Goal: Task Accomplishment & Management: Use online tool/utility

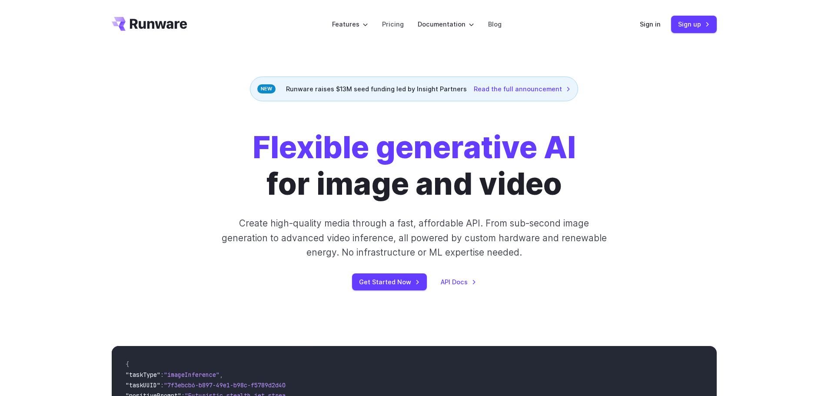
click at [666, 19] on div "Sign in Sign up" at bounding box center [678, 24] width 77 height 17
click at [651, 23] on link "Sign in" at bounding box center [650, 24] width 21 height 10
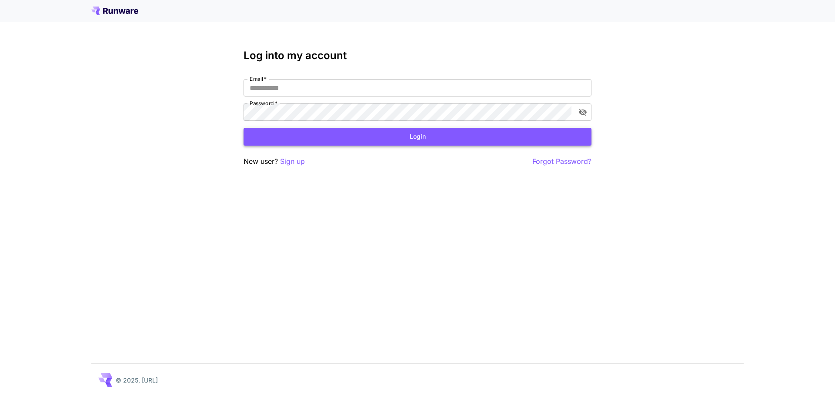
type input "**********"
click at [298, 141] on button "Login" at bounding box center [417, 137] width 348 height 18
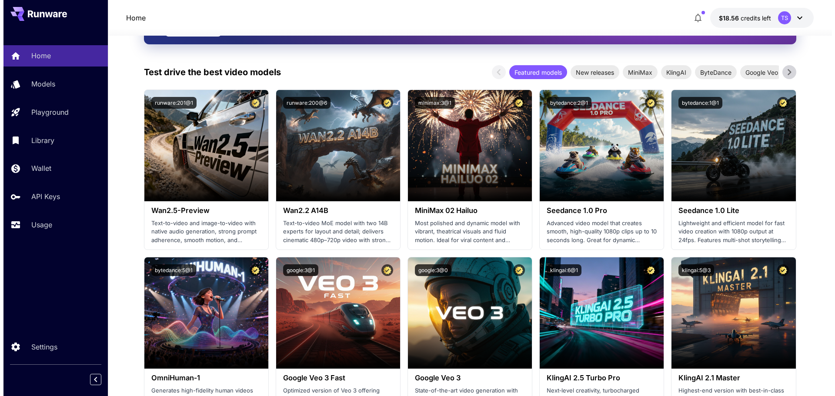
scroll to position [174, 0]
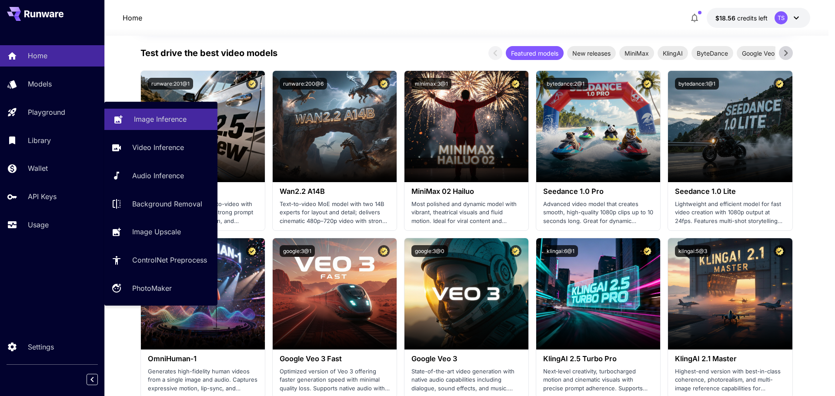
click at [163, 116] on p "Image Inference" at bounding box center [160, 119] width 53 height 10
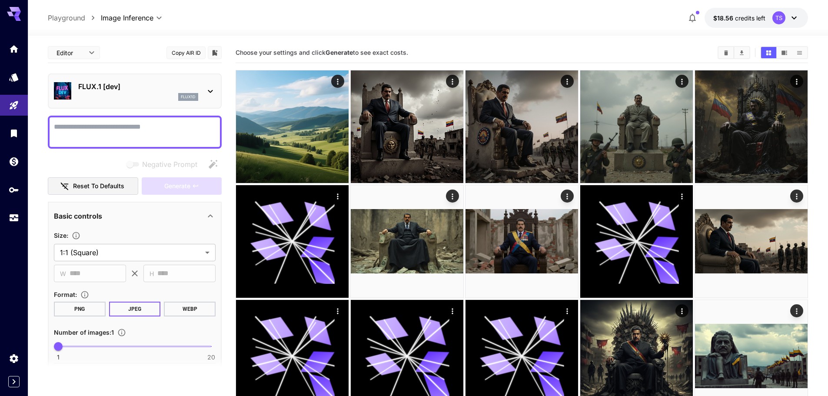
click at [154, 96] on div "flux1d" at bounding box center [138, 97] width 120 height 8
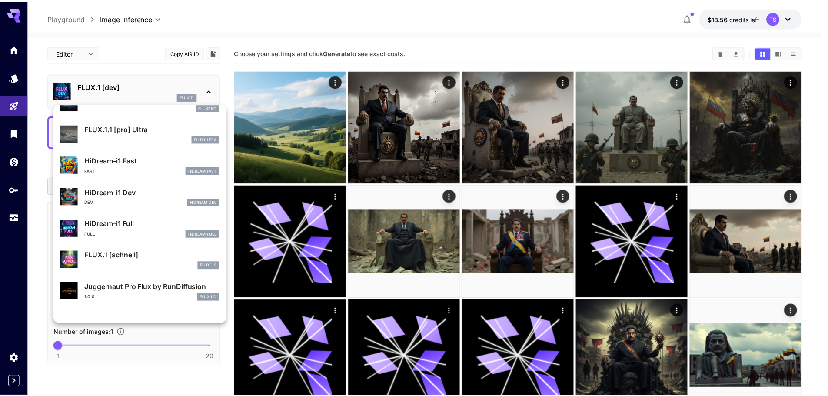
scroll to position [735, 0]
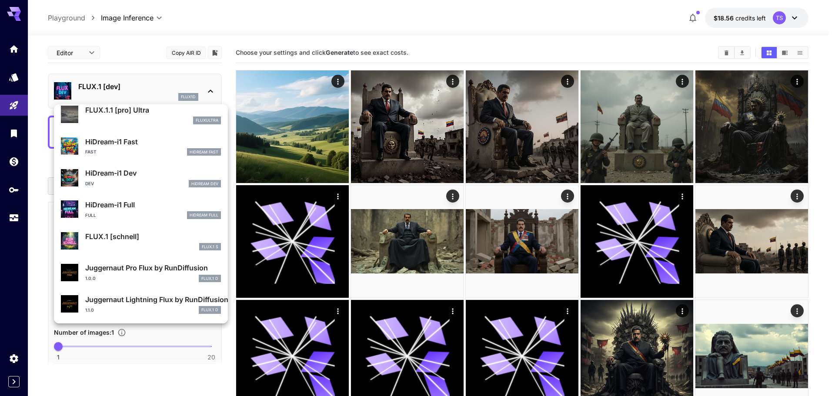
drag, startPoint x: 142, startPoint y: 277, endPoint x: 129, endPoint y: 279, distance: 13.2
click at [142, 277] on div "1.0.0 FLUX.1 D" at bounding box center [153, 279] width 136 height 8
type input "**"
type input "*"
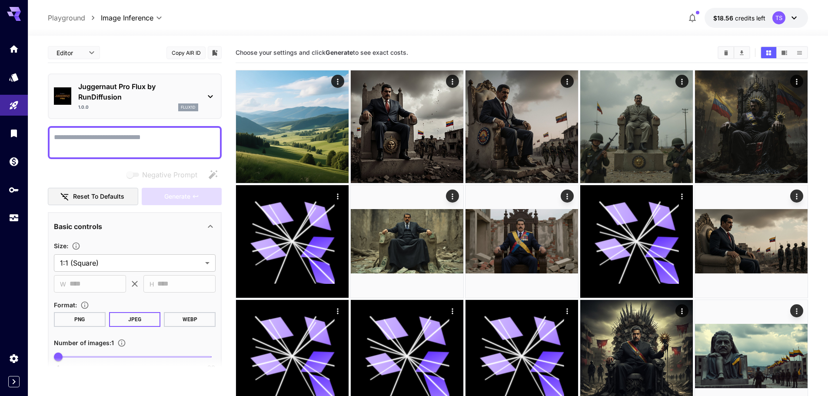
click at [112, 98] on p "Juggernaut Pro Flux by RunDiffusion" at bounding box center [138, 91] width 120 height 21
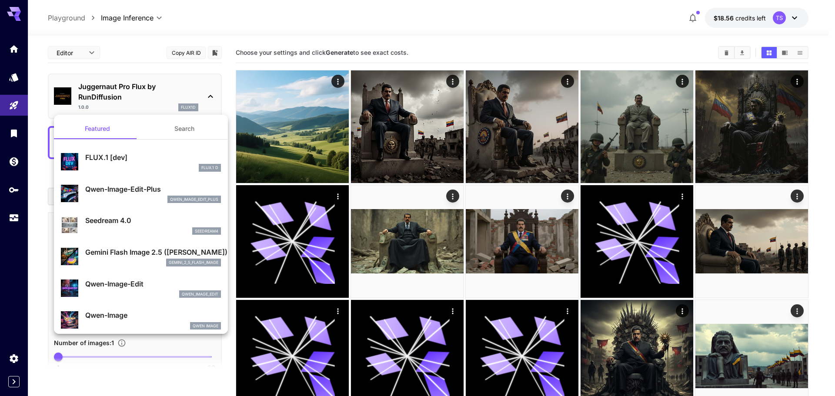
click at [186, 90] on div at bounding box center [417, 198] width 835 height 396
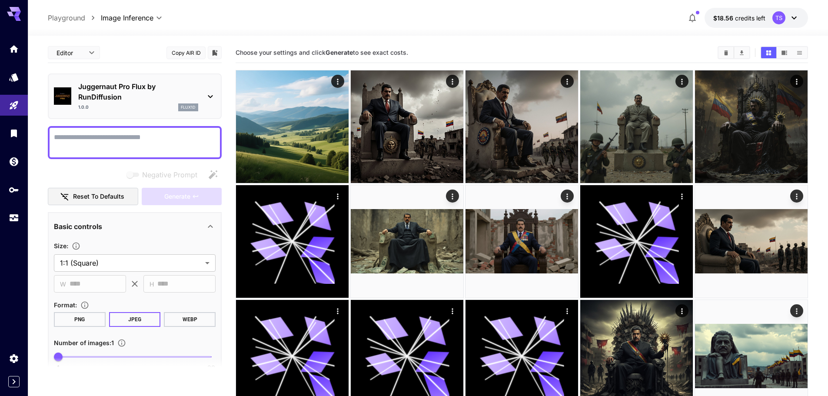
click at [173, 113] on div "Juggernaut Pro Flux by RunDiffusion 1.0.0 flux1d" at bounding box center [135, 96] width 162 height 37
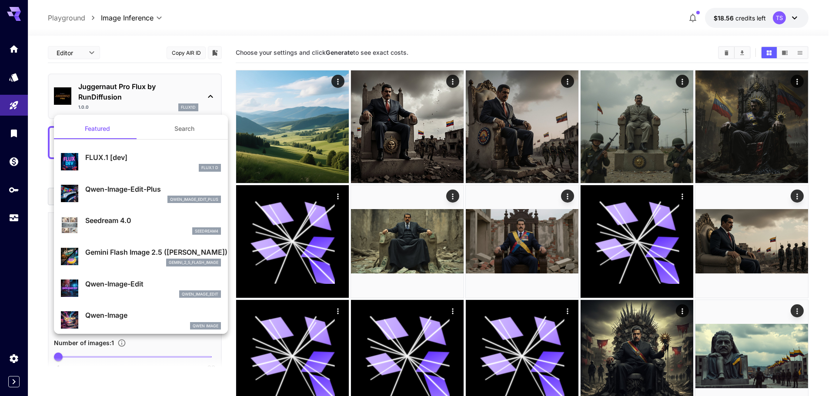
click at [165, 133] on button "Search" at bounding box center [184, 128] width 87 height 21
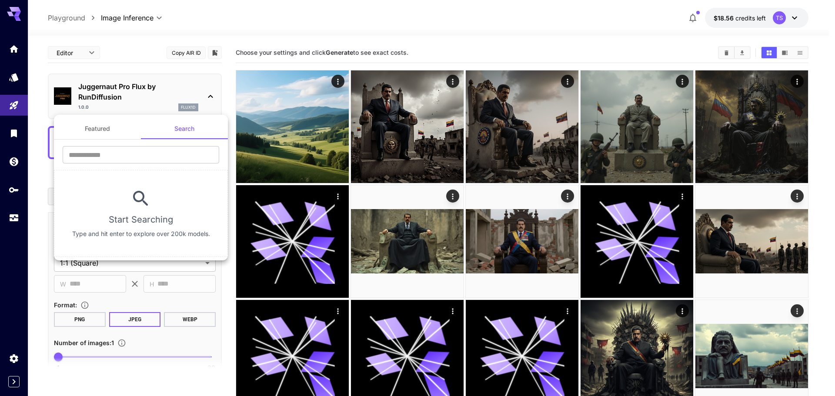
click at [96, 137] on button "Featured" at bounding box center [97, 128] width 87 height 21
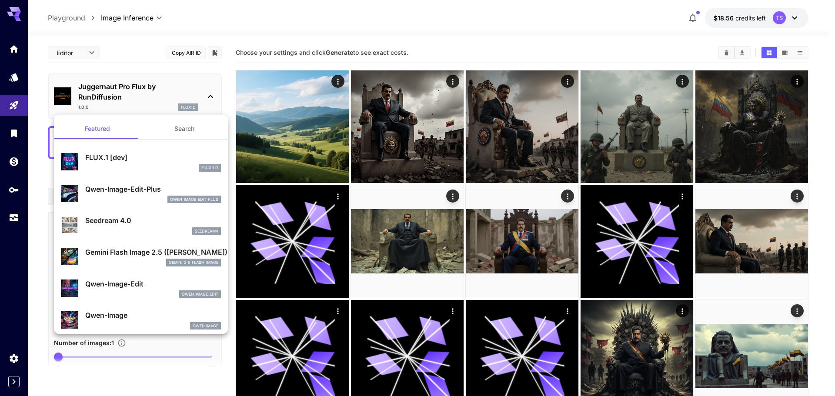
click at [207, 91] on div at bounding box center [417, 198] width 835 height 396
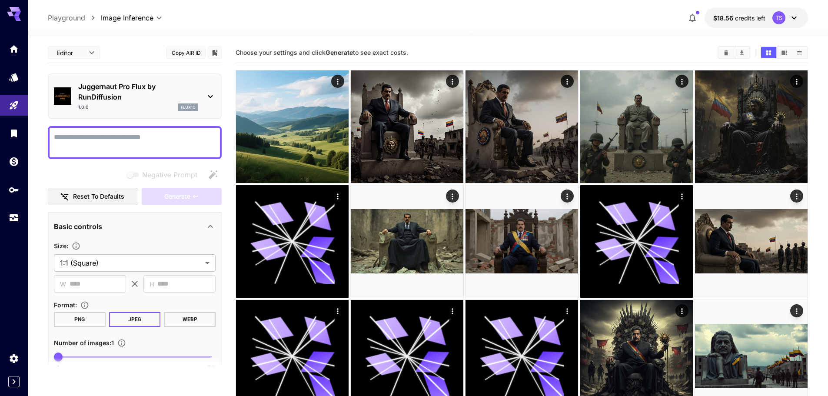
click at [210, 93] on icon at bounding box center [210, 96] width 10 height 10
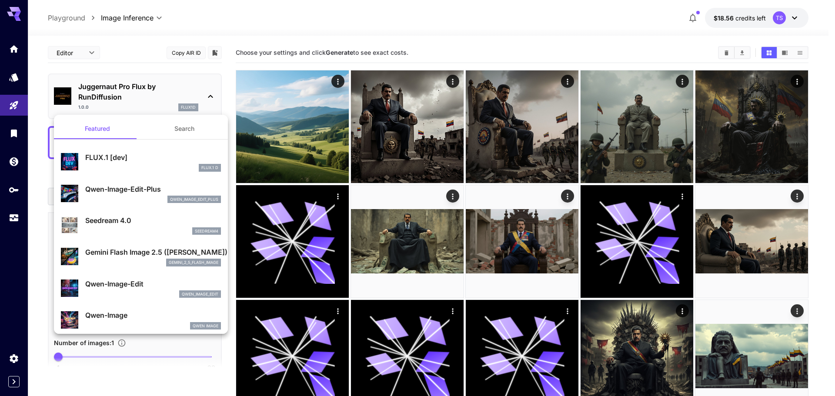
click at [183, 129] on button "Search" at bounding box center [184, 128] width 87 height 21
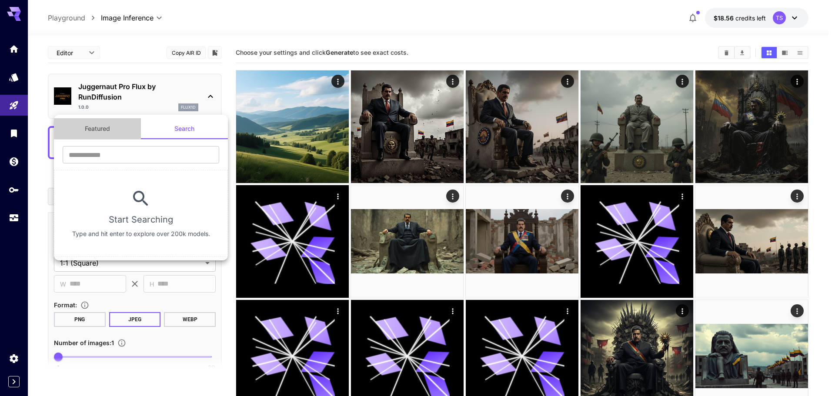
click at [86, 128] on button "Featured" at bounding box center [97, 128] width 87 height 21
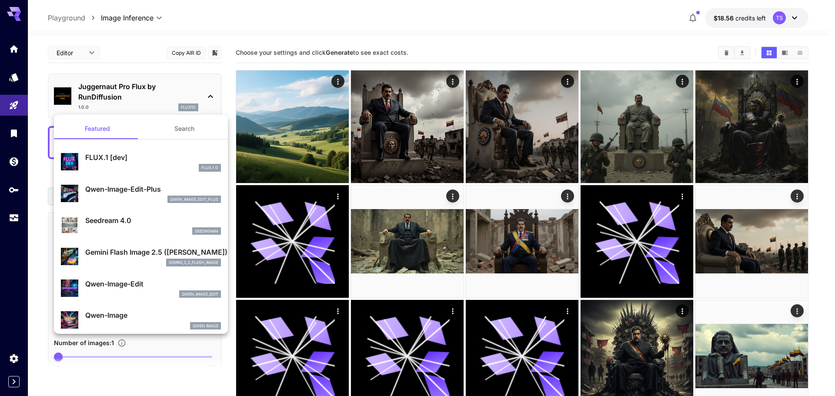
click at [87, 34] on div at bounding box center [417, 198] width 835 height 396
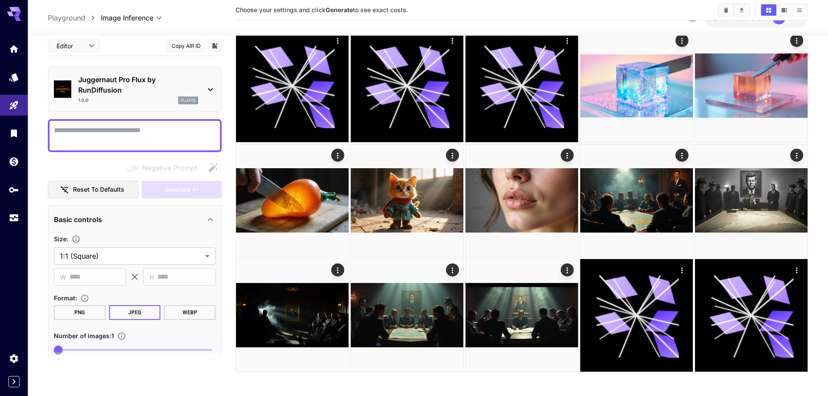
scroll to position [1076, 0]
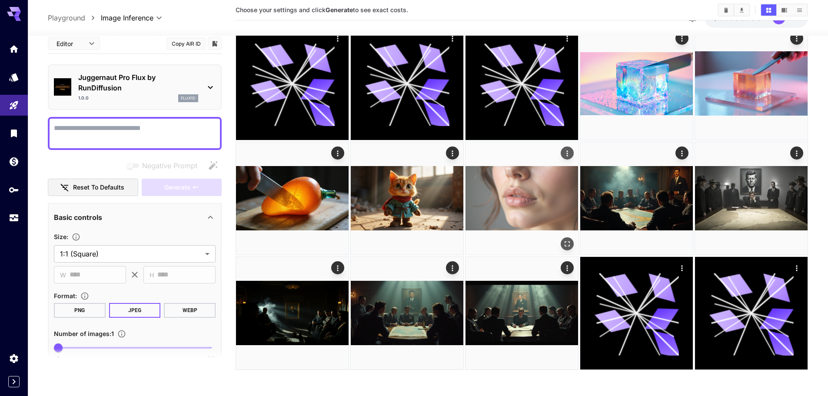
click at [518, 219] on img at bounding box center [522, 198] width 113 height 113
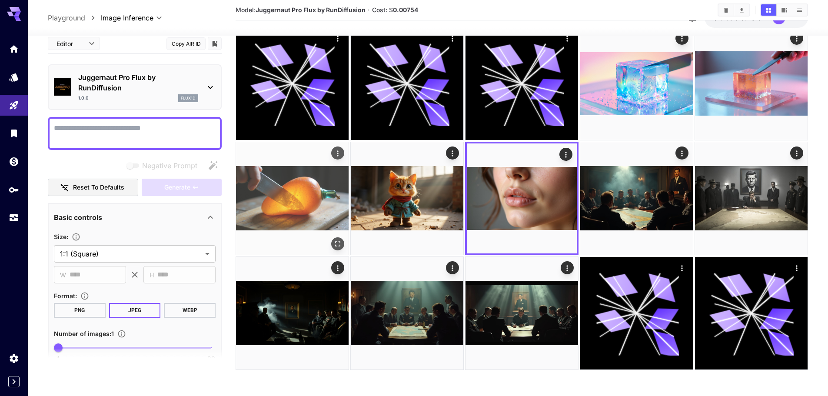
click at [296, 202] on img at bounding box center [292, 198] width 113 height 113
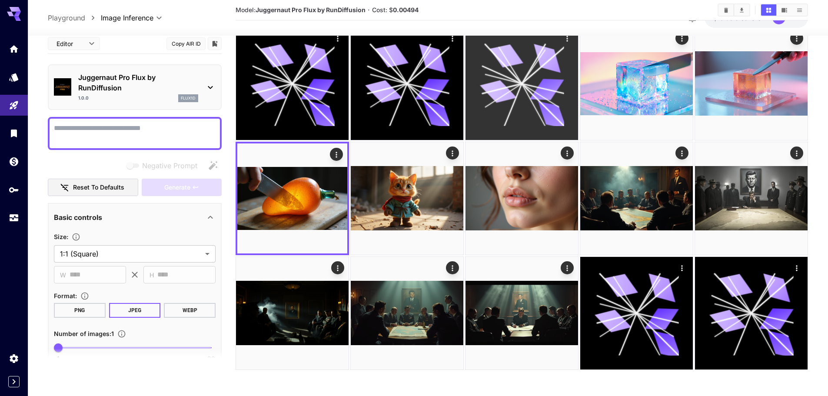
click at [517, 76] on icon at bounding box center [510, 65] width 23 height 37
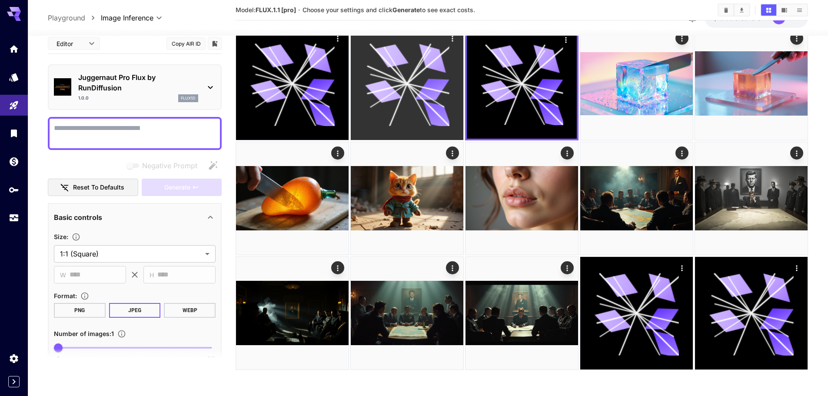
click at [430, 76] on icon at bounding box center [407, 84] width 84 height 84
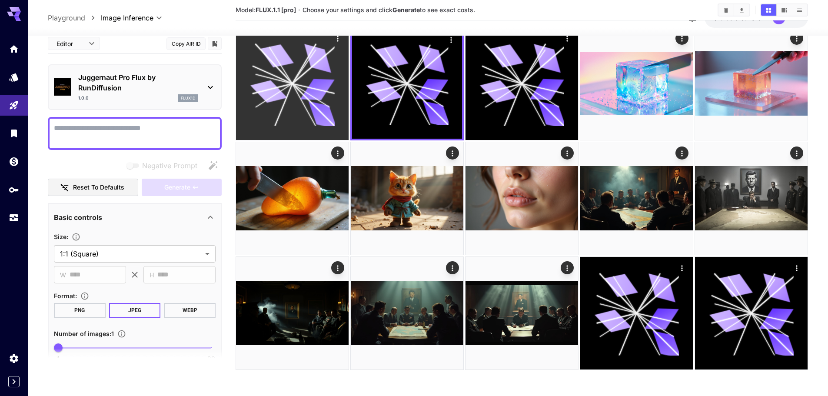
click at [337, 84] on div at bounding box center [292, 83] width 113 height 113
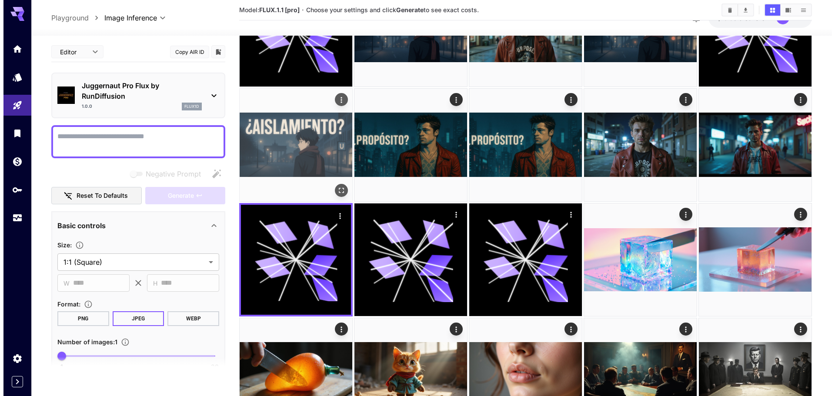
scroll to position [858, 0]
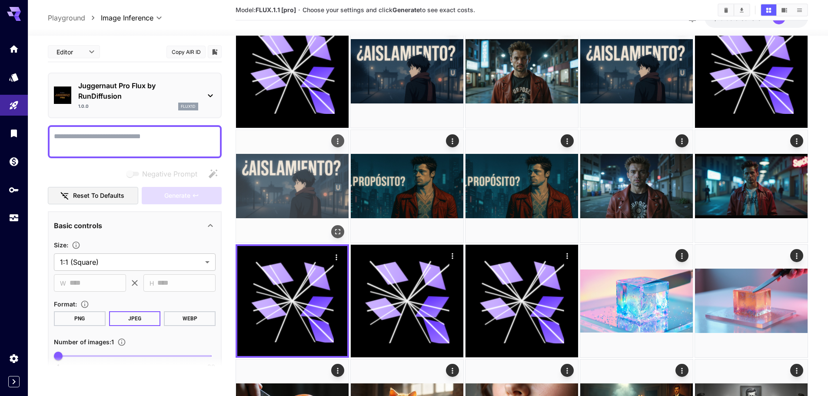
drag, startPoint x: 306, startPoint y: 178, endPoint x: 337, endPoint y: 186, distance: 32.3
click at [306, 178] on img at bounding box center [292, 186] width 113 height 113
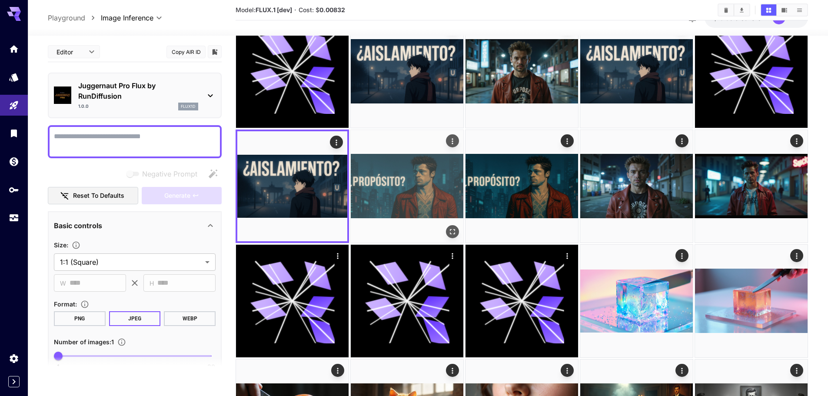
click at [385, 193] on img at bounding box center [407, 186] width 113 height 113
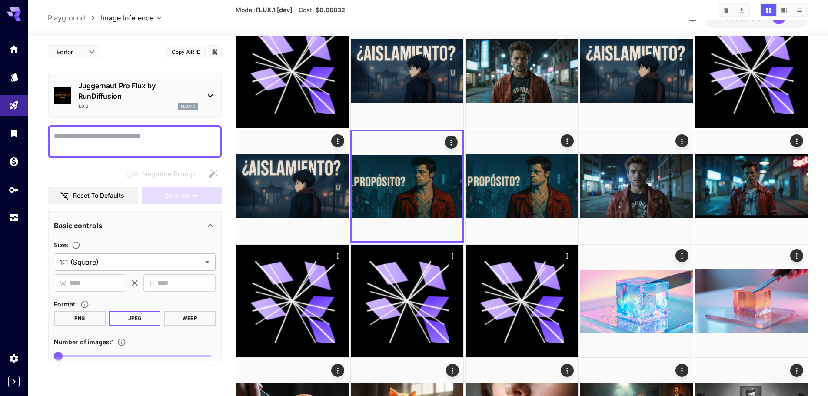
click at [149, 105] on div "1.0.0 flux1d" at bounding box center [138, 107] width 120 height 8
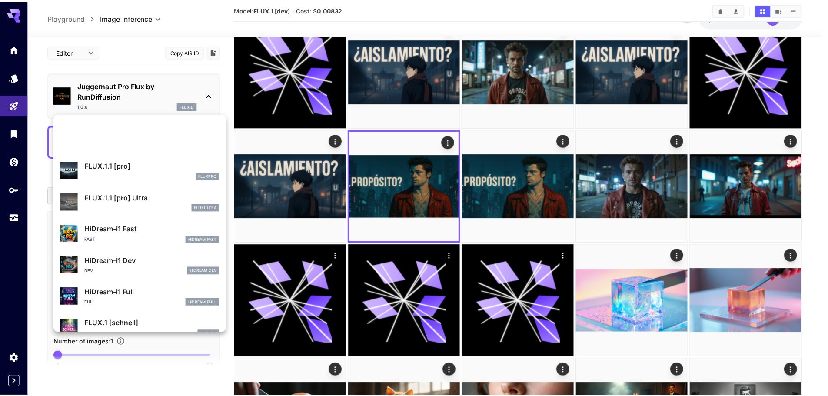
scroll to position [735, 0]
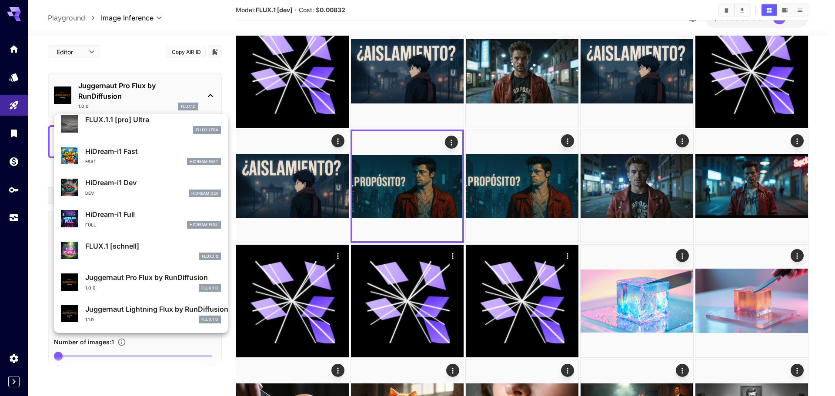
click at [141, 284] on div "1.0.0 FLUX.1 D" at bounding box center [153, 288] width 136 height 8
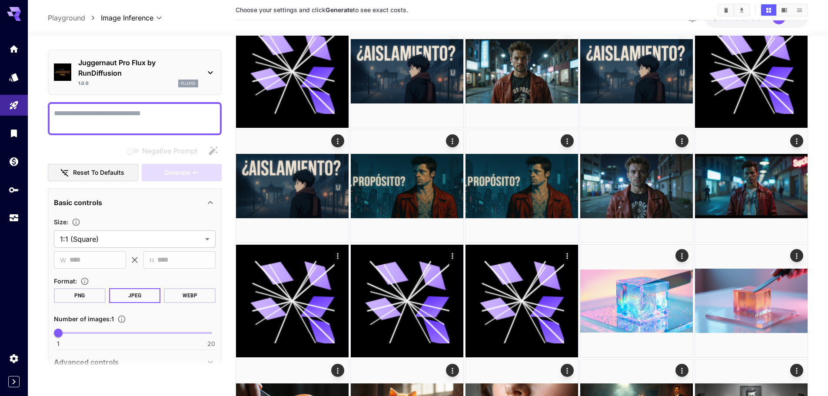
scroll to position [130, 0]
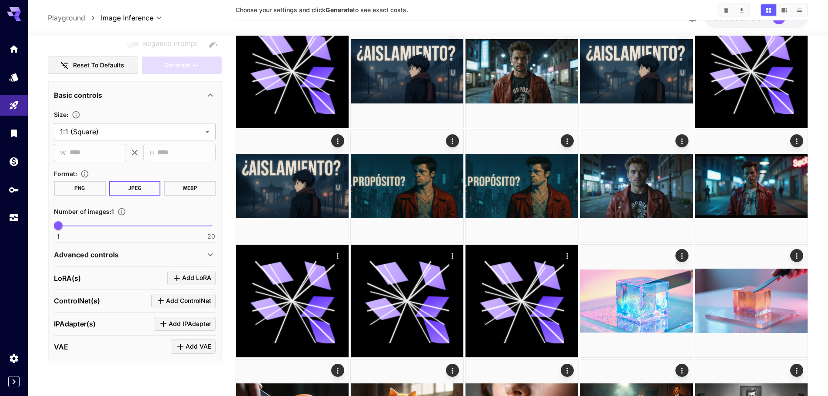
click at [188, 279] on span "Add LoRA" at bounding box center [196, 278] width 29 height 11
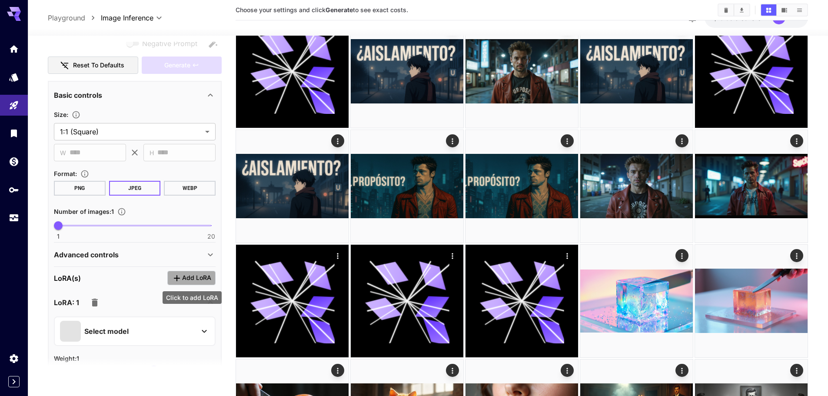
click at [190, 277] on span "Add LoRA" at bounding box center [196, 278] width 29 height 11
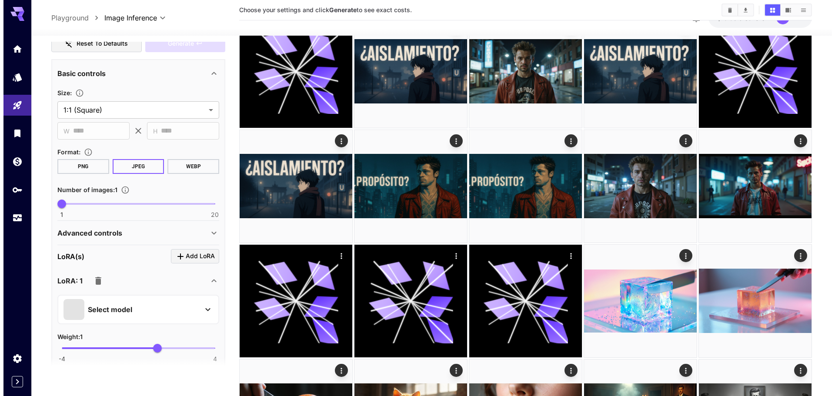
scroll to position [261, 0]
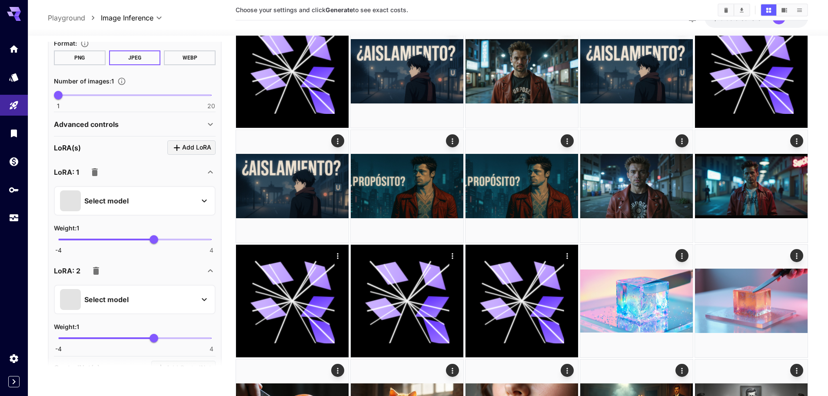
click at [155, 203] on div "Select model" at bounding box center [128, 200] width 136 height 21
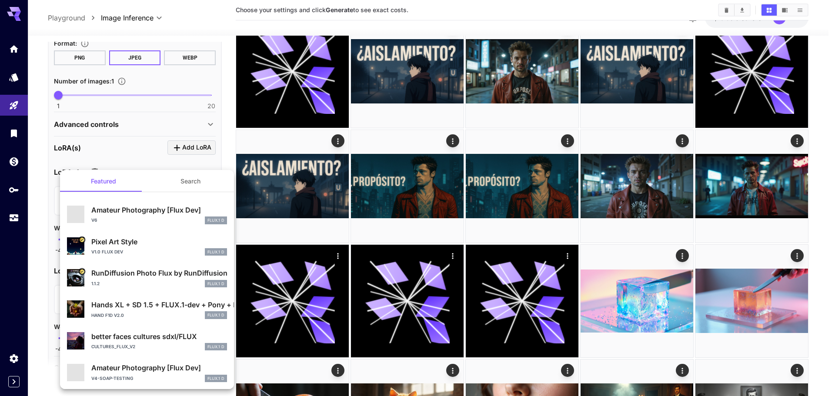
scroll to position [0, 0]
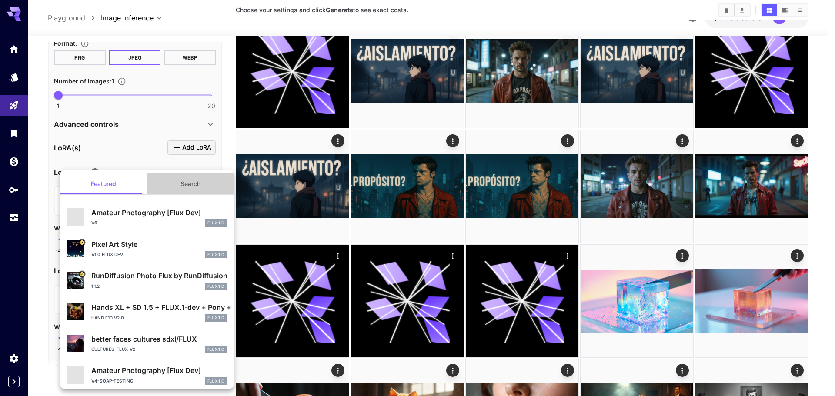
click at [188, 186] on button "Search" at bounding box center [190, 183] width 87 height 21
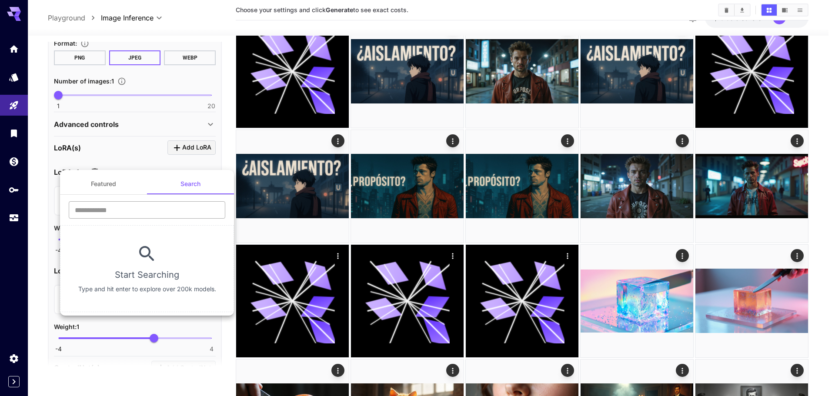
click at [142, 204] on input "text" at bounding box center [147, 209] width 156 height 17
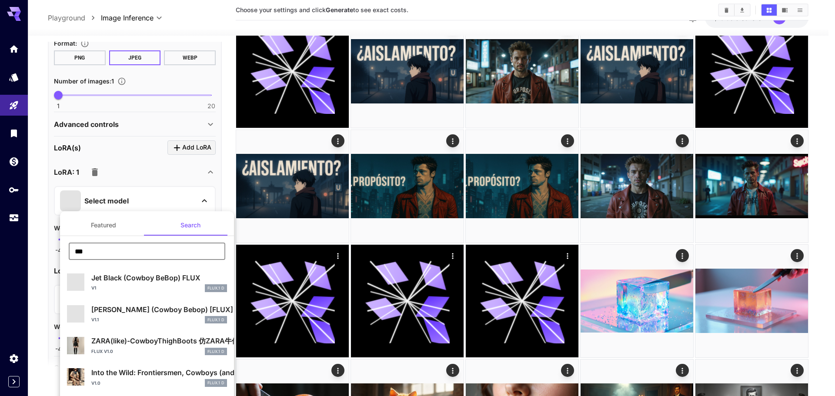
type input "***"
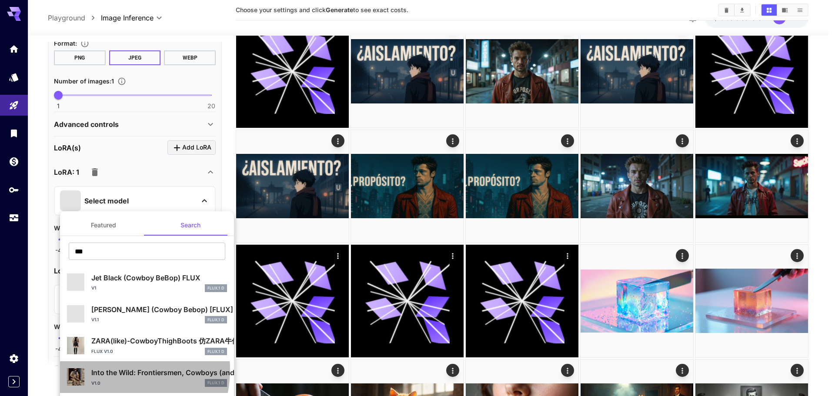
click at [108, 369] on p "Into the Wild: Frontiersmen, Cowboys (and Pirates) Frank Schoonover Illustratio…" at bounding box center [159, 372] width 136 height 10
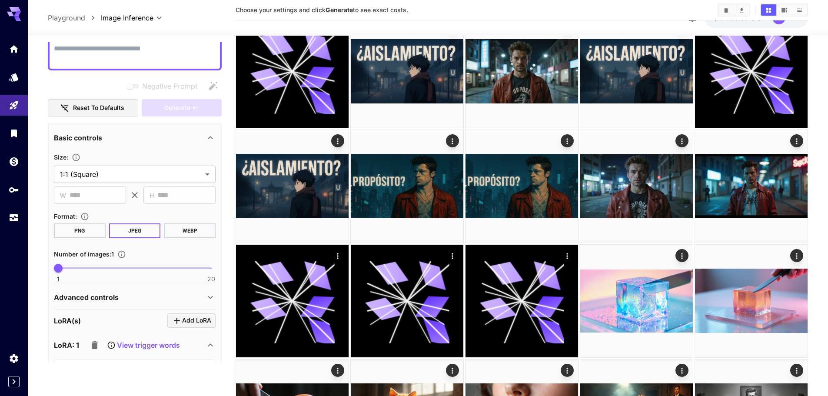
scroll to position [87, 0]
click at [134, 50] on textarea "Negative Prompt" at bounding box center [135, 54] width 162 height 21
paste textarea "**********"
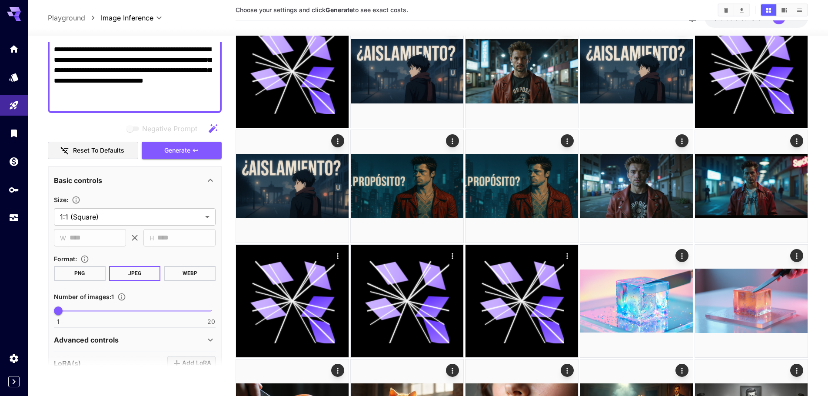
type textarea "**********"
click at [180, 149] on span "Generate" at bounding box center [177, 150] width 26 height 11
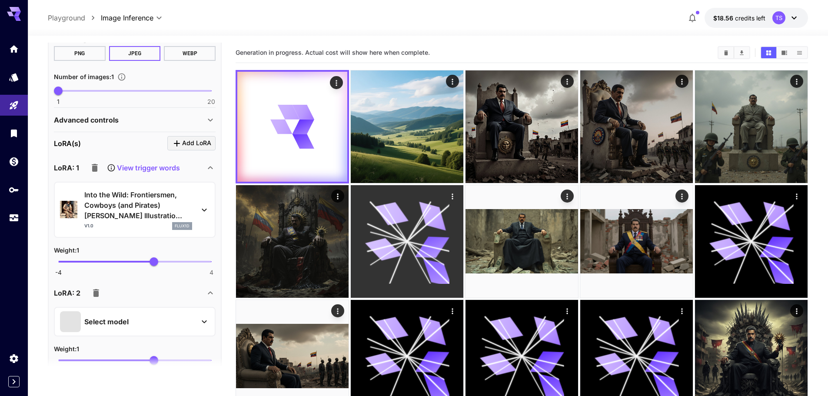
scroll to position [304, 0]
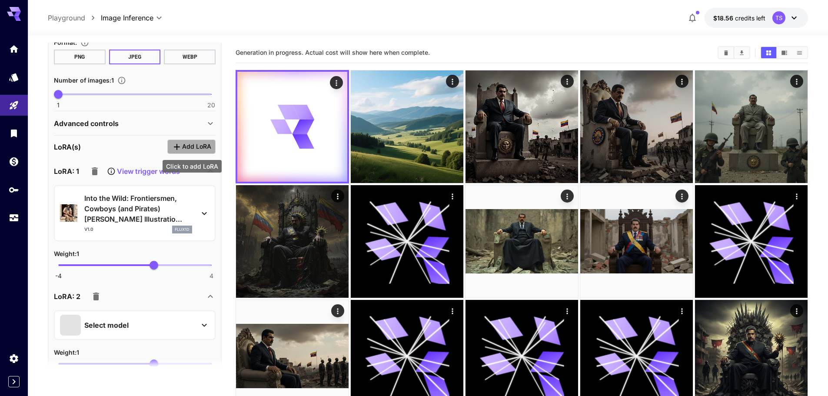
click at [190, 145] on span "Add LoRA" at bounding box center [196, 146] width 29 height 11
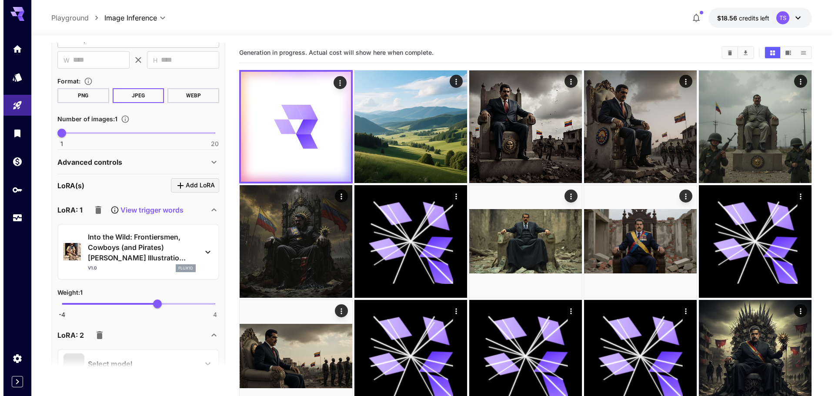
scroll to position [261, 0]
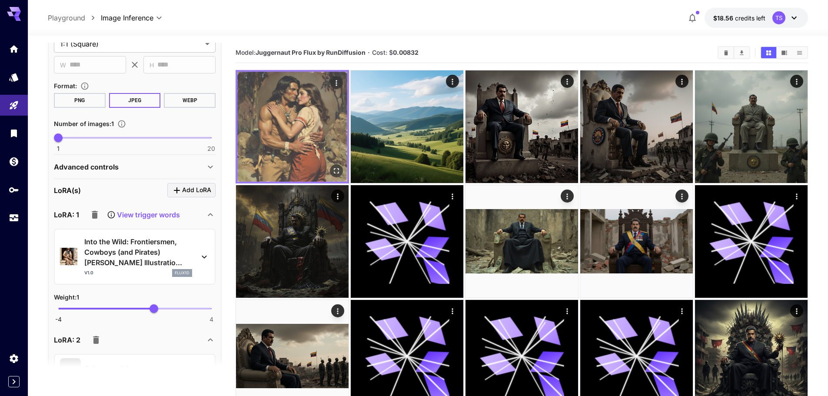
click at [304, 150] on img at bounding box center [292, 127] width 110 height 110
click at [332, 171] on icon "Open in fullscreen" at bounding box center [336, 170] width 9 height 9
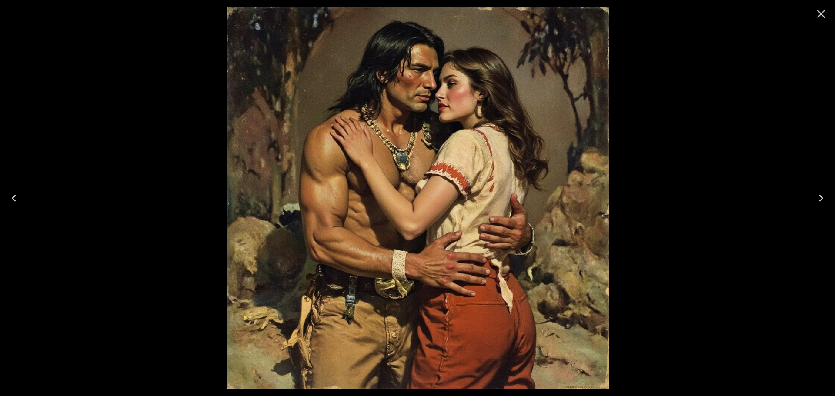
click at [815, 16] on icon "Close" at bounding box center [821, 14] width 14 height 14
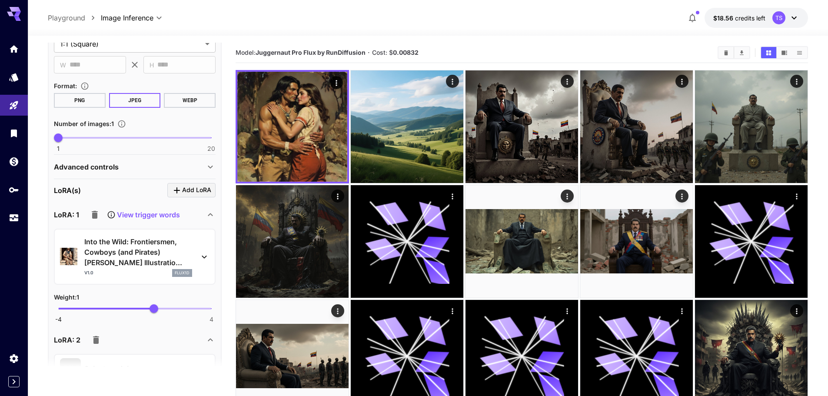
click at [200, 253] on icon at bounding box center [204, 257] width 10 height 10
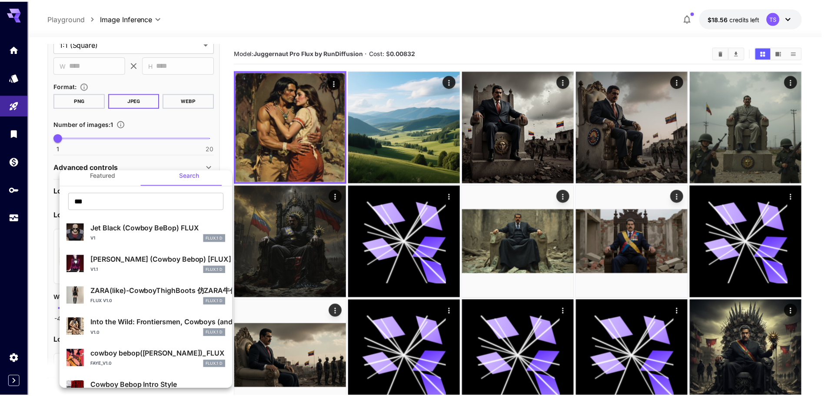
scroll to position [0, 0]
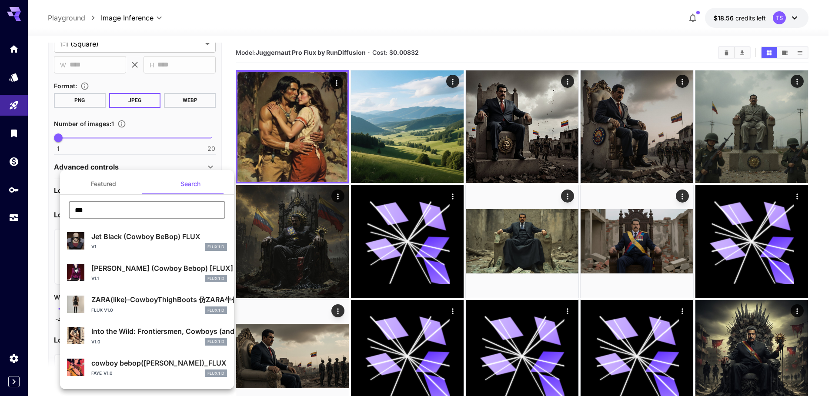
click at [112, 213] on input "***" at bounding box center [147, 209] width 156 height 17
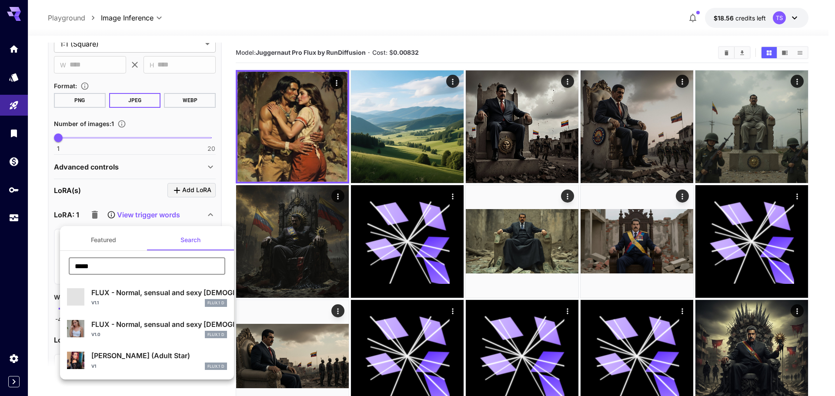
type input "*****"
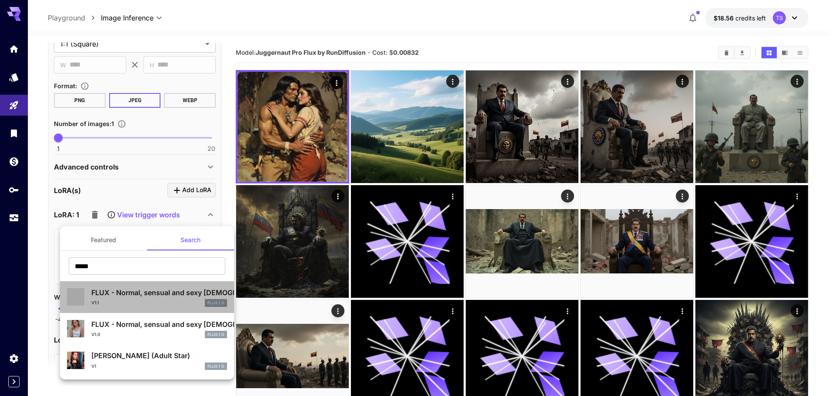
click at [167, 300] on div "v1.1 FLUX.1 D" at bounding box center [159, 303] width 136 height 8
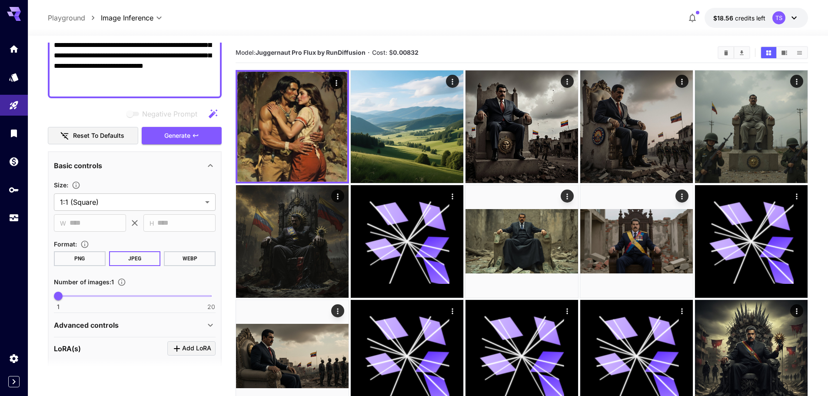
scroll to position [43, 0]
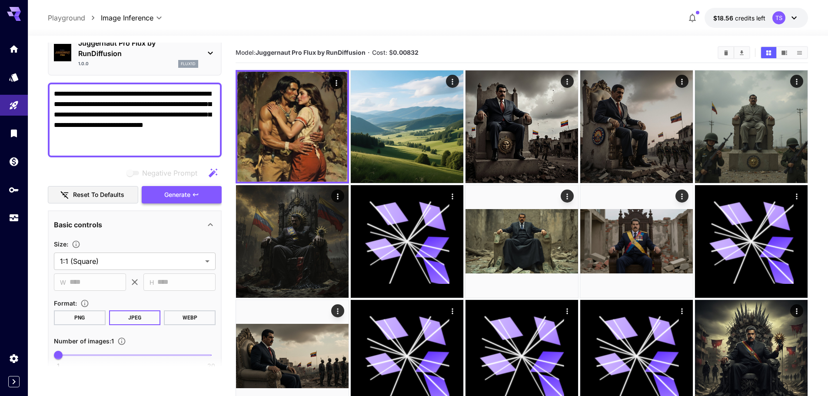
click at [177, 200] on span "Generate" at bounding box center [177, 195] width 26 height 11
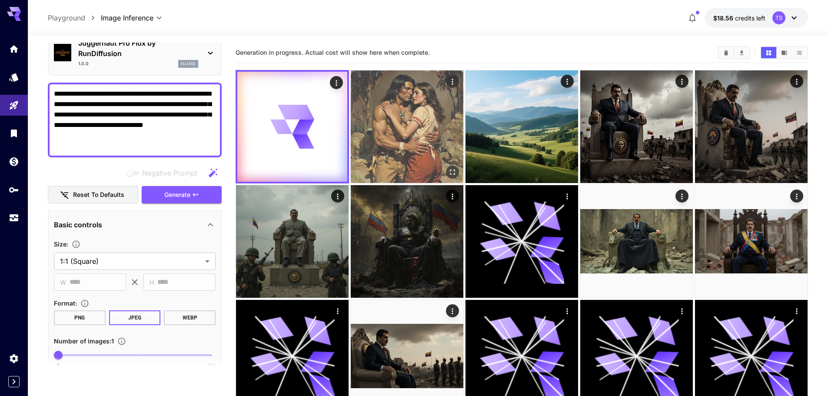
click at [399, 156] on img at bounding box center [407, 126] width 113 height 113
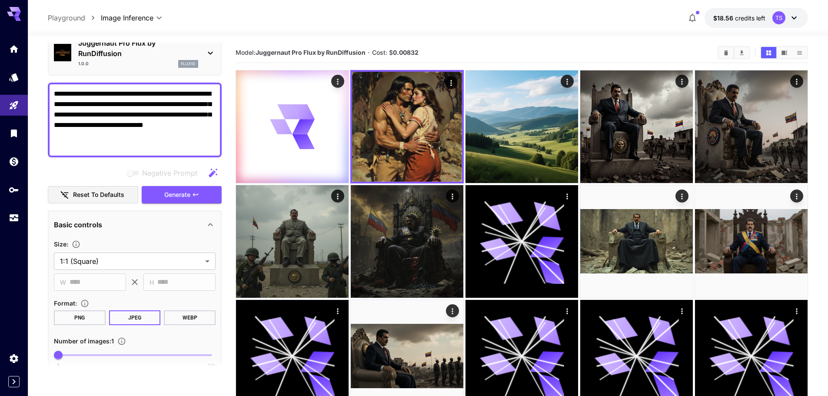
click at [692, 17] on icon "button" at bounding box center [692, 18] width 10 height 10
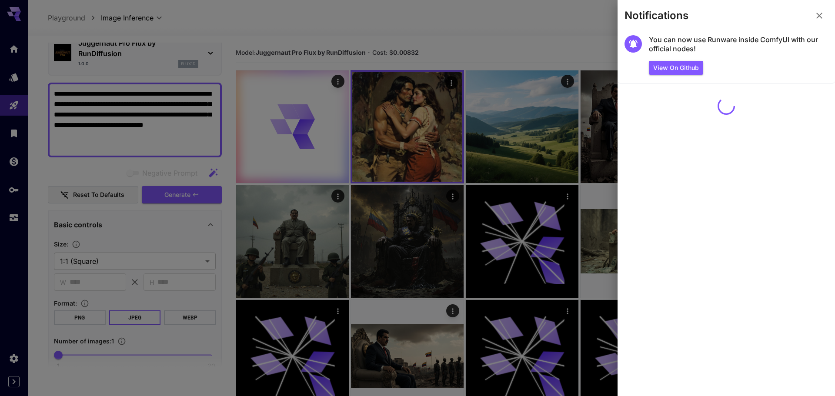
click at [551, 35] on div at bounding box center [417, 198] width 835 height 396
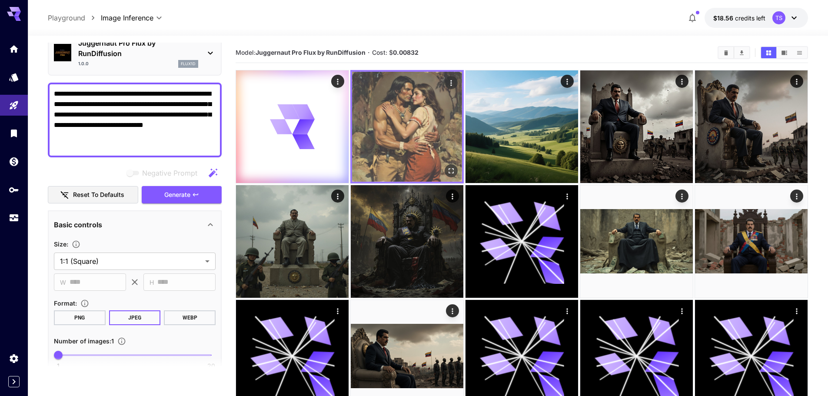
click at [407, 97] on img at bounding box center [407, 127] width 110 height 110
click at [449, 168] on icon "Open in fullscreen" at bounding box center [451, 170] width 9 height 9
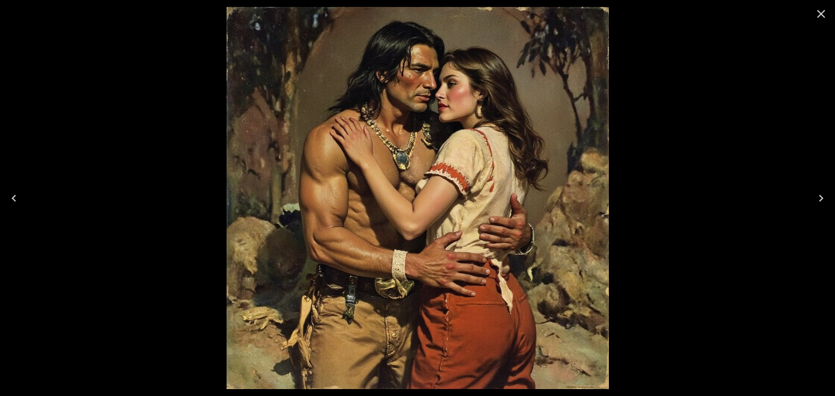
click at [815, 19] on icon "Close" at bounding box center [821, 14] width 14 height 14
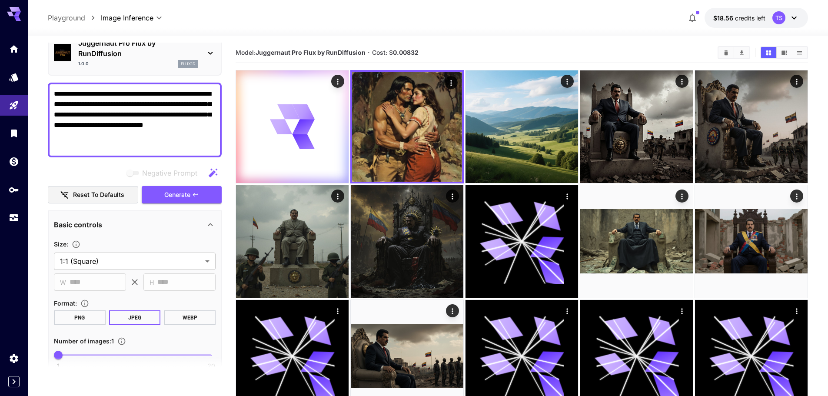
click at [689, 19] on icon "button" at bounding box center [692, 18] width 10 height 10
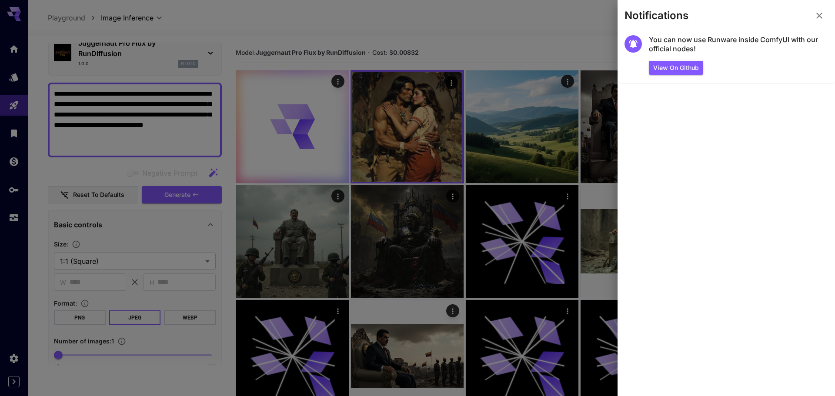
click at [524, 25] on div at bounding box center [417, 198] width 835 height 396
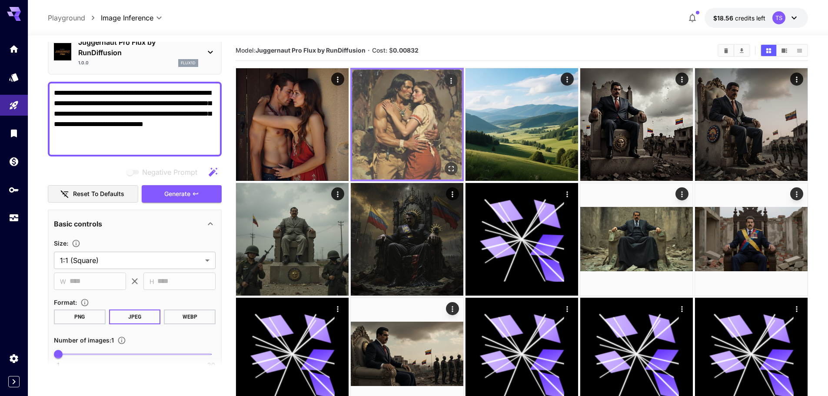
scroll to position [0, 0]
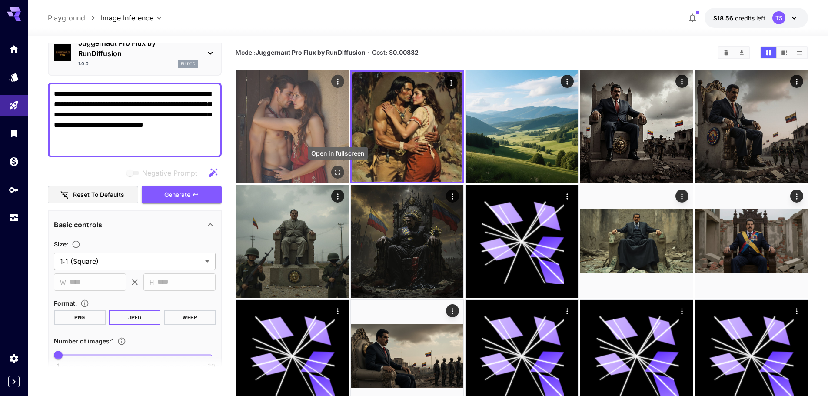
click at [337, 168] on icon "Open in fullscreen" at bounding box center [337, 172] width 9 height 9
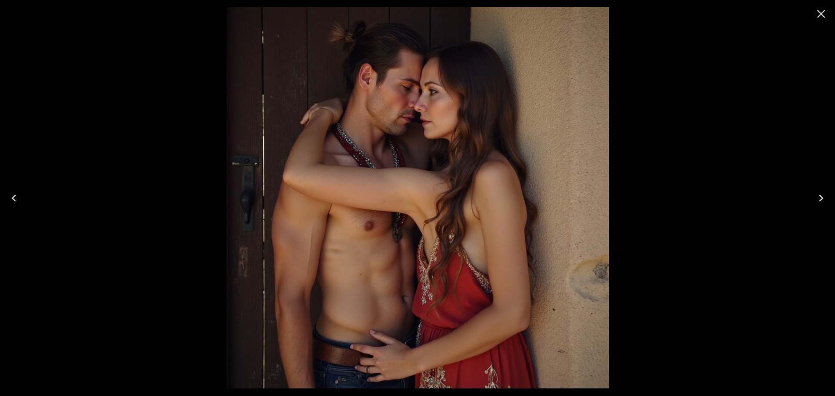
click at [823, 17] on icon "Close" at bounding box center [821, 14] width 14 height 14
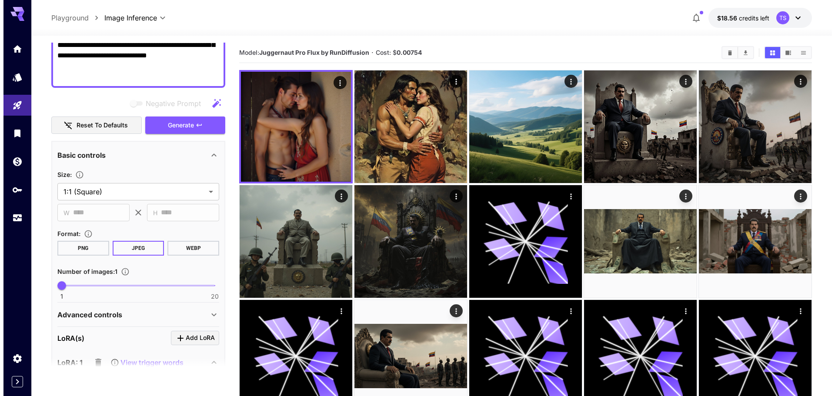
scroll to position [261, 0]
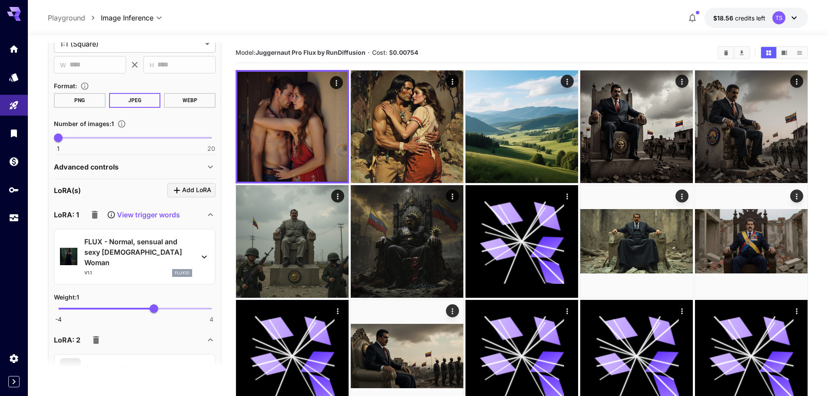
click at [93, 214] on icon "button" at bounding box center [95, 215] width 6 height 8
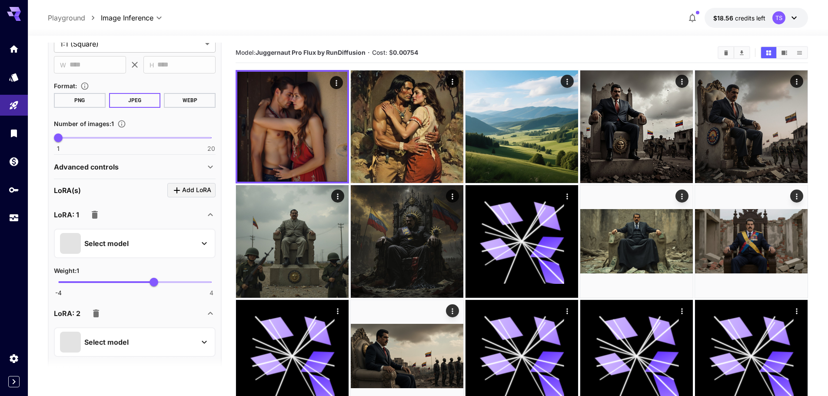
click at [124, 236] on div "Select model" at bounding box center [128, 243] width 136 height 21
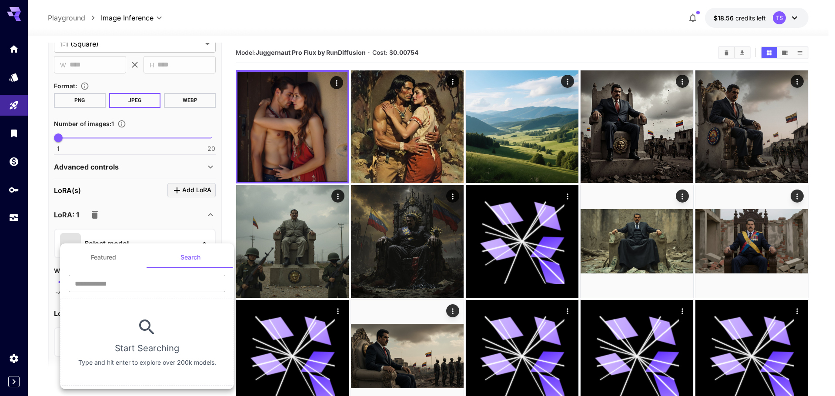
click at [127, 258] on button "Featured" at bounding box center [103, 257] width 87 height 21
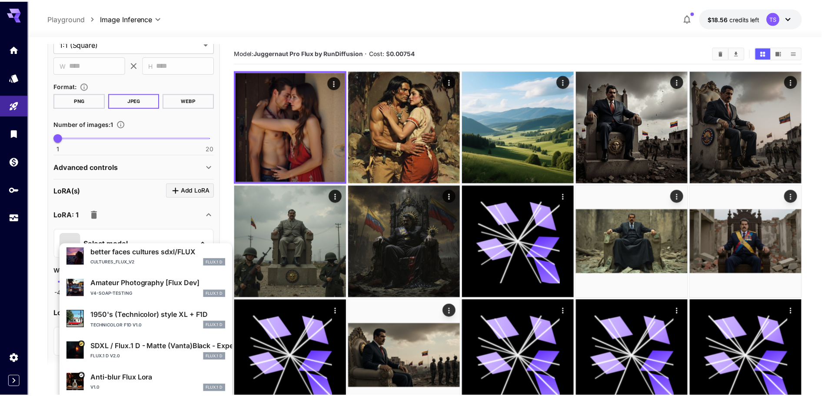
scroll to position [164, 0]
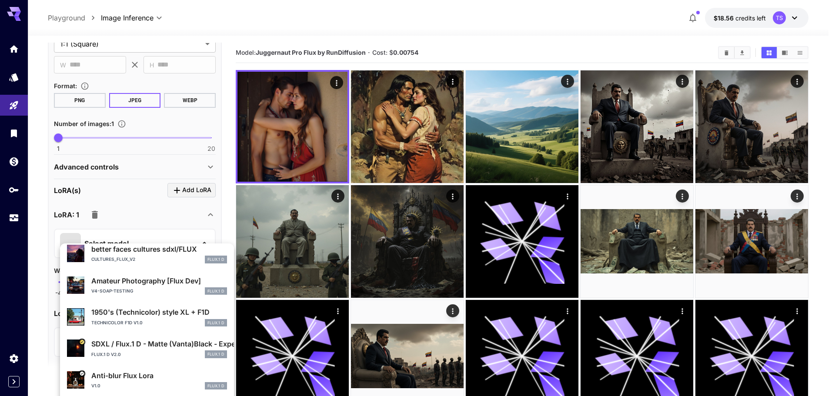
click at [269, 52] on div at bounding box center [417, 198] width 835 height 396
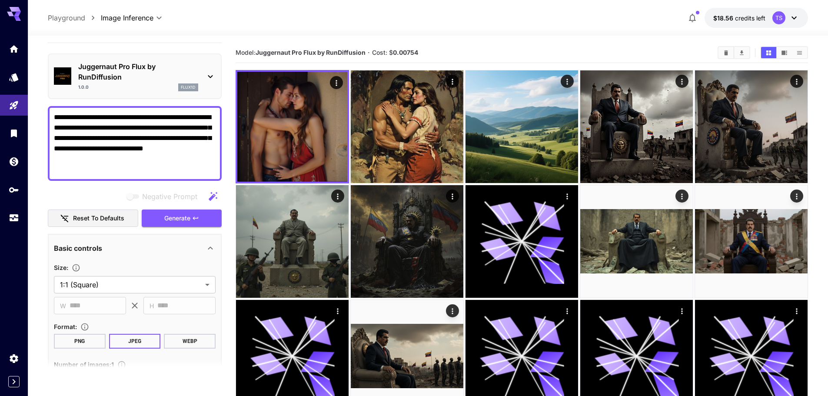
scroll to position [0, 0]
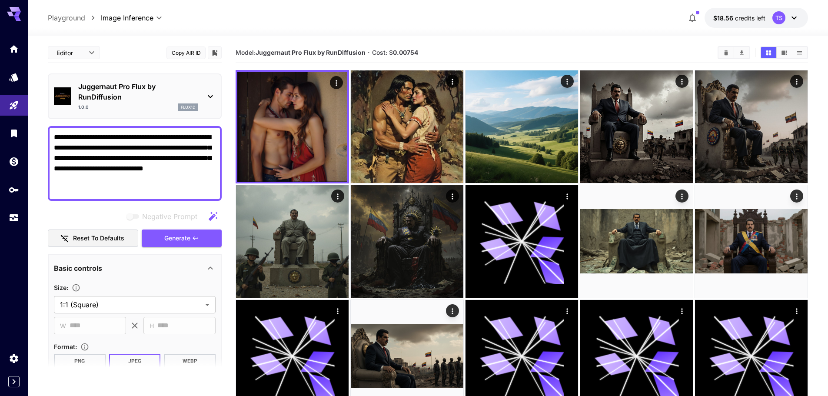
click at [189, 243] on span "Generate" at bounding box center [177, 238] width 26 height 11
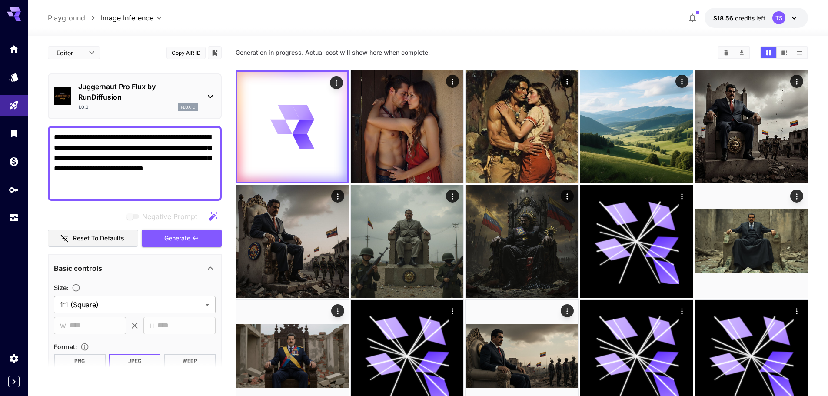
click at [153, 99] on p "Juggernaut Pro Flux by RunDiffusion" at bounding box center [138, 91] width 120 height 21
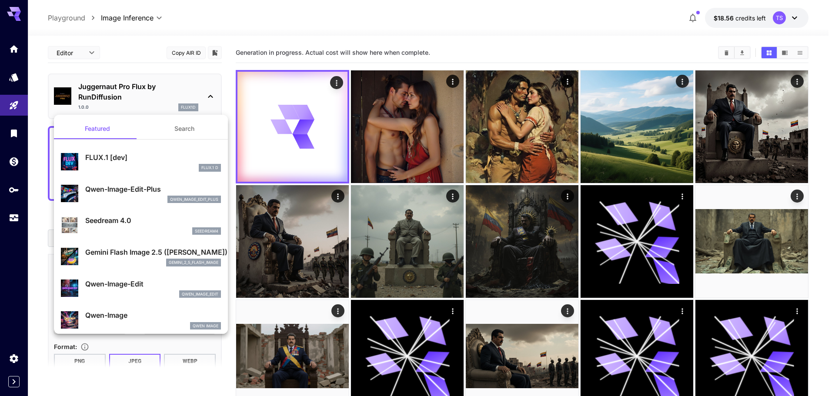
click at [455, 82] on div at bounding box center [417, 198] width 835 height 396
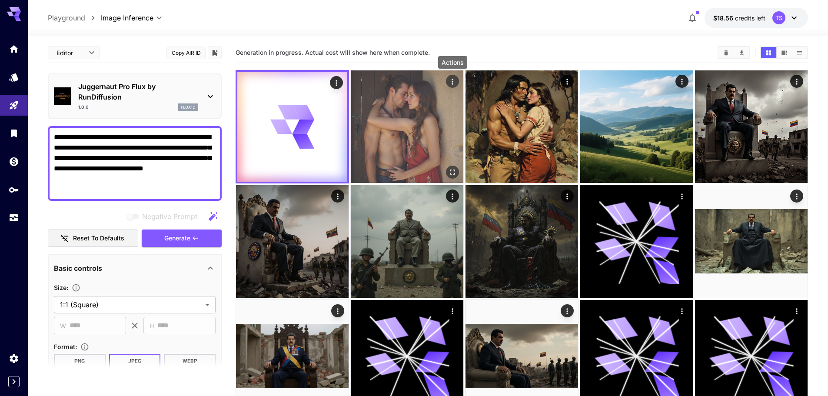
click at [453, 84] on icon "Actions" at bounding box center [452, 81] width 9 height 9
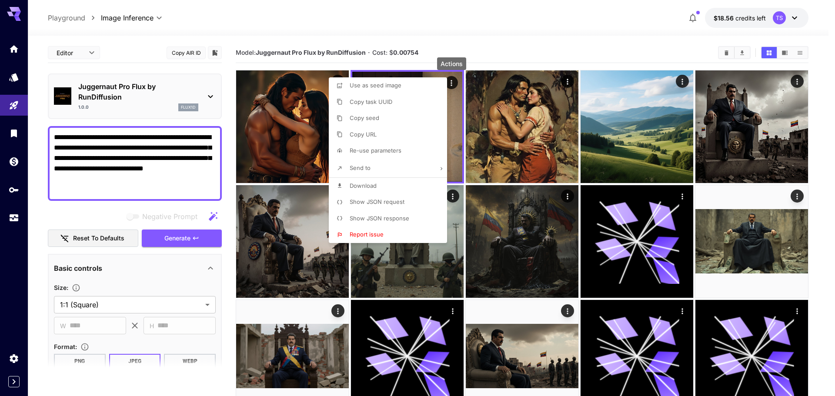
click at [455, 40] on div at bounding box center [417, 198] width 835 height 396
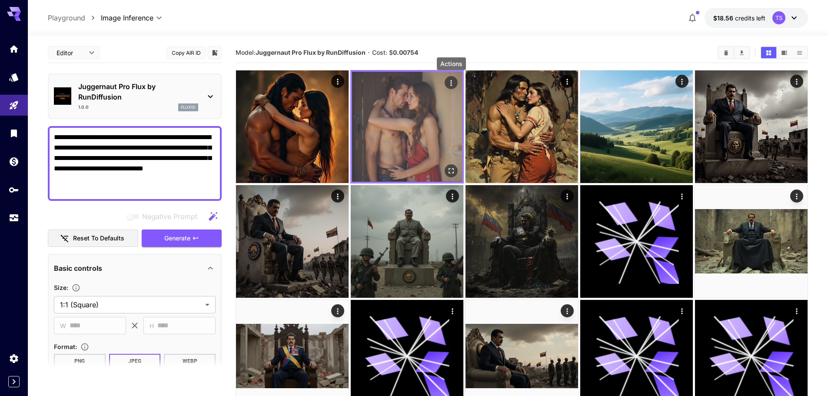
click at [450, 85] on icon "Actions" at bounding box center [451, 83] width 9 height 9
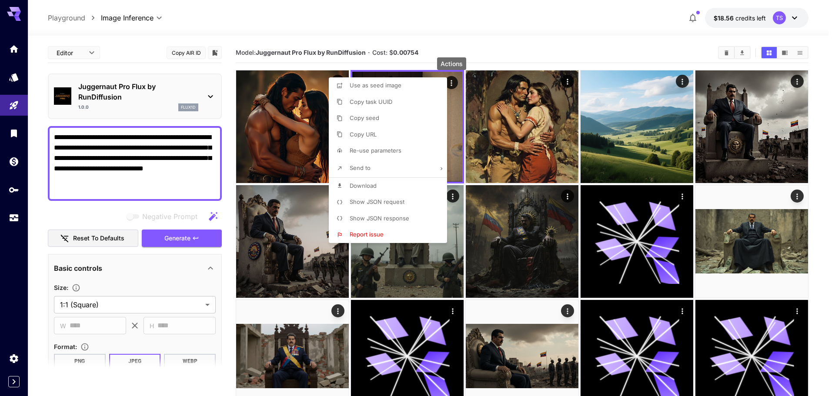
click at [495, 58] on div at bounding box center [417, 198] width 835 height 396
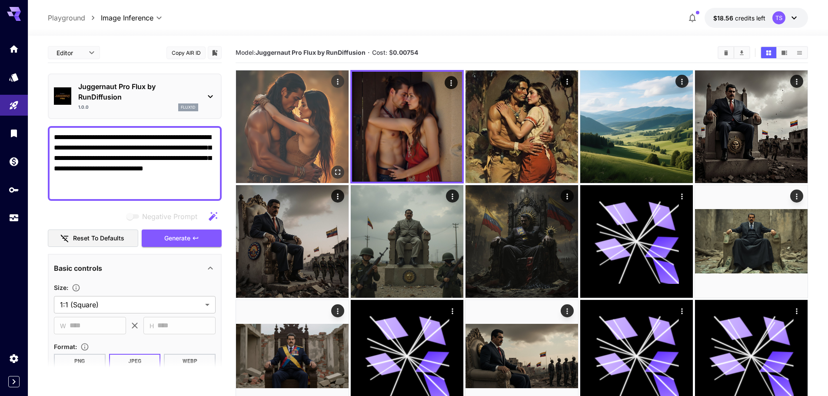
click at [321, 106] on img at bounding box center [292, 126] width 113 height 113
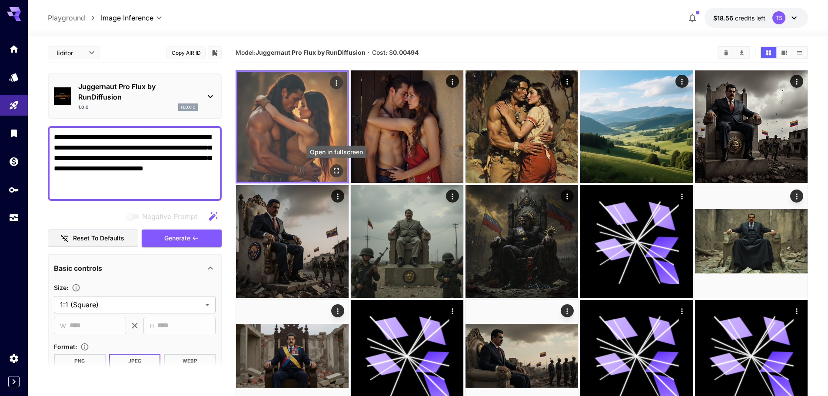
click at [338, 174] on icon "Open in fullscreen" at bounding box center [336, 170] width 9 height 9
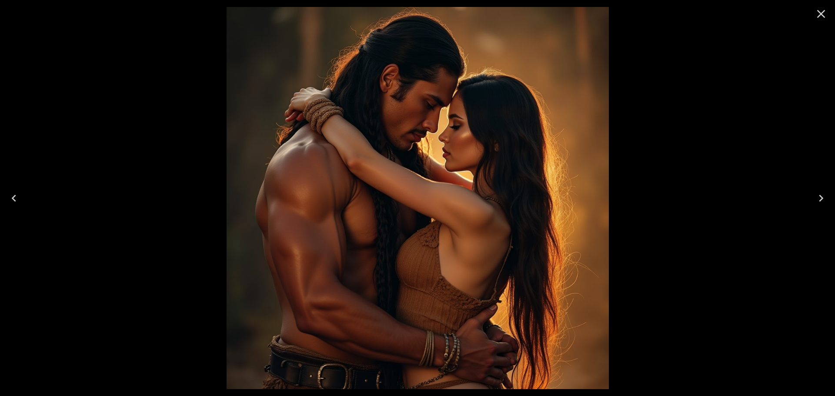
click at [815, 17] on icon "Close" at bounding box center [821, 14] width 14 height 14
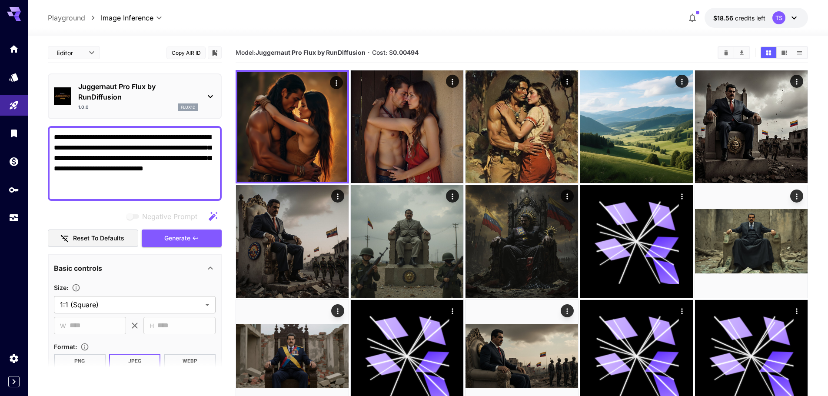
click at [180, 110] on div "flux1d" at bounding box center [188, 107] width 20 height 8
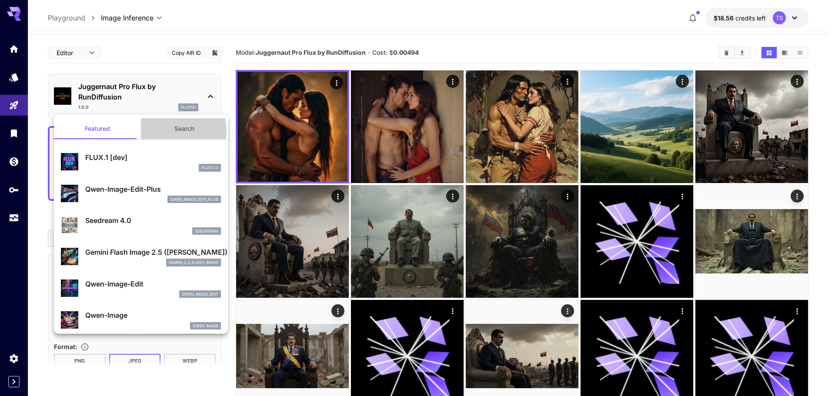
click at [170, 130] on button "Search" at bounding box center [184, 128] width 87 height 21
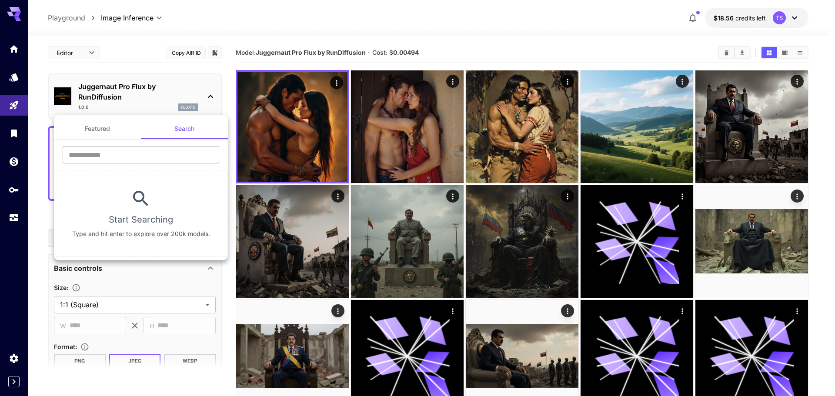
click at [126, 162] on input "text" at bounding box center [141, 154] width 156 height 17
paste input "**********"
drag, startPoint x: 145, startPoint y: 154, endPoint x: 100, endPoint y: 153, distance: 45.2
click at [100, 153] on input "**********" at bounding box center [141, 154] width 156 height 17
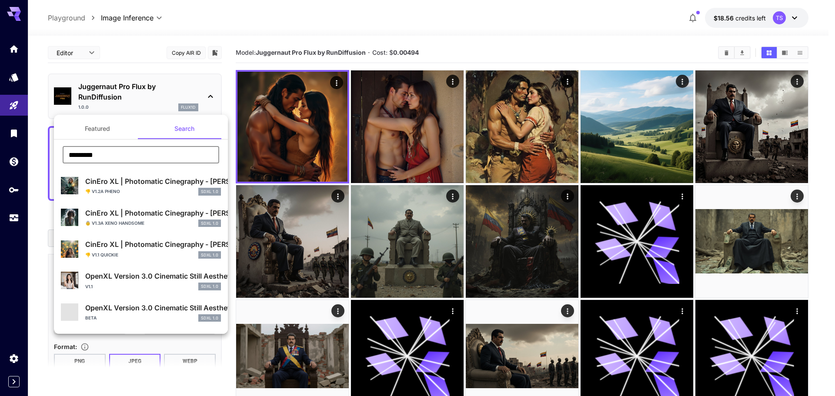
type input "*********"
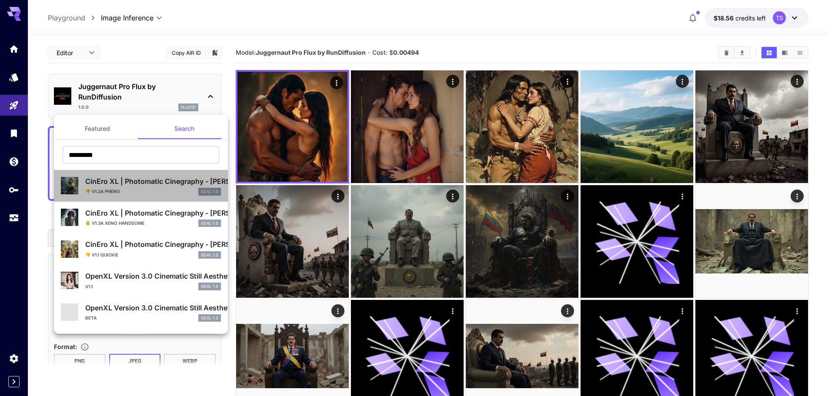
click at [206, 186] on p "CinEro XL | Photomatic Cinegraphy - Moody Creative Cinematic" at bounding box center [153, 181] width 136 height 10
type input "**"
type input "***"
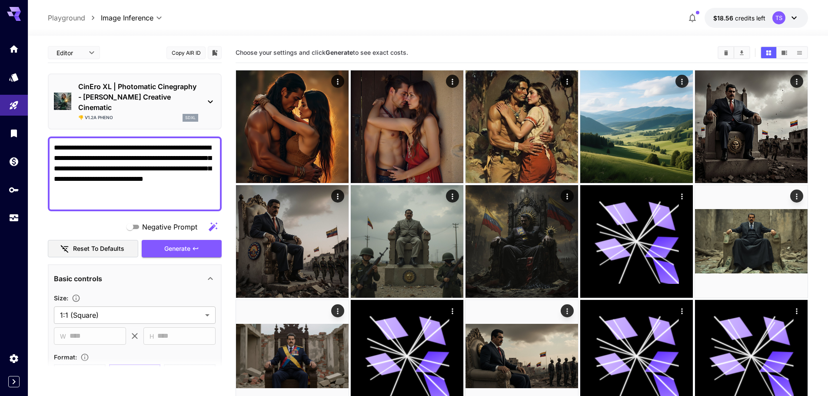
click at [181, 96] on p "CinEro XL | Photomatic Cinegraphy - Moody Creative Cinematic" at bounding box center [138, 96] width 120 height 31
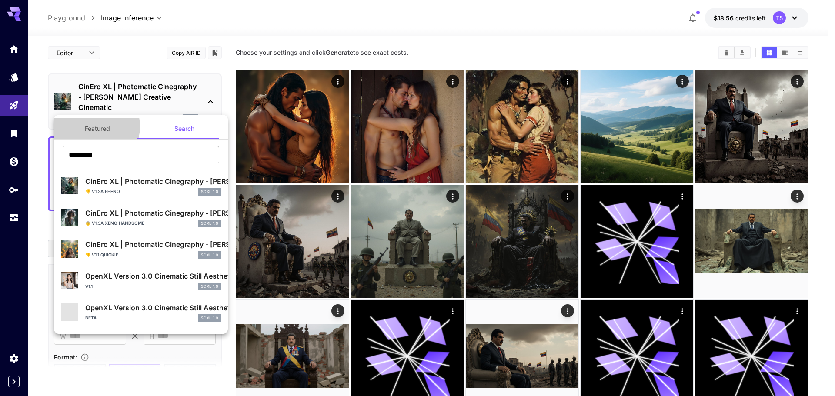
click at [93, 126] on button "Featured" at bounding box center [97, 128] width 87 height 21
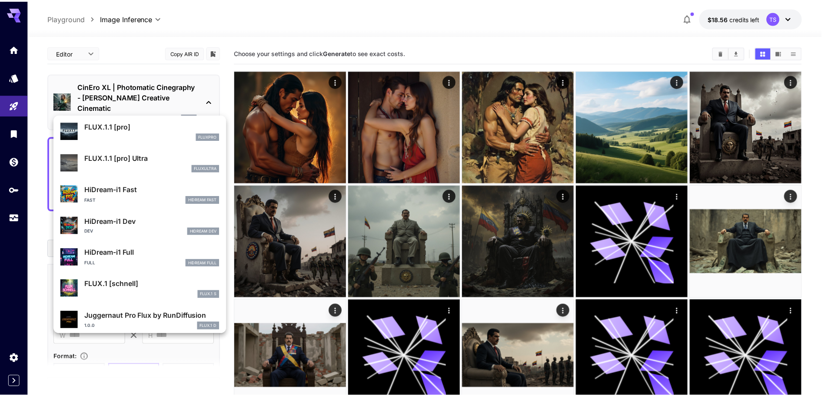
scroll to position [735, 0]
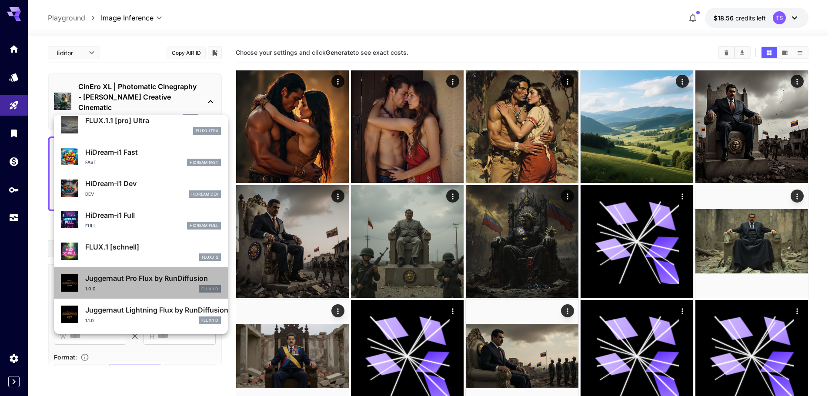
click at [143, 287] on div "1.0.0 FLUX.1 D" at bounding box center [153, 289] width 136 height 8
type input "**"
type input "*"
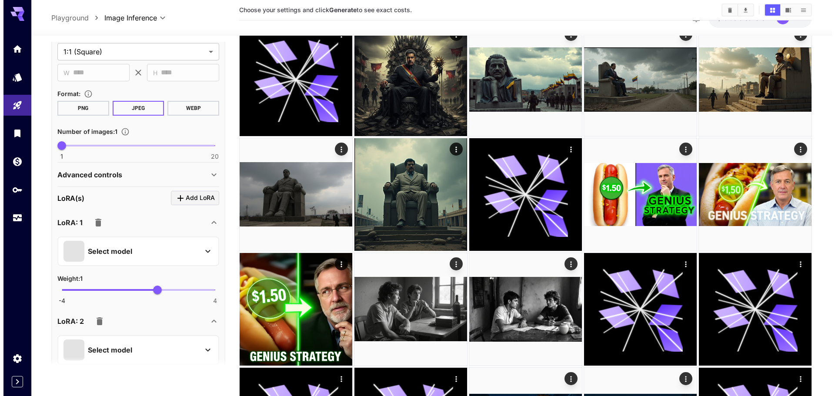
scroll to position [261, 0]
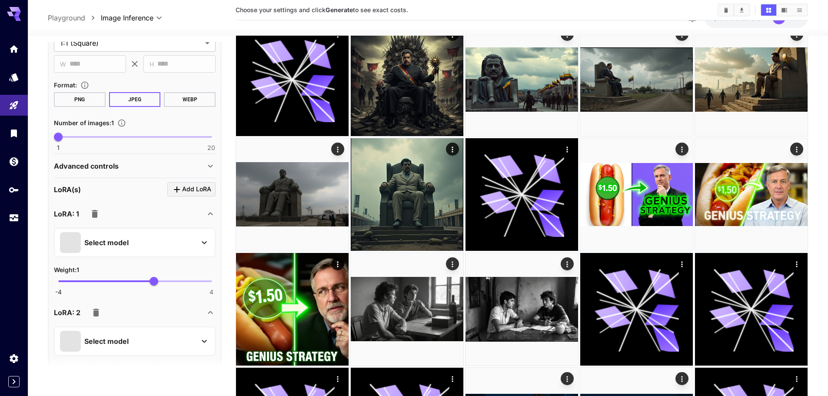
click at [194, 186] on span "Add LoRA" at bounding box center [196, 189] width 29 height 11
click at [161, 236] on div "Select model" at bounding box center [128, 242] width 136 height 21
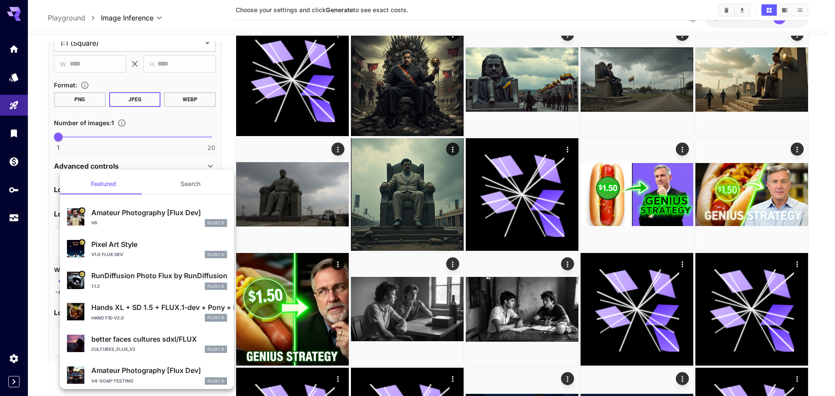
click at [181, 179] on button "Search" at bounding box center [190, 183] width 87 height 21
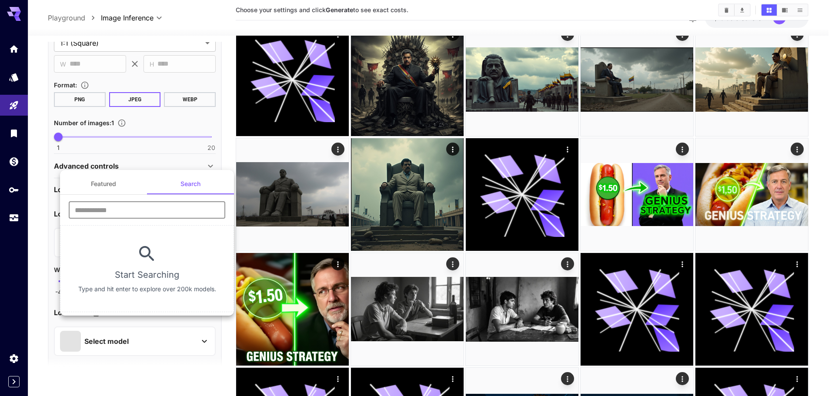
click at [118, 202] on input "text" at bounding box center [147, 209] width 156 height 17
paste input "**********"
type input "**********"
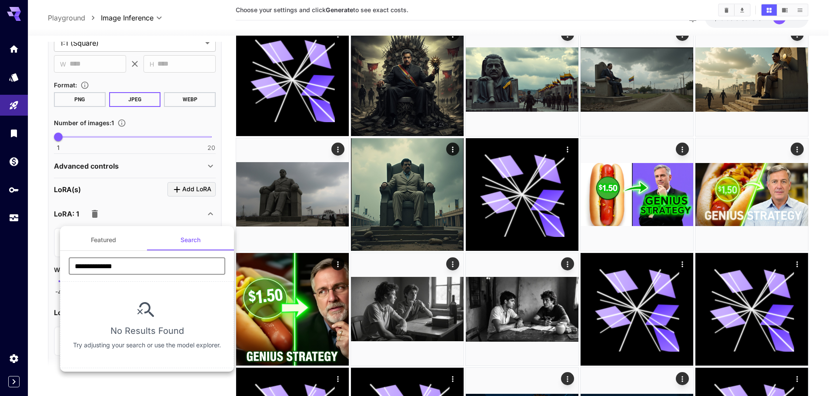
drag, startPoint x: 104, startPoint y: 281, endPoint x: 60, endPoint y: 278, distance: 43.6
click at [60, 278] on div "**********" at bounding box center [147, 269] width 174 height 24
drag, startPoint x: 124, startPoint y: 264, endPoint x: 96, endPoint y: 265, distance: 27.8
click at [96, 265] on input "*******" at bounding box center [147, 265] width 156 height 17
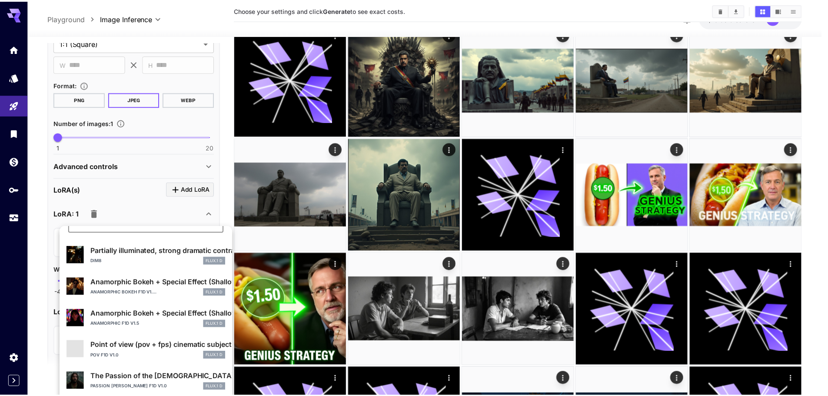
scroll to position [43, 0]
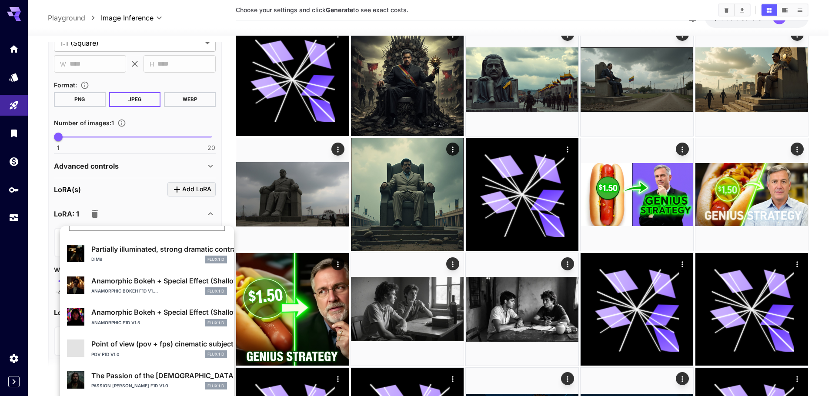
type input "*****"
click at [133, 252] on p "Partially illuminated, strong dramatic contrast in lighting, moody, cinematic .…" at bounding box center [159, 249] width 136 height 10
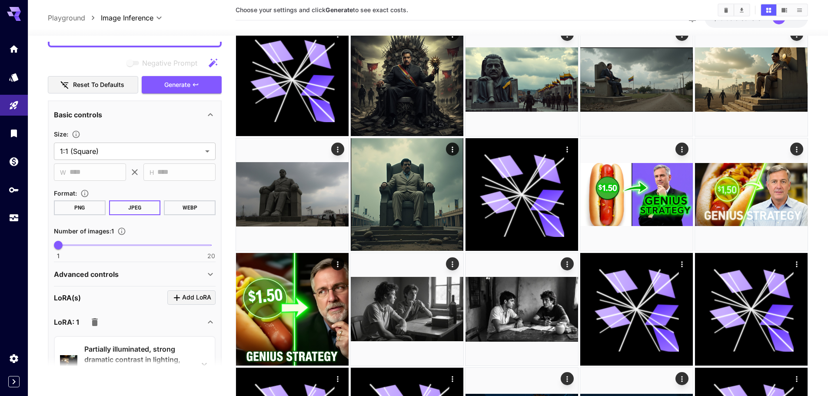
scroll to position [130, 0]
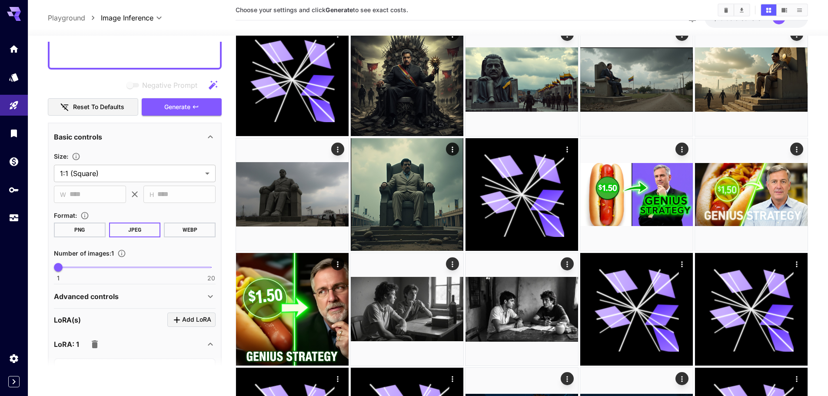
click at [186, 58] on textarea "**********" at bounding box center [135, 32] width 162 height 63
paste textarea "**********"
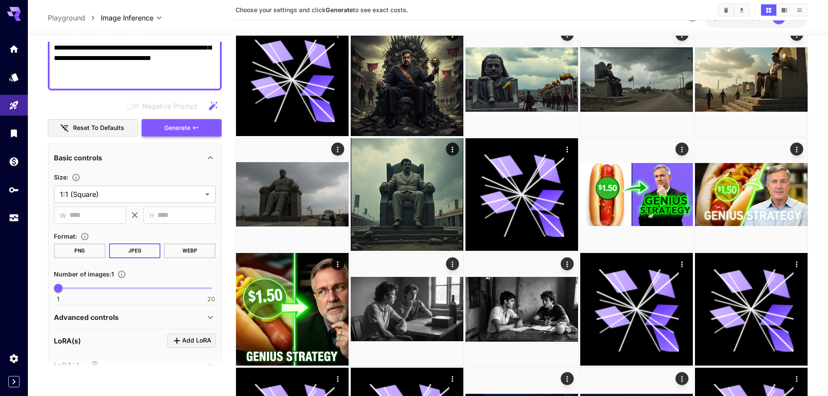
click at [176, 124] on span "Generate" at bounding box center [177, 128] width 26 height 11
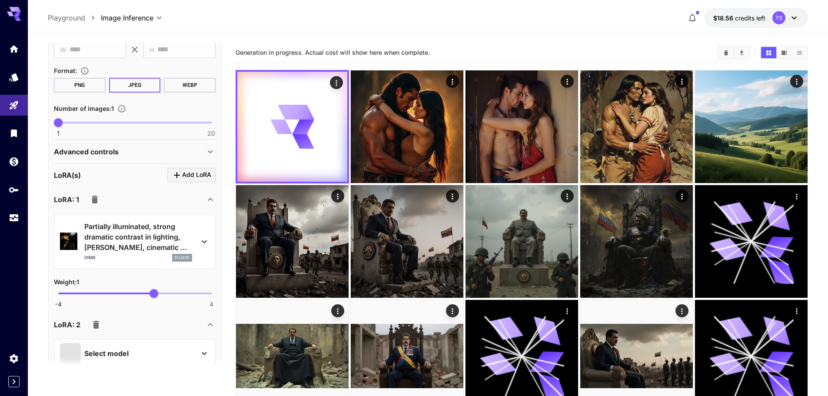
scroll to position [304, 0]
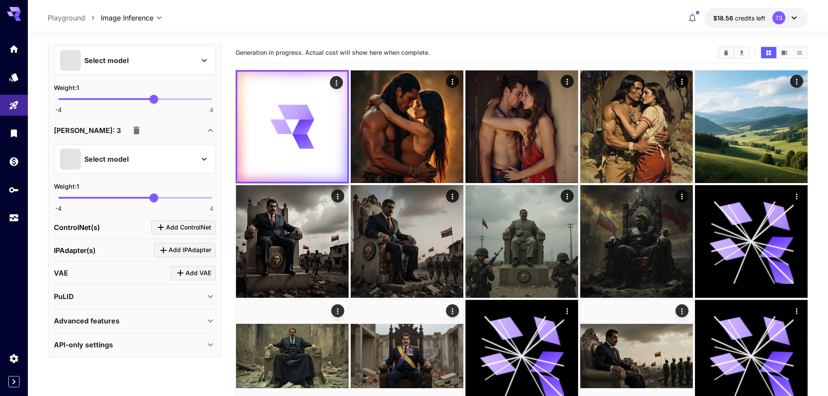
click at [128, 133] on button "button" at bounding box center [136, 130] width 17 height 17
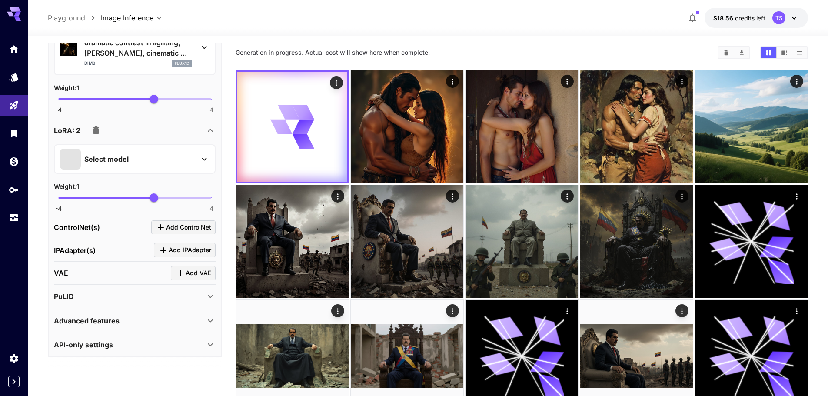
scroll to position [491, 0]
click at [92, 130] on icon "button" at bounding box center [96, 130] width 10 height 10
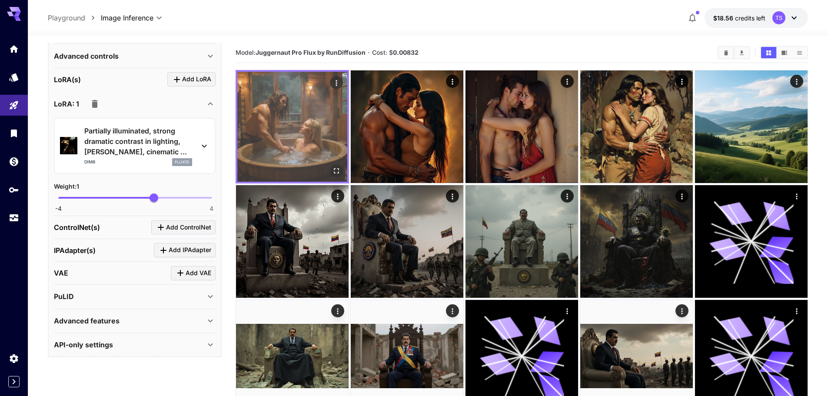
click at [326, 133] on img at bounding box center [292, 127] width 110 height 110
click at [336, 168] on icon "Open in fullscreen" at bounding box center [336, 170] width 9 height 9
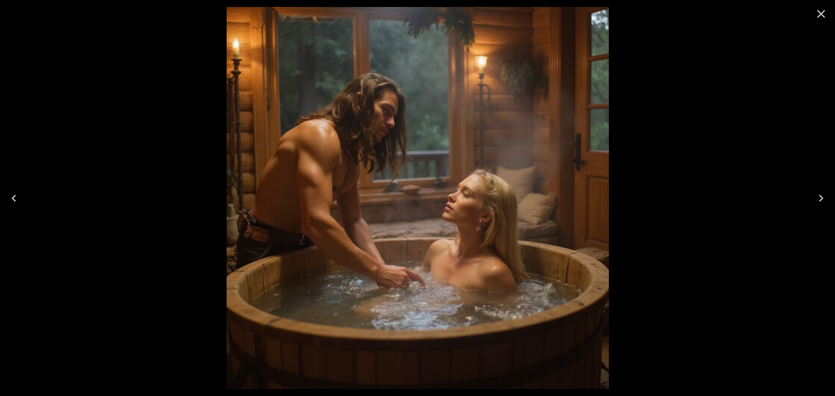
click at [814, 10] on icon "Close" at bounding box center [821, 14] width 14 height 14
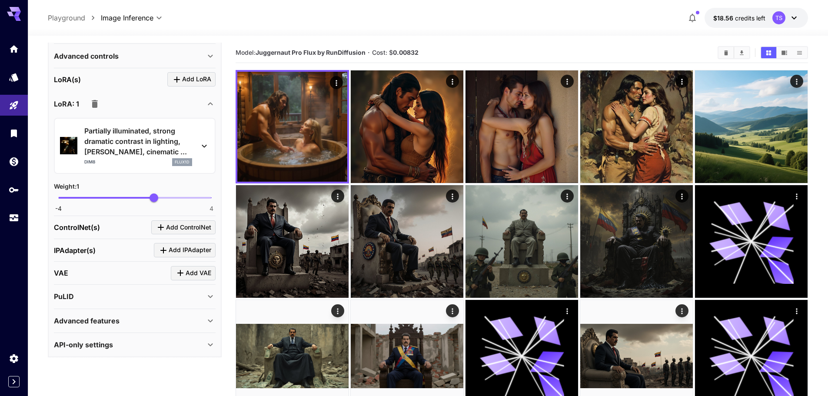
click at [96, 102] on icon "button" at bounding box center [95, 104] width 6 height 8
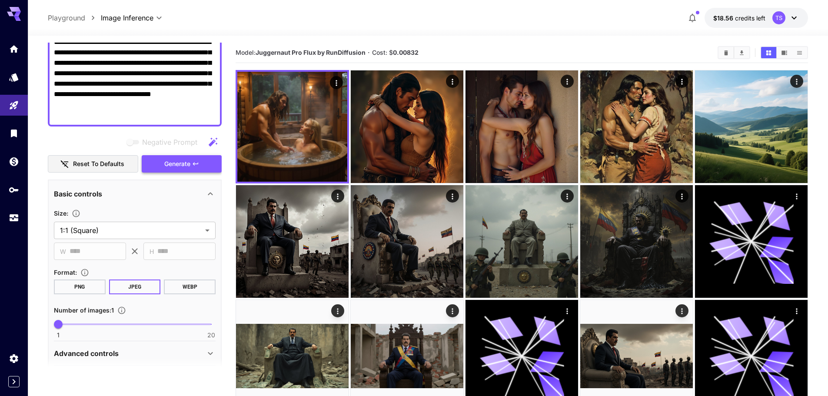
scroll to position [94, 0]
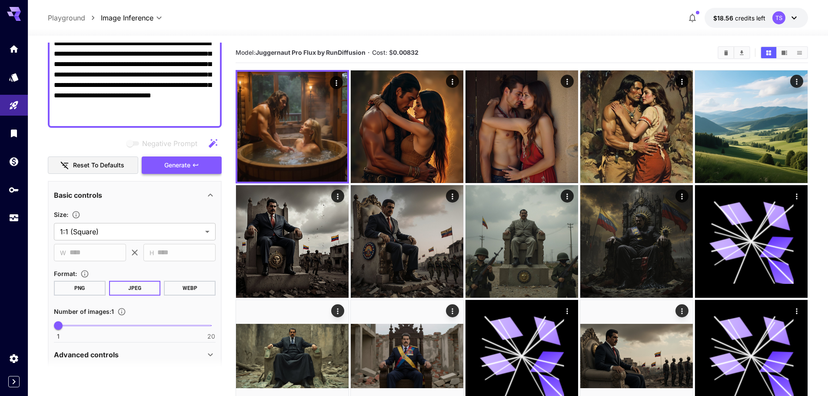
click at [176, 163] on span "Generate" at bounding box center [177, 165] width 26 height 11
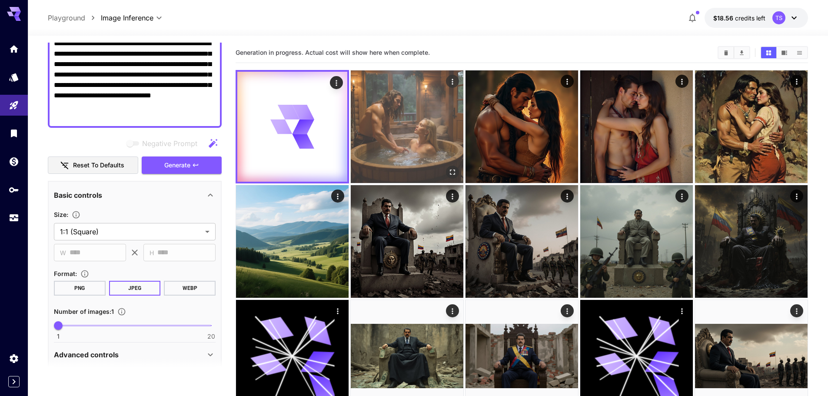
click at [416, 139] on img at bounding box center [407, 126] width 113 height 113
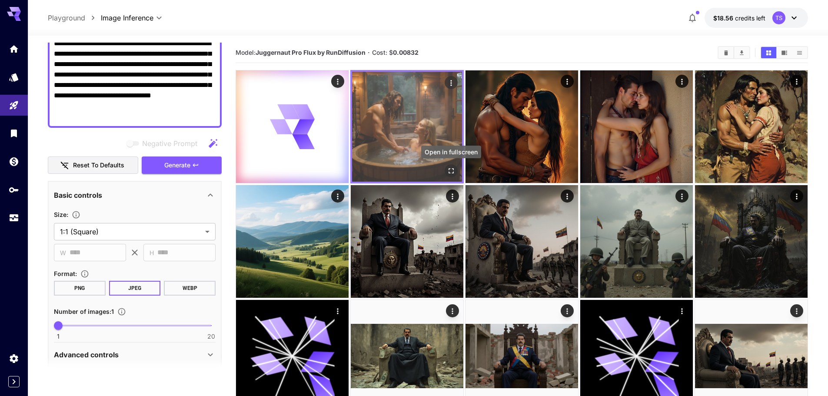
click at [450, 170] on icon "Open in fullscreen" at bounding box center [451, 170] width 9 height 9
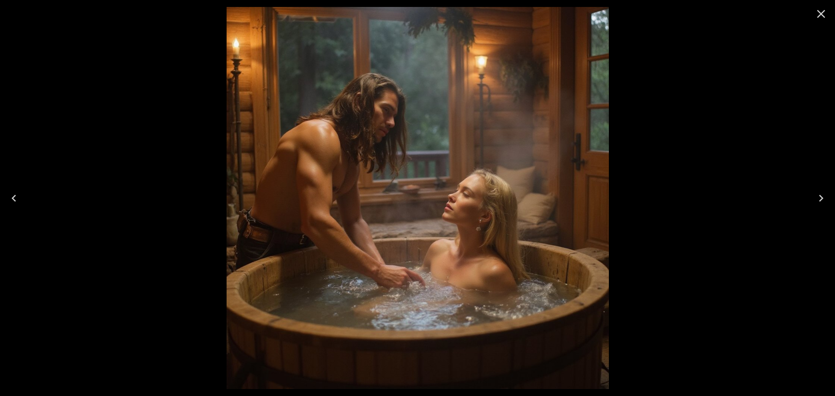
click at [810, 14] on button "Close" at bounding box center [820, 13] width 21 height 21
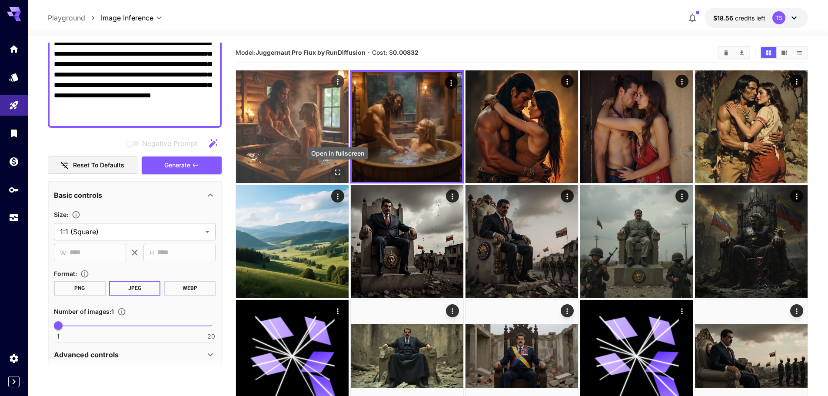
click at [338, 168] on icon "Open in fullscreen" at bounding box center [337, 172] width 9 height 9
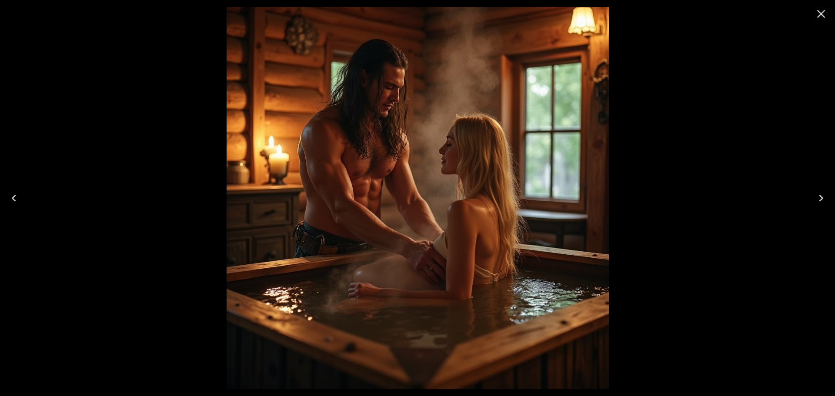
click at [819, 13] on icon "Close" at bounding box center [821, 14] width 8 height 8
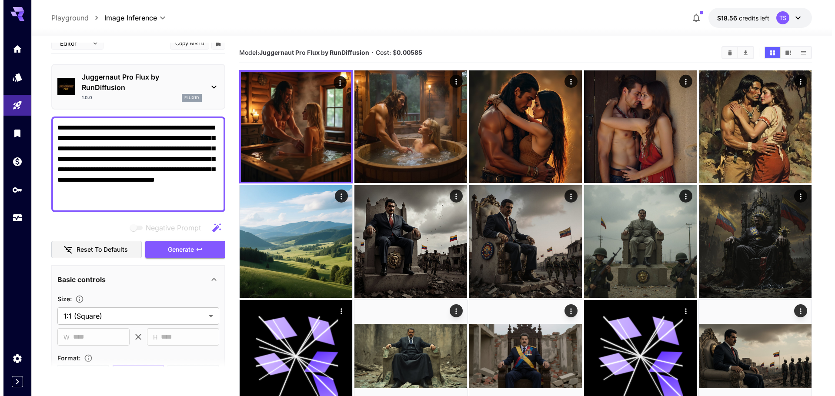
scroll to position [0, 0]
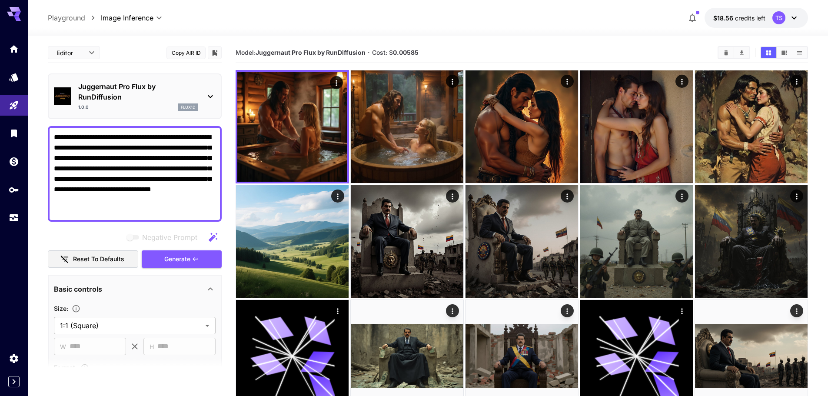
click at [147, 93] on p "Juggernaut Pro Flux by RunDiffusion" at bounding box center [138, 91] width 120 height 21
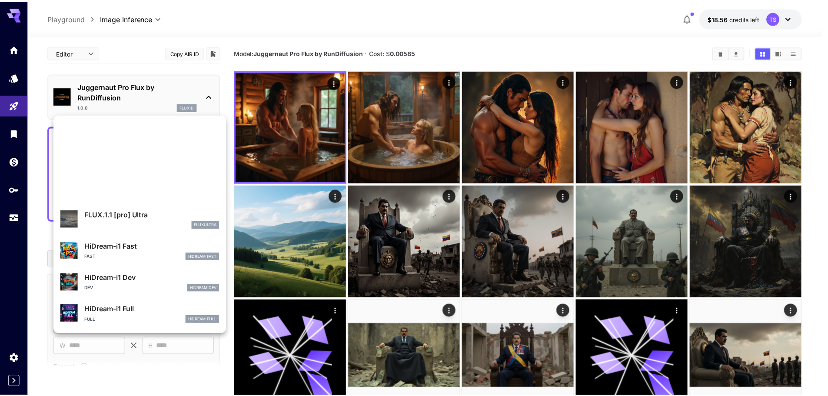
scroll to position [605, 0]
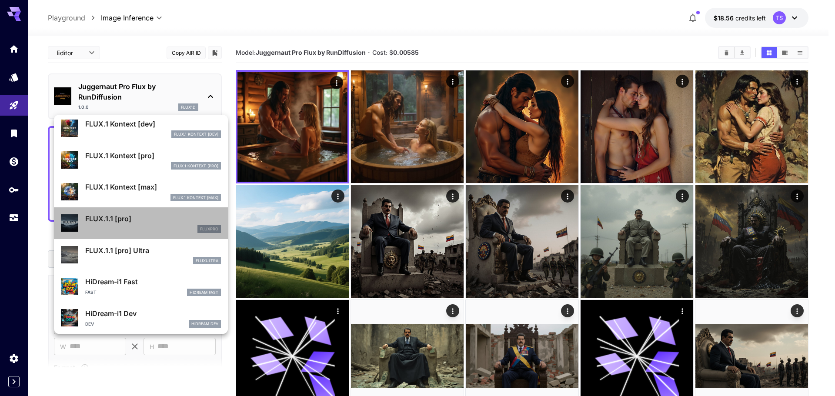
click at [150, 223] on p "FLUX.1.1 [pro]" at bounding box center [153, 218] width 136 height 10
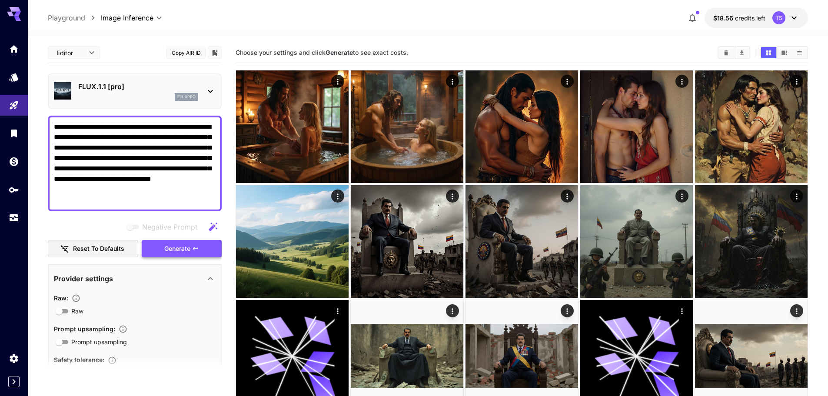
click at [176, 251] on span "Generate" at bounding box center [177, 248] width 26 height 11
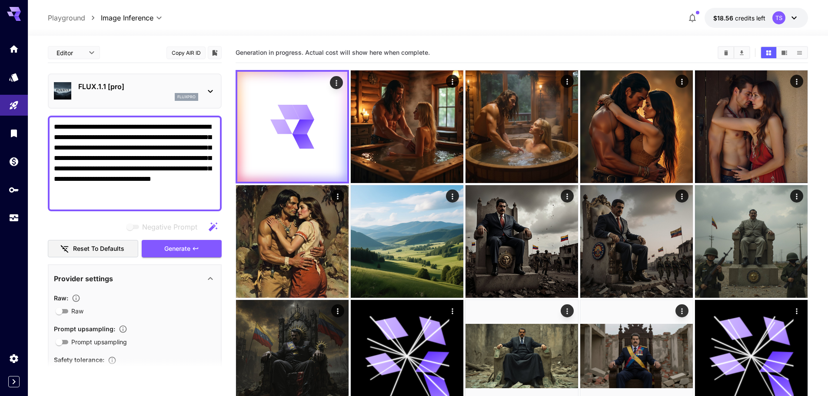
click at [53, 126] on div "**********" at bounding box center [135, 164] width 174 height 96
click at [55, 126] on textarea "**********" at bounding box center [135, 163] width 162 height 83
click at [53, 126] on div "**********" at bounding box center [135, 164] width 174 height 96
click at [53, 125] on div "**********" at bounding box center [135, 164] width 174 height 96
click at [55, 127] on textarea "**********" at bounding box center [135, 163] width 162 height 83
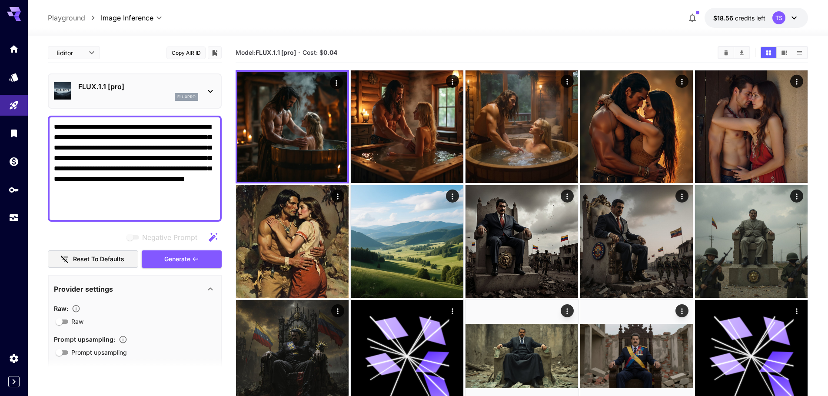
paste textarea "*****"
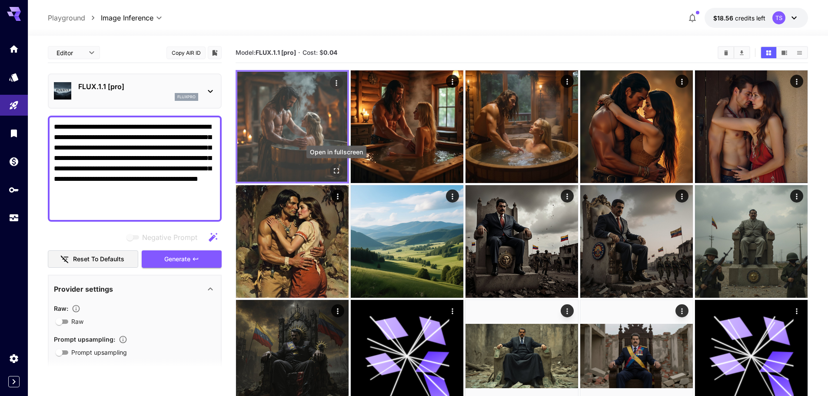
click at [334, 167] on icon "Open in fullscreen" at bounding box center [336, 170] width 9 height 9
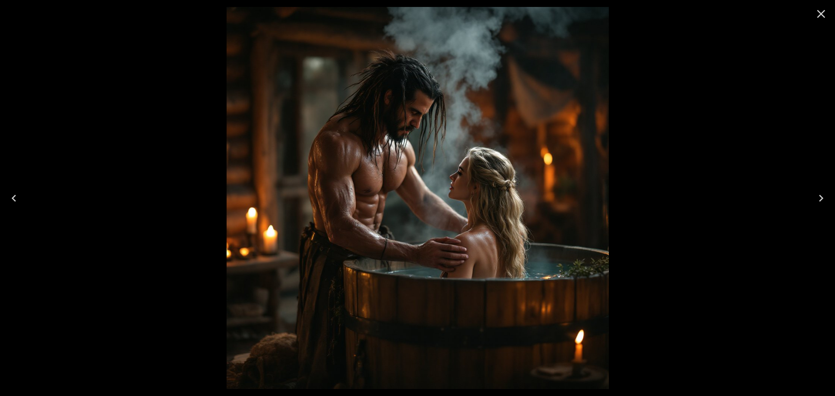
click at [822, 12] on icon "Close" at bounding box center [821, 14] width 8 height 8
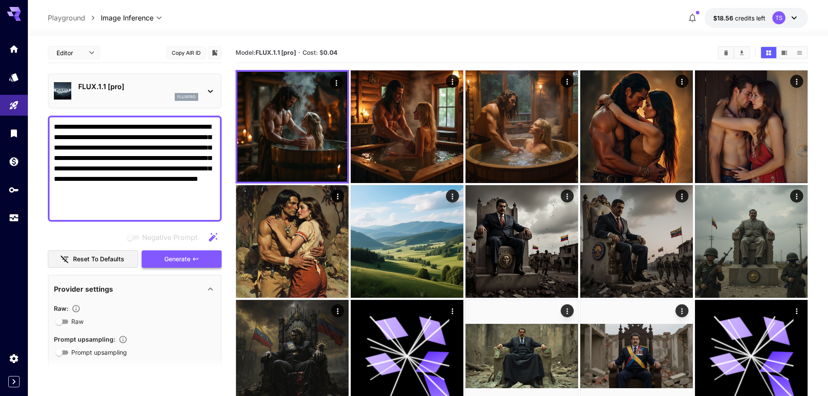
click at [174, 255] on span "Generate" at bounding box center [177, 259] width 26 height 11
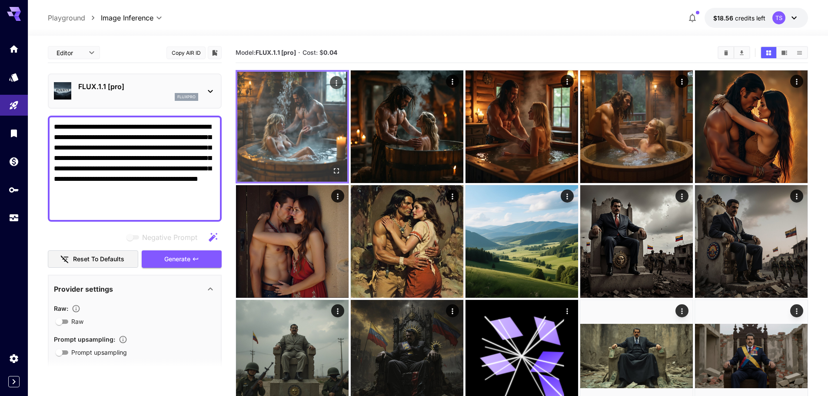
click at [289, 146] on img at bounding box center [292, 127] width 110 height 110
click at [334, 168] on icon "Open in fullscreen" at bounding box center [336, 170] width 5 height 5
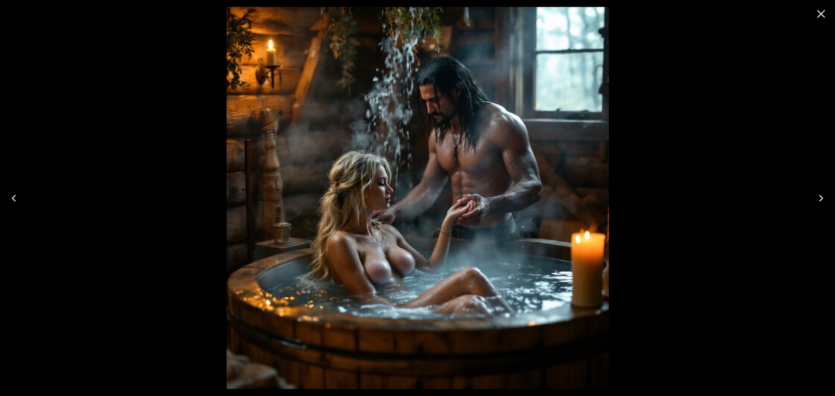
click at [817, 16] on icon "Close" at bounding box center [821, 14] width 14 height 14
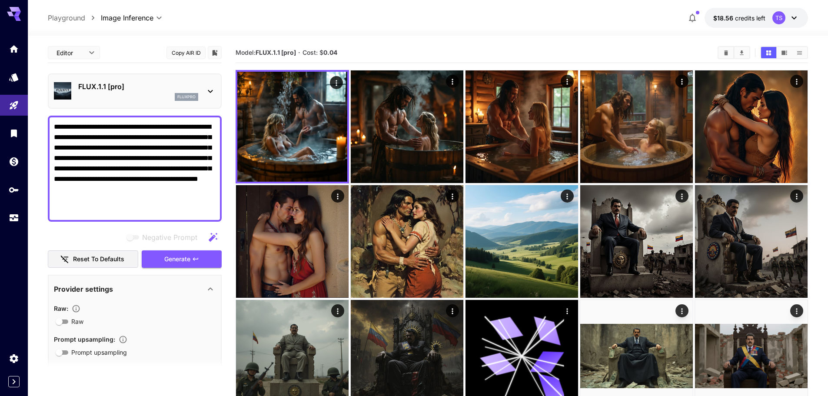
click at [110, 216] on div "**********" at bounding box center [135, 169] width 174 height 106
click at [106, 213] on textarea "**********" at bounding box center [135, 169] width 162 height 94
click at [100, 207] on textarea "**********" at bounding box center [135, 169] width 162 height 94
click at [100, 205] on textarea "**********" at bounding box center [135, 169] width 162 height 94
click at [100, 202] on textarea "**********" at bounding box center [135, 169] width 162 height 94
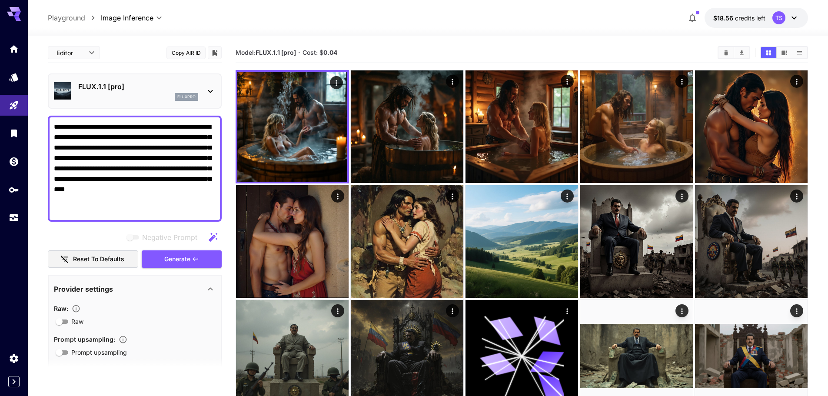
click at [74, 200] on textarea "**********" at bounding box center [135, 169] width 162 height 94
click at [78, 200] on textarea "**********" at bounding box center [135, 169] width 162 height 94
type textarea "**********"
click at [165, 260] on span "Generate" at bounding box center [177, 259] width 26 height 11
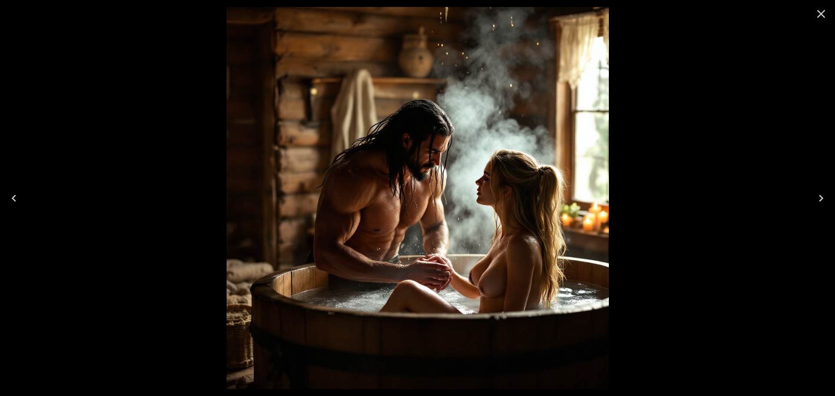
click at [821, 11] on icon "Close" at bounding box center [821, 14] width 14 height 14
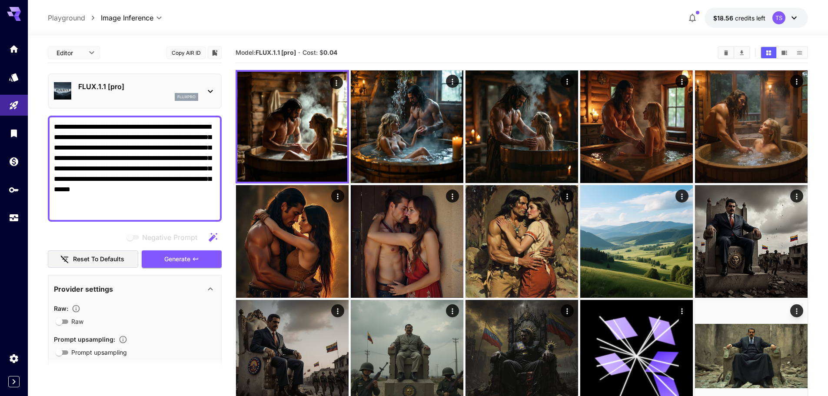
click at [123, 160] on textarea "**********" at bounding box center [135, 169] width 162 height 94
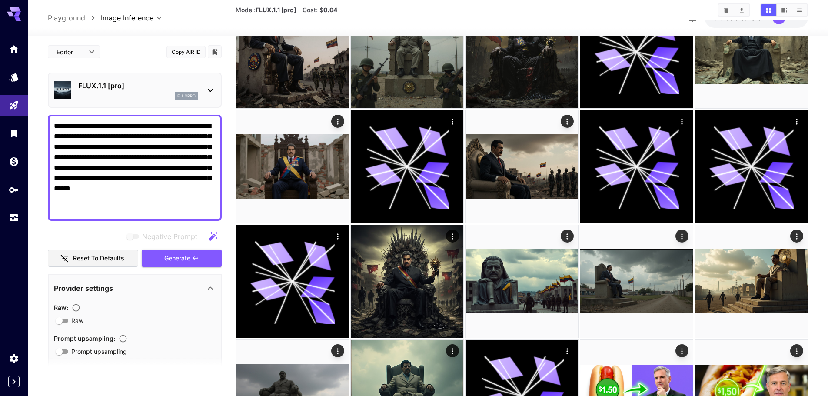
click at [101, 127] on textarea "**********" at bounding box center [135, 168] width 162 height 94
click at [128, 205] on textarea "**********" at bounding box center [135, 168] width 162 height 94
drag, startPoint x: 130, startPoint y: 199, endPoint x: 128, endPoint y: 194, distance: 5.0
click at [130, 199] on textarea "**********" at bounding box center [135, 168] width 162 height 94
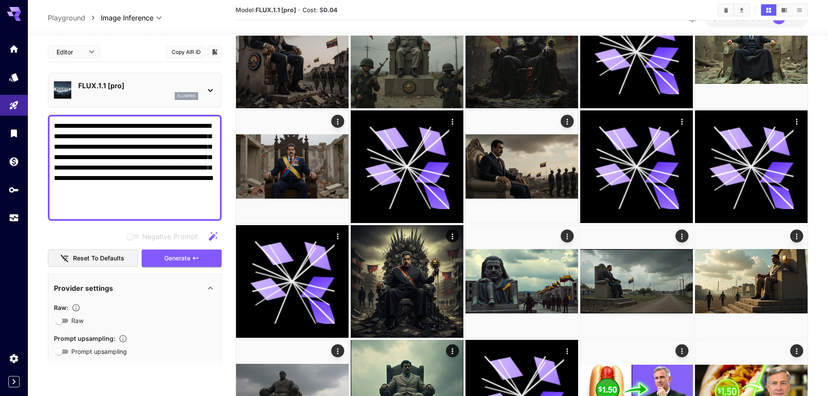
click at [80, 125] on textarea "**********" at bounding box center [135, 168] width 162 height 94
click at [90, 124] on textarea "**********" at bounding box center [135, 168] width 162 height 94
click at [185, 256] on span "Generate" at bounding box center [177, 258] width 26 height 11
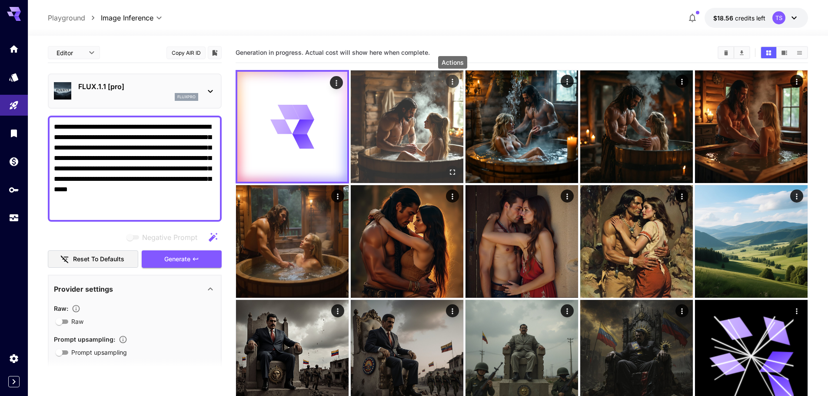
click at [457, 79] on button "Actions" at bounding box center [452, 81] width 13 height 13
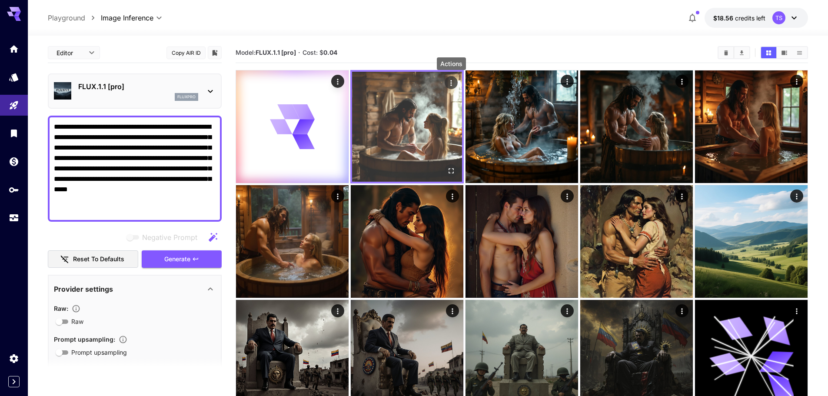
click at [456, 80] on button "Actions" at bounding box center [451, 82] width 13 height 13
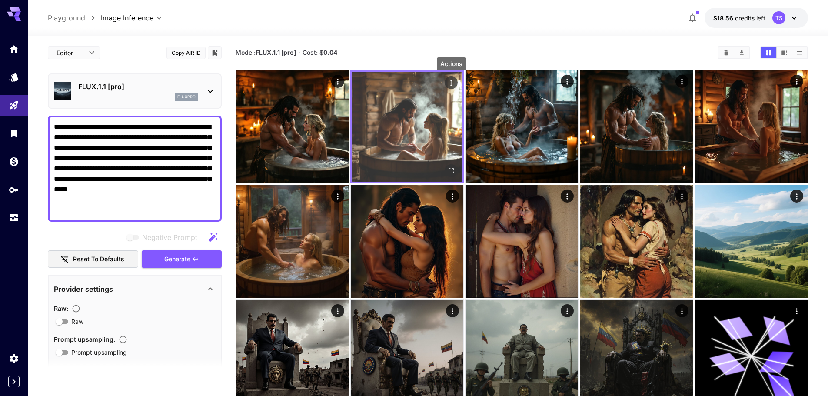
click at [449, 82] on icon "Actions" at bounding box center [451, 83] width 9 height 9
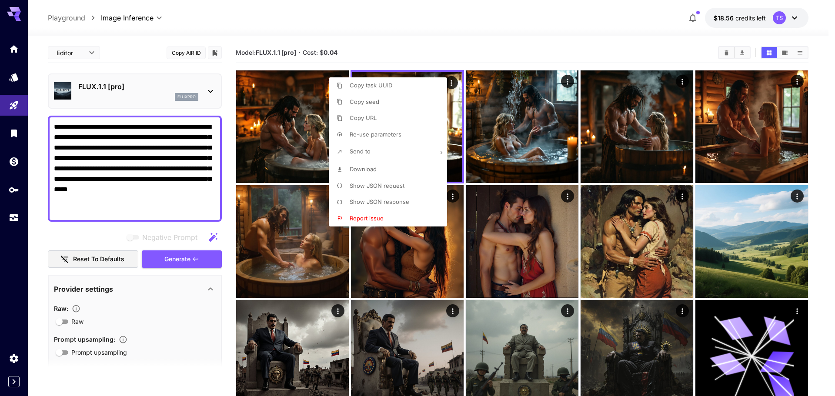
click at [454, 83] on div at bounding box center [417, 198] width 835 height 396
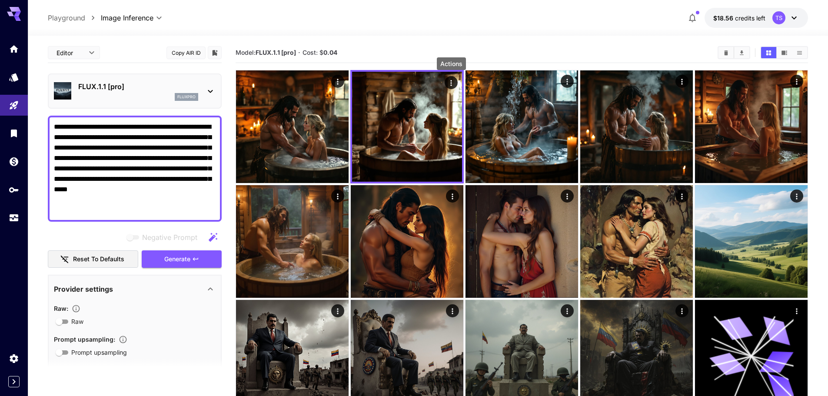
click at [98, 127] on textarea "**********" at bounding box center [135, 169] width 162 height 94
type textarea "**********"
click at [175, 259] on span "Generate" at bounding box center [177, 259] width 26 height 11
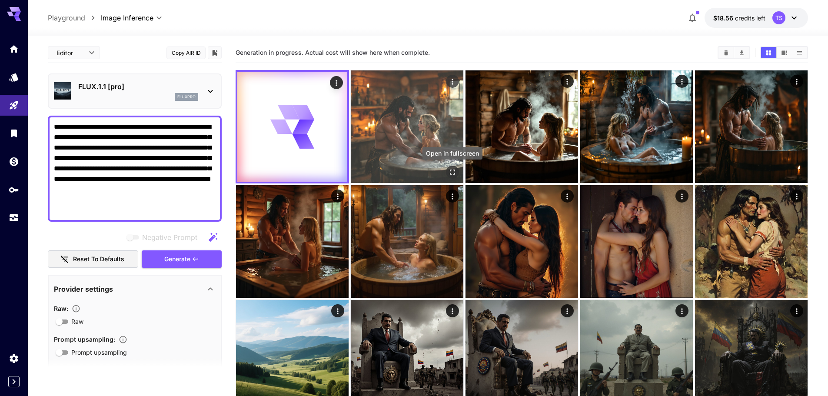
click at [449, 170] on icon "Open in fullscreen" at bounding box center [452, 172] width 9 height 9
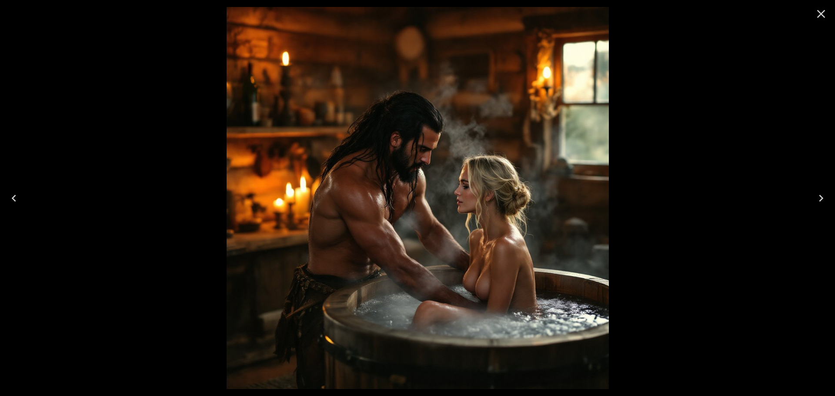
click at [819, 17] on icon "Close" at bounding box center [821, 14] width 14 height 14
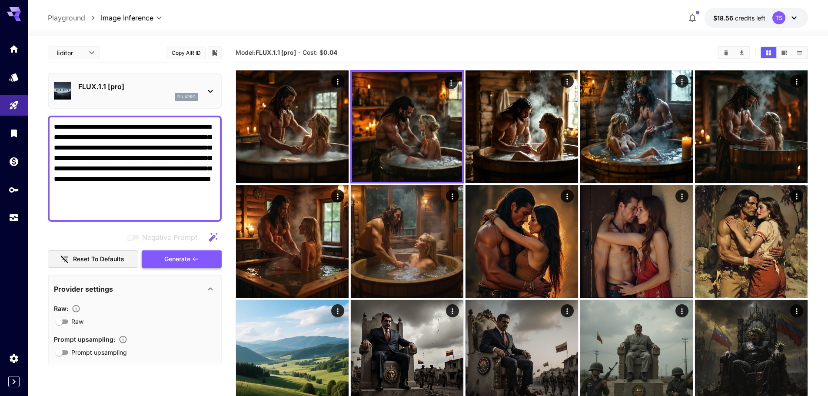
click at [156, 259] on button "Generate" at bounding box center [182, 259] width 80 height 18
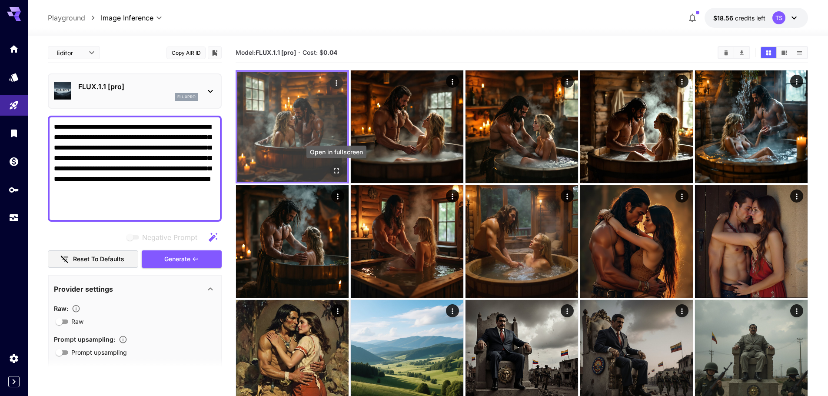
click at [339, 168] on icon "Open in fullscreen" at bounding box center [336, 170] width 9 height 9
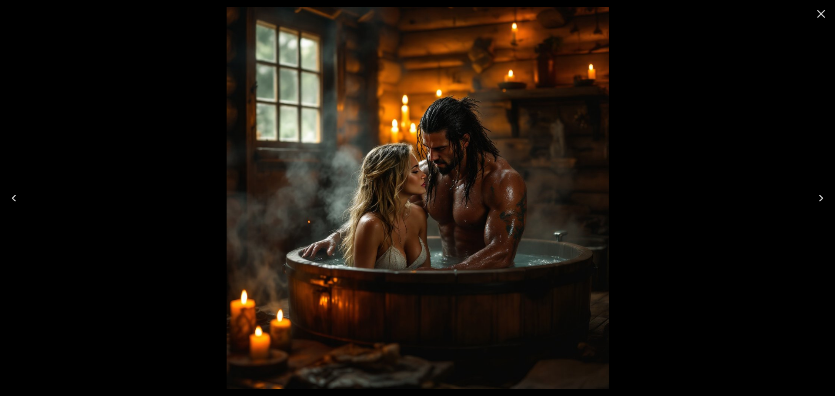
click at [824, 14] on icon "Close" at bounding box center [821, 14] width 14 height 14
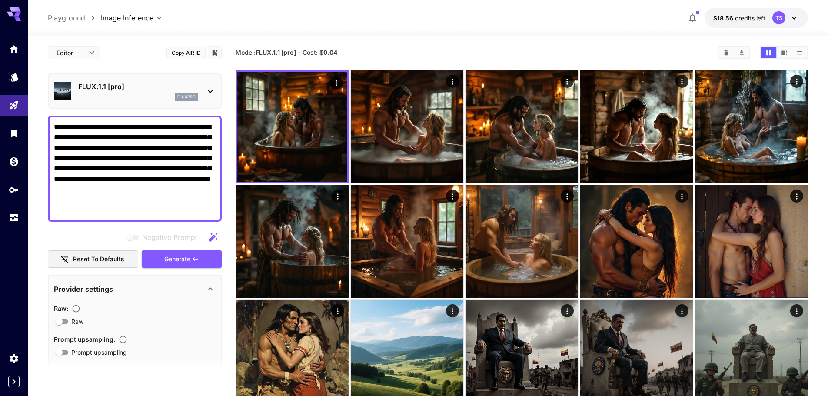
click at [136, 86] on p "FLUX.1.1 [pro]" at bounding box center [138, 86] width 120 height 10
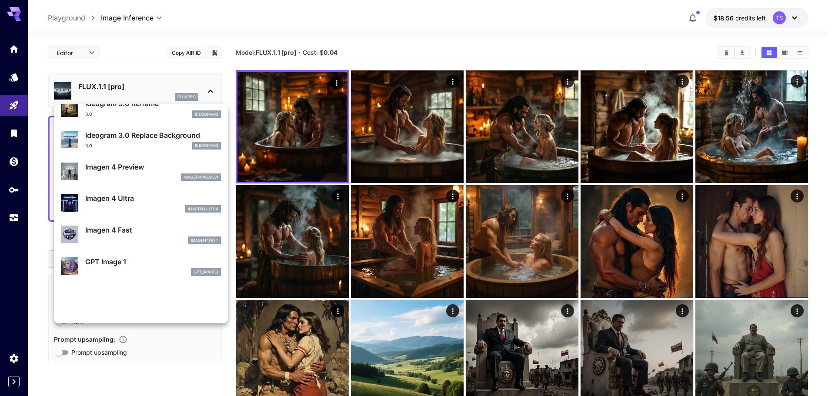
scroll to position [435, 0]
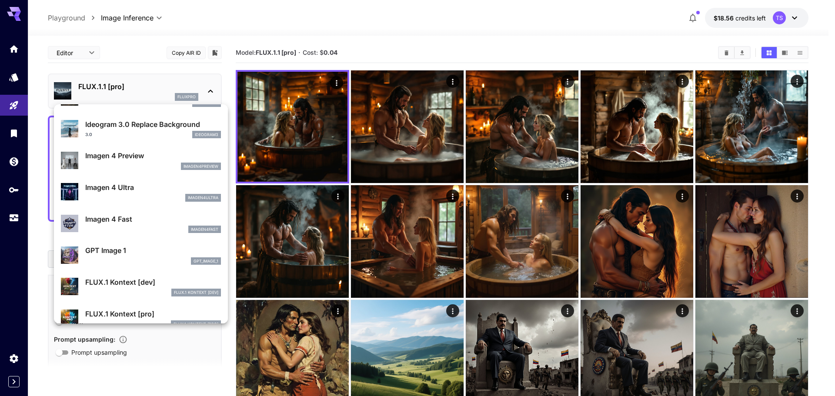
click at [411, 37] on div at bounding box center [417, 198] width 835 height 396
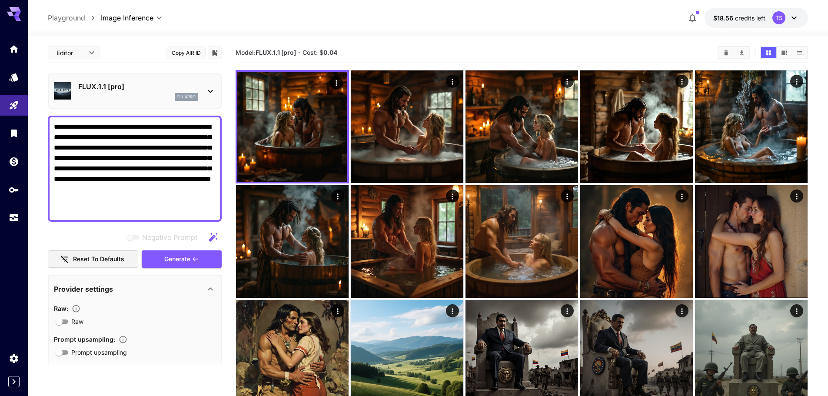
click at [135, 88] on p "FLUX.1.1 [pro]" at bounding box center [138, 86] width 120 height 10
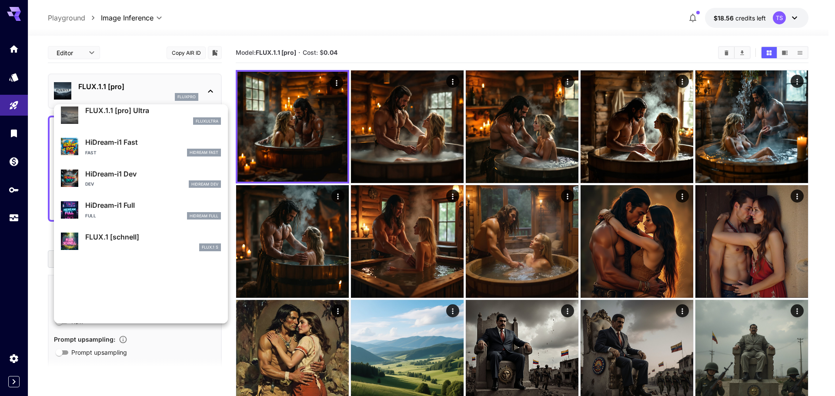
scroll to position [735, 0]
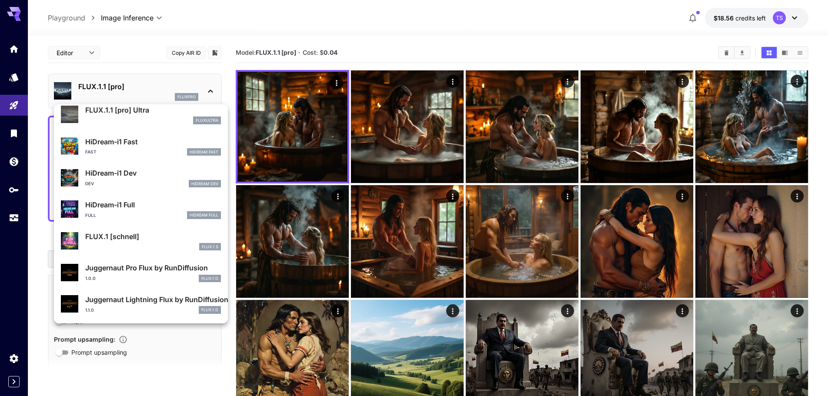
click at [140, 302] on p "Juggernaut Lightning Flux by RunDiffusion" at bounding box center [153, 299] width 136 height 10
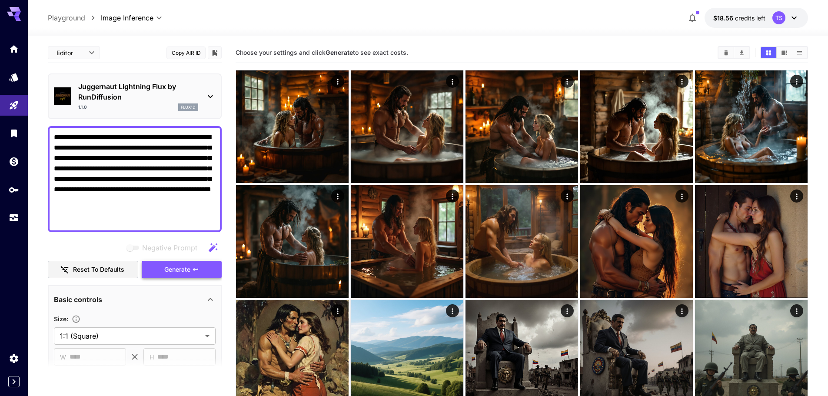
click at [169, 272] on span "Generate" at bounding box center [177, 269] width 26 height 11
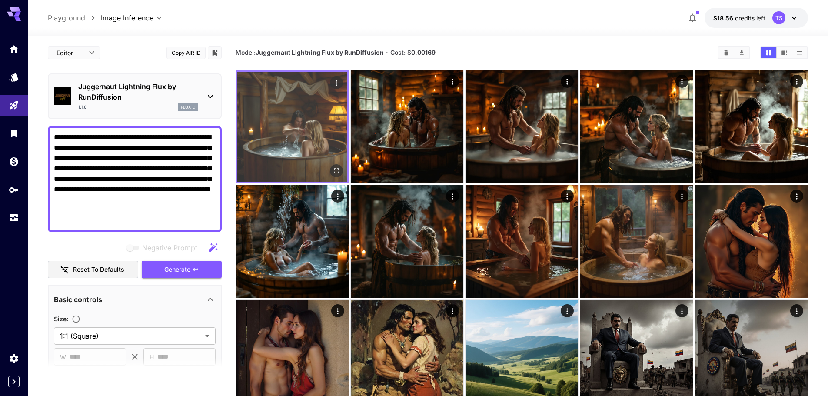
click at [329, 166] on img at bounding box center [292, 127] width 110 height 110
click at [336, 169] on icon "Open in fullscreen" at bounding box center [336, 170] width 5 height 5
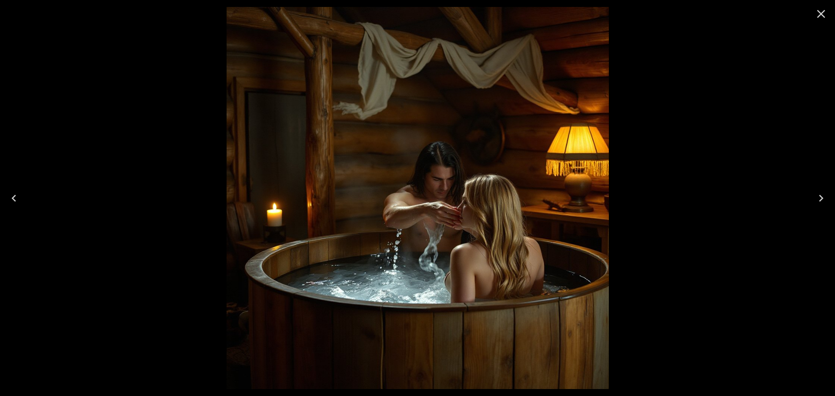
click at [824, 12] on icon "Close" at bounding box center [821, 14] width 14 height 14
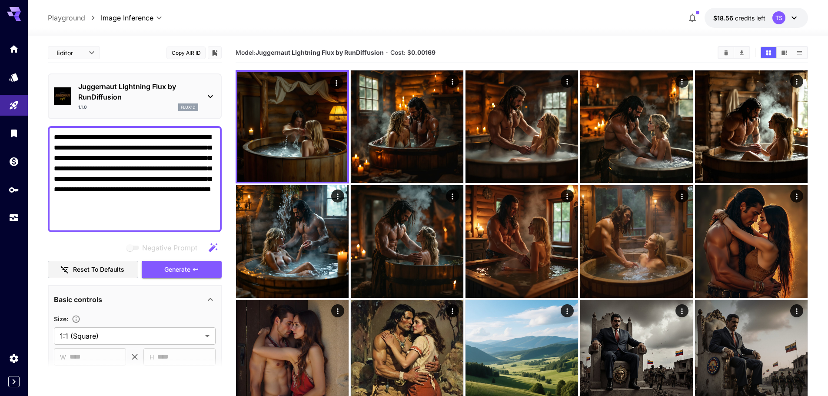
click at [156, 86] on p "Juggernaut Lightning Flux by RunDiffusion" at bounding box center [138, 91] width 120 height 21
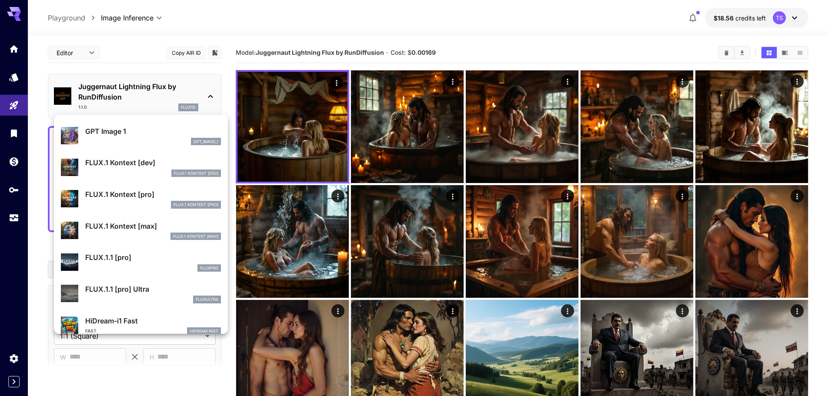
scroll to position [735, 0]
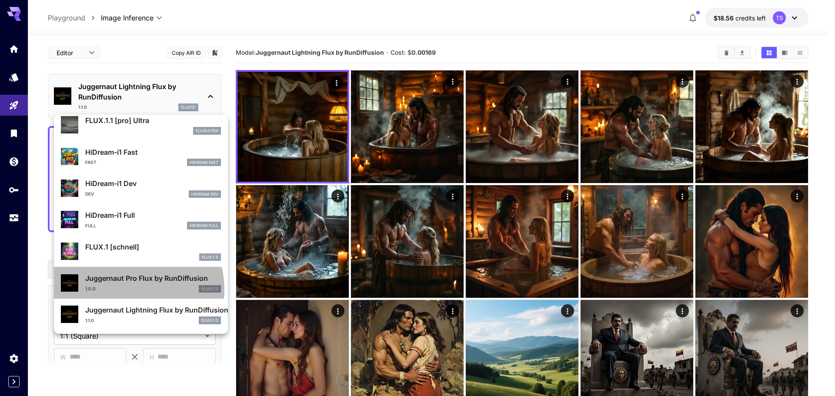
click at [132, 289] on div "1.0.0 FLUX.1 D" at bounding box center [153, 289] width 136 height 8
type input "**"
type input "*"
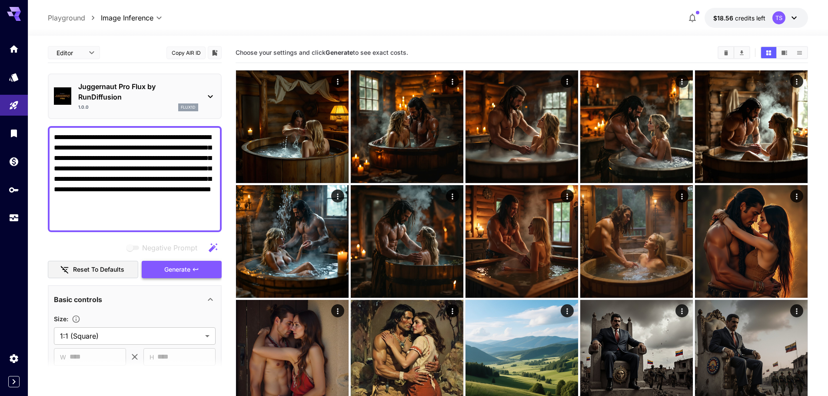
click at [165, 268] on span "Generate" at bounding box center [177, 269] width 26 height 11
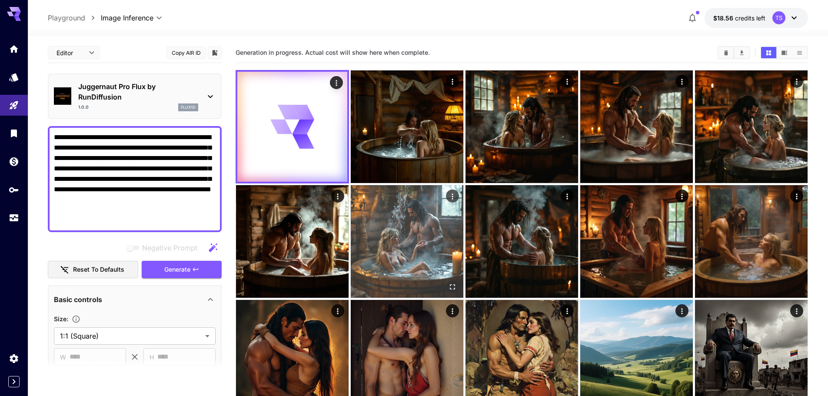
click at [451, 196] on icon "Actions" at bounding box center [452, 196] width 9 height 9
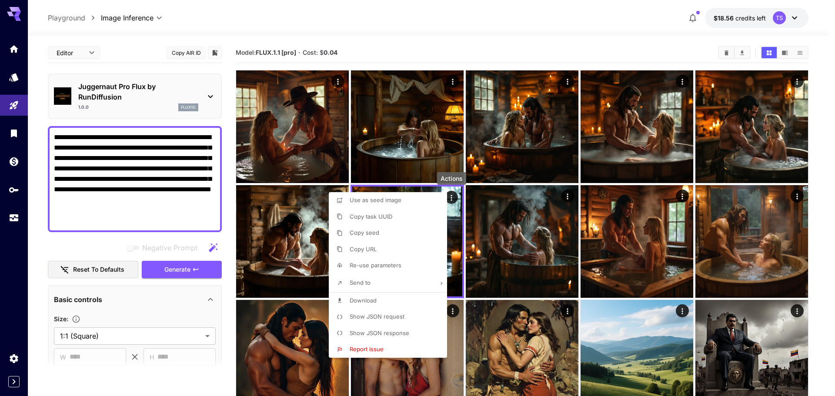
click at [318, 140] on div at bounding box center [417, 198] width 835 height 396
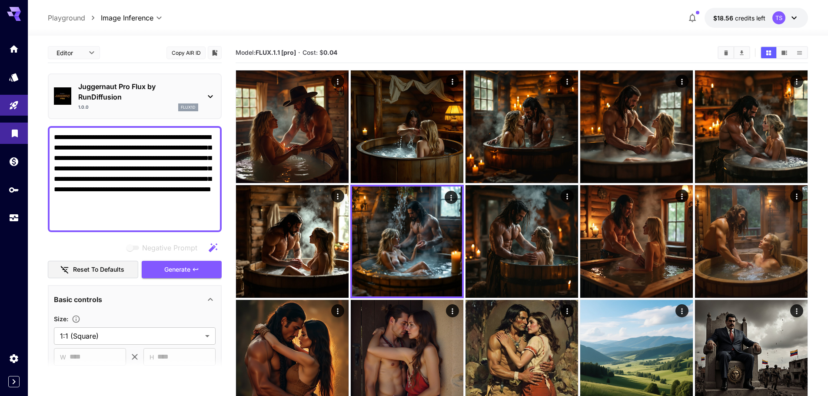
drag, startPoint x: 57, startPoint y: 193, endPoint x: 22, endPoint y: 132, distance: 70.7
click at [105, 196] on textarea "**********" at bounding box center [135, 179] width 162 height 94
click at [96, 152] on textarea "**********" at bounding box center [135, 179] width 162 height 94
click at [97, 146] on textarea "**********" at bounding box center [135, 179] width 162 height 94
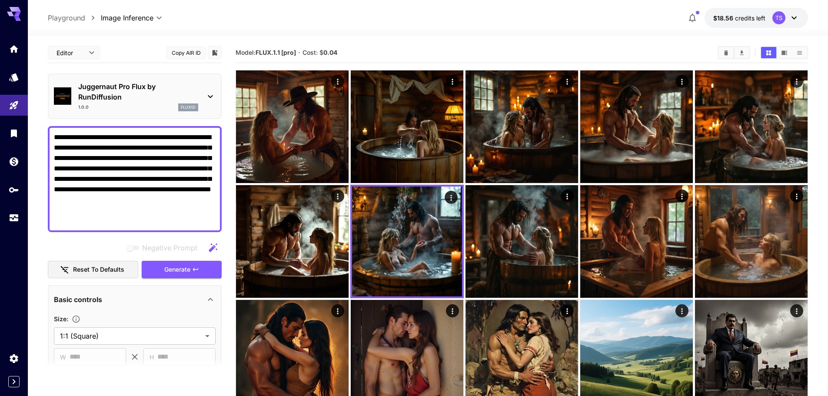
click at [200, 138] on textarea "**********" at bounding box center [135, 179] width 162 height 94
drag, startPoint x: 66, startPoint y: 175, endPoint x: 20, endPoint y: 121, distance: 70.3
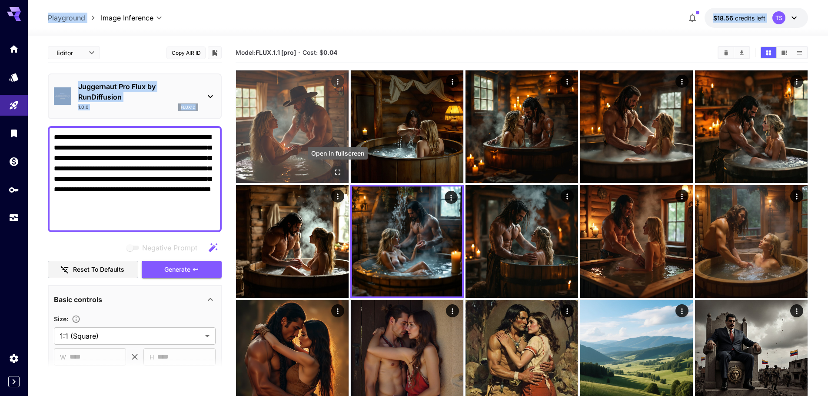
click at [333, 171] on button "Open in fullscreen" at bounding box center [337, 172] width 13 height 13
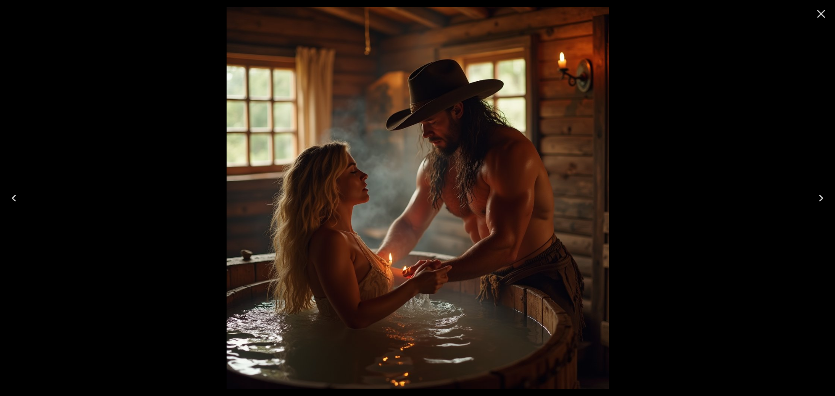
click at [694, 51] on div at bounding box center [417, 198] width 835 height 396
click at [819, 13] on icon "Close" at bounding box center [821, 14] width 14 height 14
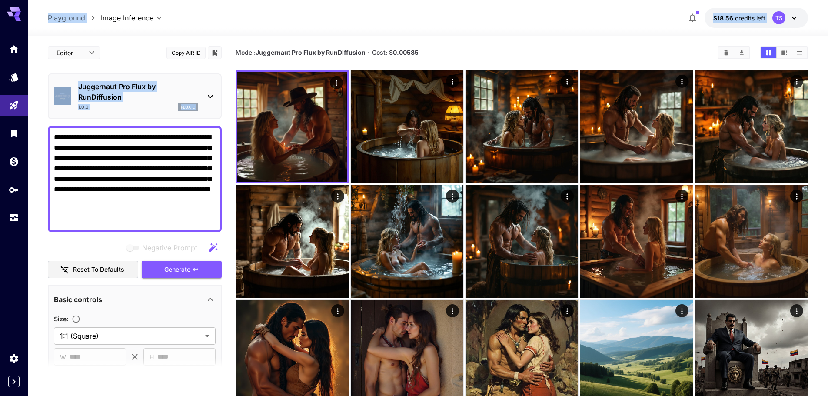
click at [125, 214] on textarea "**********" at bounding box center [135, 179] width 162 height 94
click at [166, 178] on textarea "**********" at bounding box center [135, 179] width 162 height 94
click at [113, 164] on textarea "**********" at bounding box center [135, 179] width 162 height 94
paste textarea
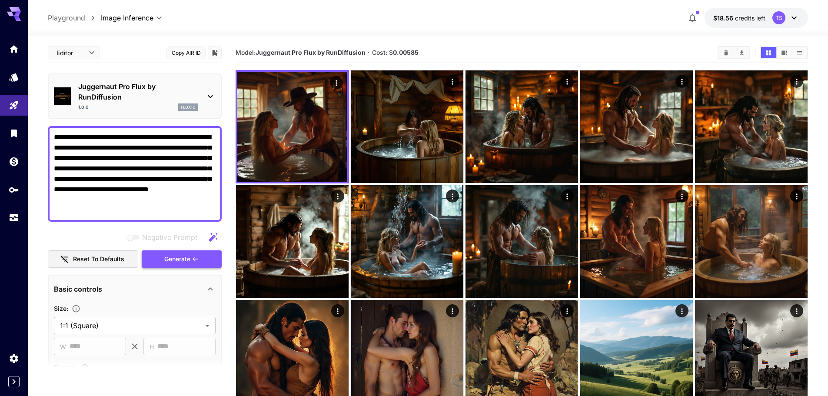
click at [195, 259] on icon "button" at bounding box center [195, 258] width 5 height 3
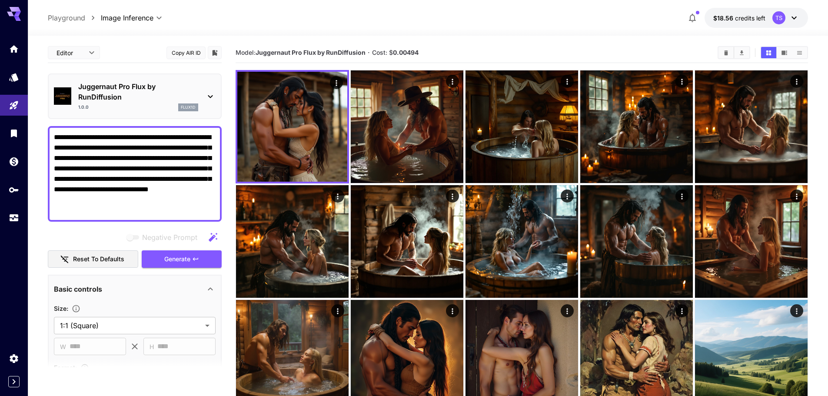
click at [141, 167] on textarea "**********" at bounding box center [135, 173] width 162 height 83
paste textarea
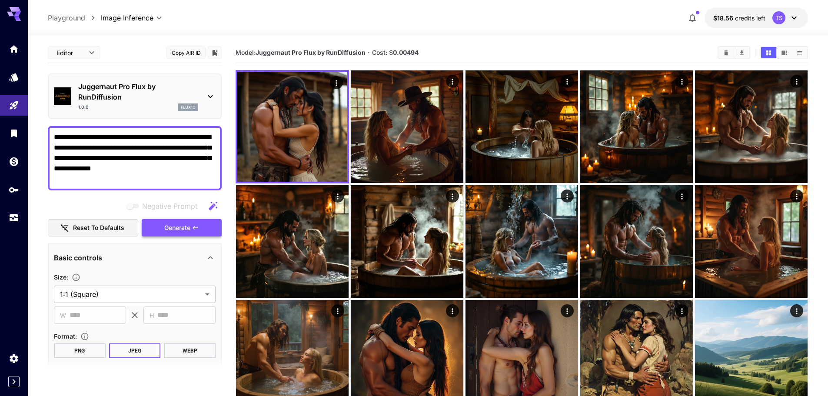
type textarea "**********"
drag, startPoint x: 199, startPoint y: 226, endPoint x: 165, endPoint y: 213, distance: 36.3
click at [199, 226] on icon "button" at bounding box center [195, 227] width 7 height 7
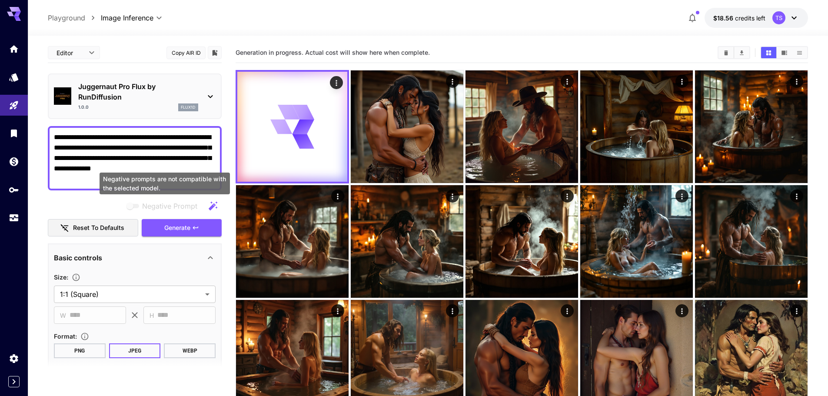
click at [128, 190] on div "Negative prompts are not compatible with the selected model." at bounding box center [165, 184] width 130 height 22
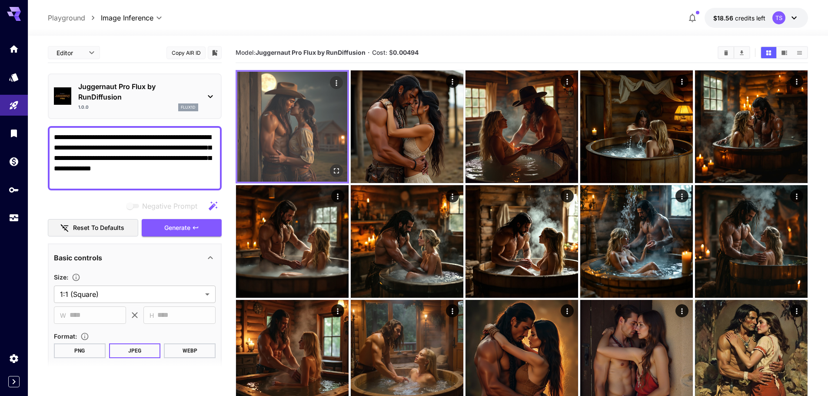
click at [338, 169] on icon "Open in fullscreen" at bounding box center [336, 170] width 5 height 5
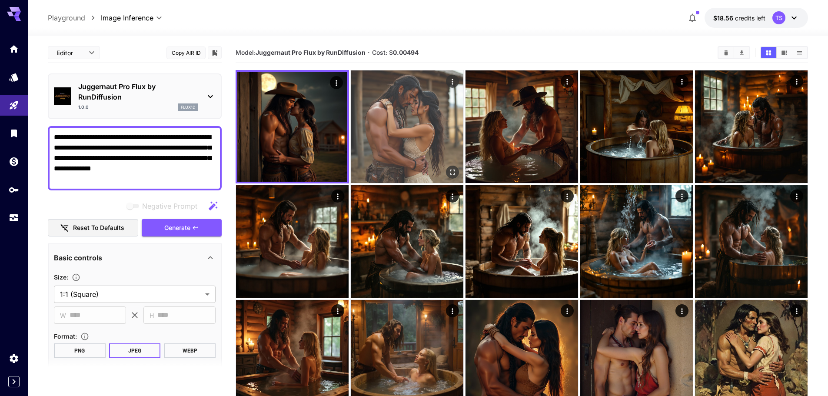
drag, startPoint x: 309, startPoint y: 114, endPoint x: 383, endPoint y: 114, distance: 73.9
click at [310, 114] on img at bounding box center [292, 127] width 110 height 110
click at [384, 114] on img at bounding box center [407, 126] width 113 height 113
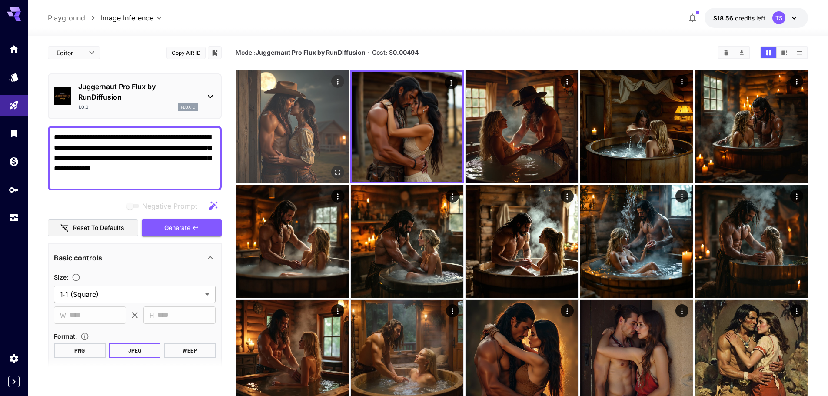
click at [333, 84] on icon "Actions" at bounding box center [337, 81] width 9 height 9
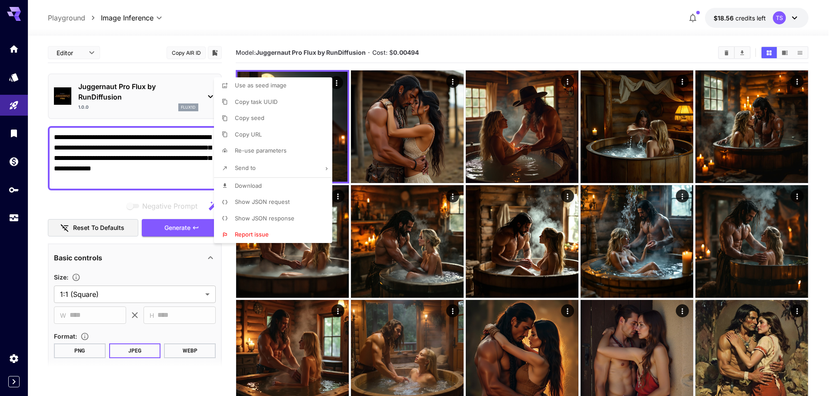
click at [93, 205] on div at bounding box center [417, 198] width 835 height 396
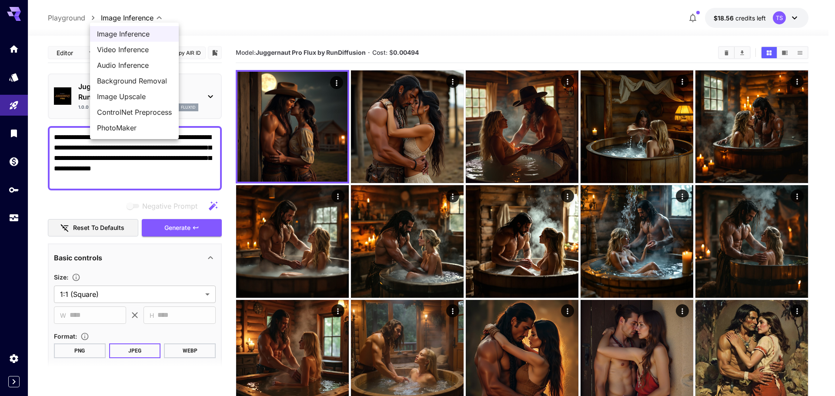
click at [16, 109] on div at bounding box center [417, 198] width 835 height 396
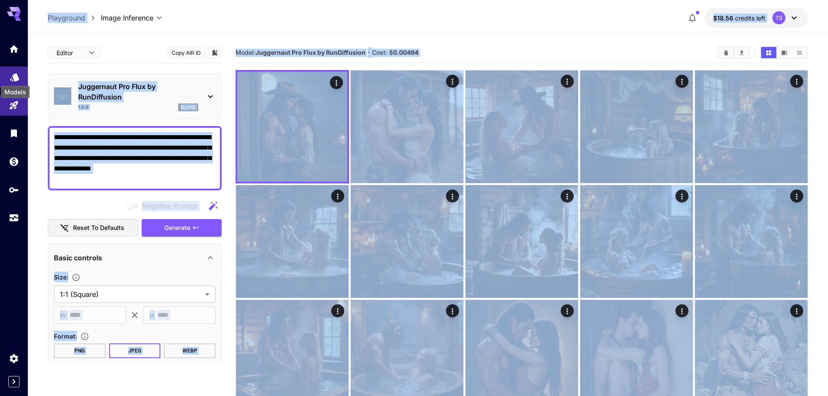
click at [14, 75] on icon "Models" at bounding box center [14, 74] width 9 height 8
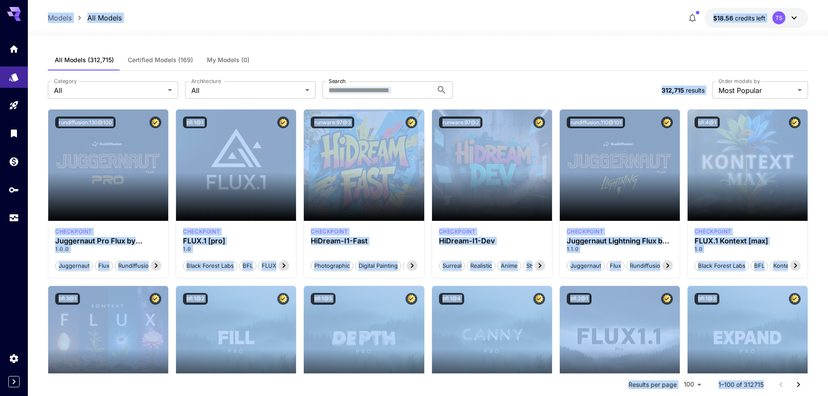
click at [304, 20] on div "Models All Models $18.56 credits left TS" at bounding box center [428, 18] width 760 height 20
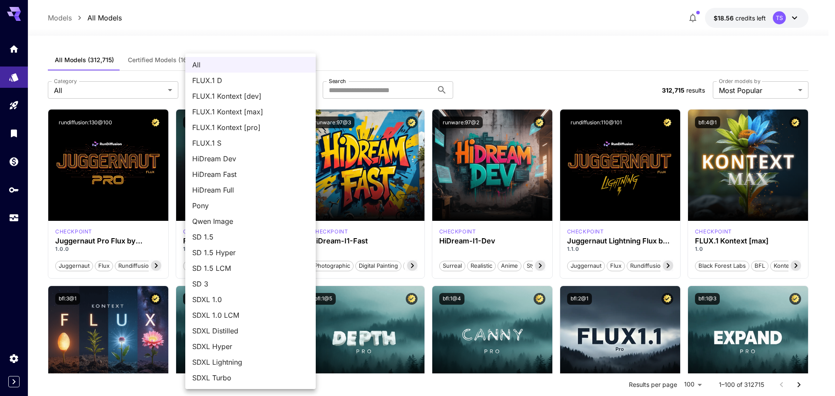
click at [113, 89] on div at bounding box center [417, 198] width 835 height 396
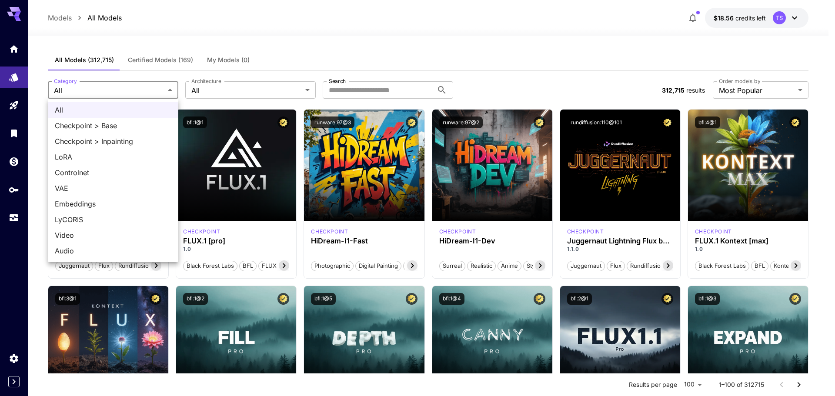
click at [151, 90] on div at bounding box center [417, 198] width 835 height 396
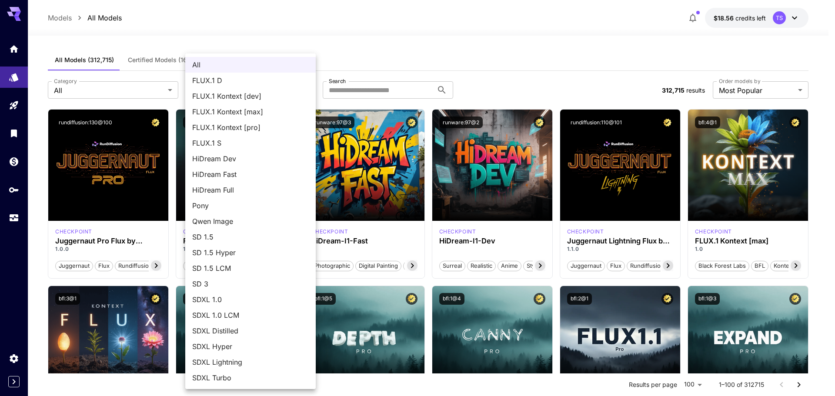
click at [345, 97] on div at bounding box center [417, 198] width 835 height 396
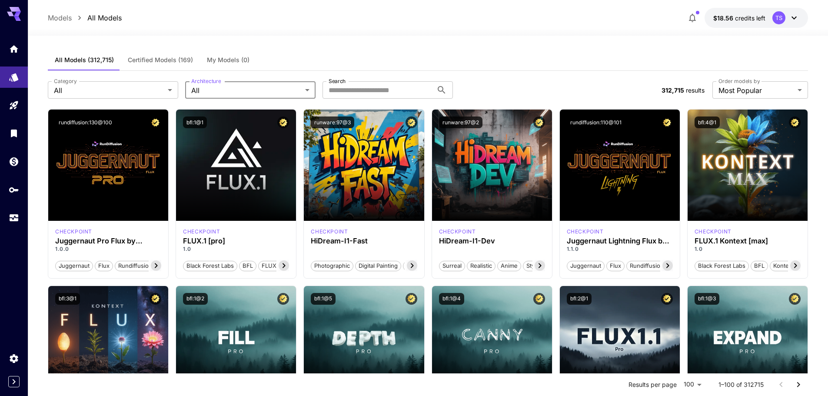
click at [356, 94] on div "All FLUX.1 D FLUX.1 Kontext [dev] FLUX.1 Kontext [max] FLUX.1 Kontext [pro] FLU…" at bounding box center [414, 198] width 828 height 396
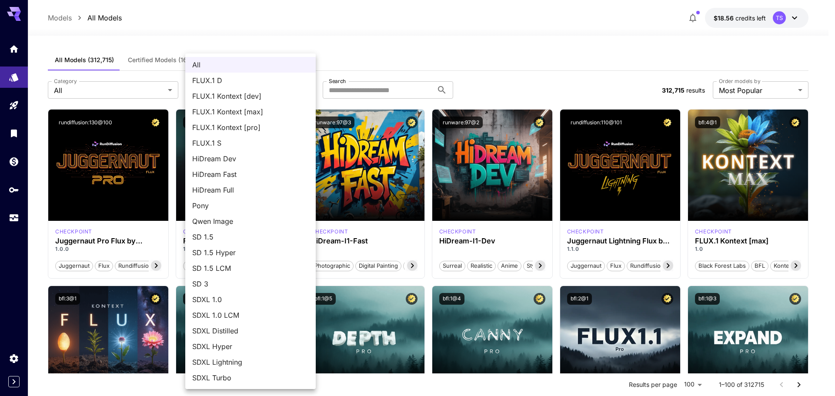
click at [452, 55] on div at bounding box center [417, 198] width 835 height 396
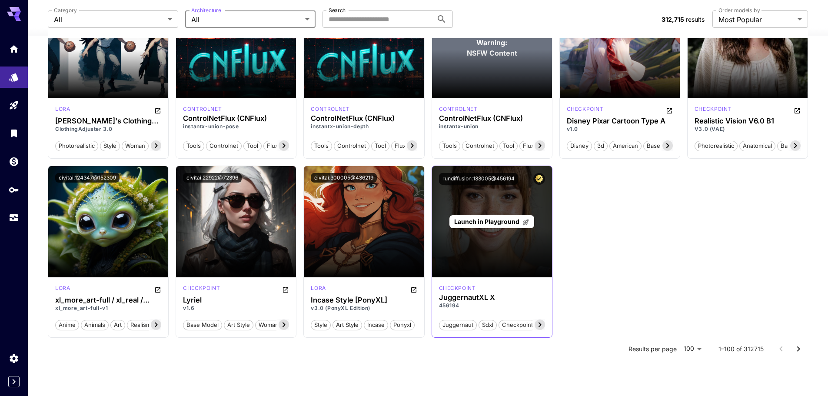
scroll to position [2811, 0]
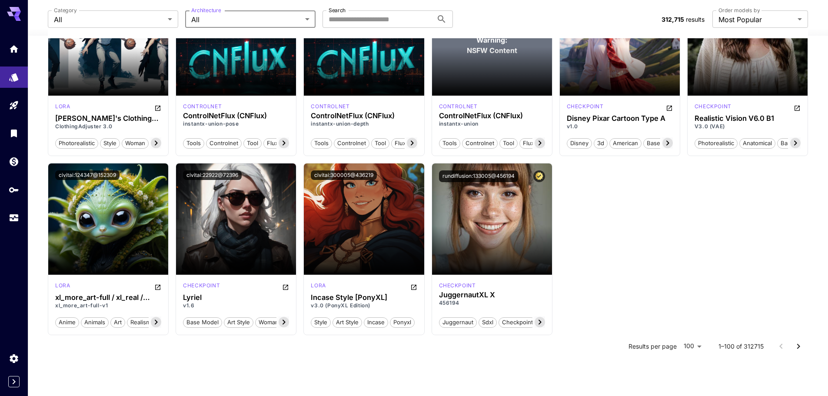
click at [799, 345] on icon "Go to next page" at bounding box center [798, 346] width 10 height 10
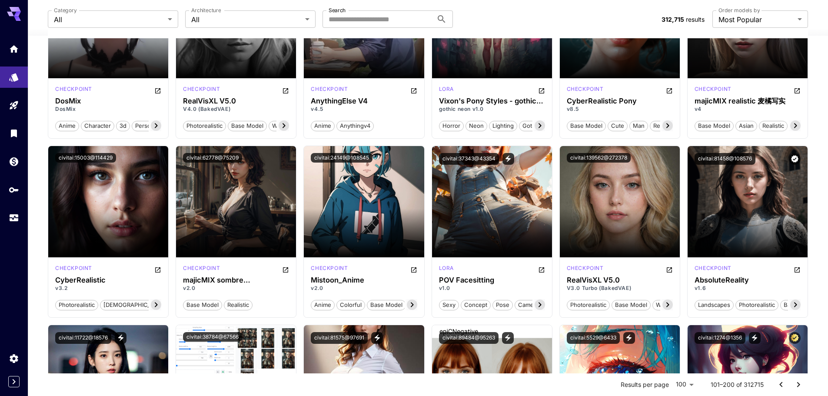
scroll to position [1782, 0]
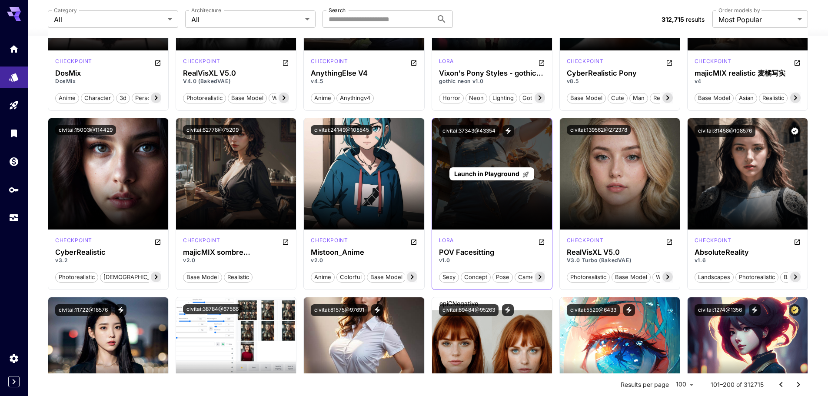
drag, startPoint x: 484, startPoint y: 174, endPoint x: 475, endPoint y: 174, distance: 8.7
click at [475, 174] on span "Launch in Playground" at bounding box center [486, 173] width 65 height 7
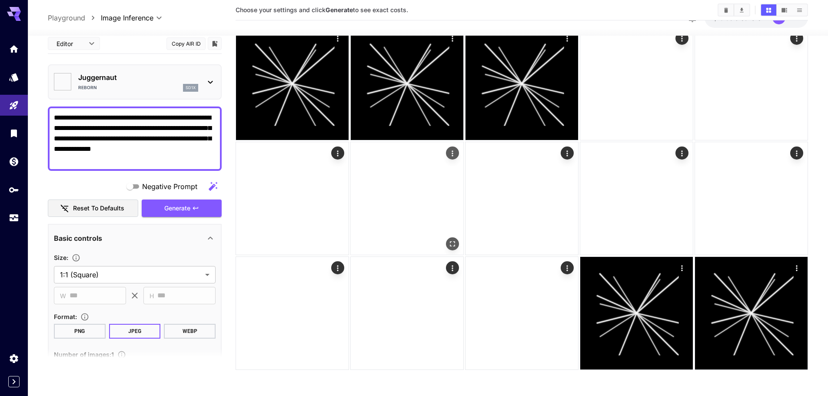
type input "*******"
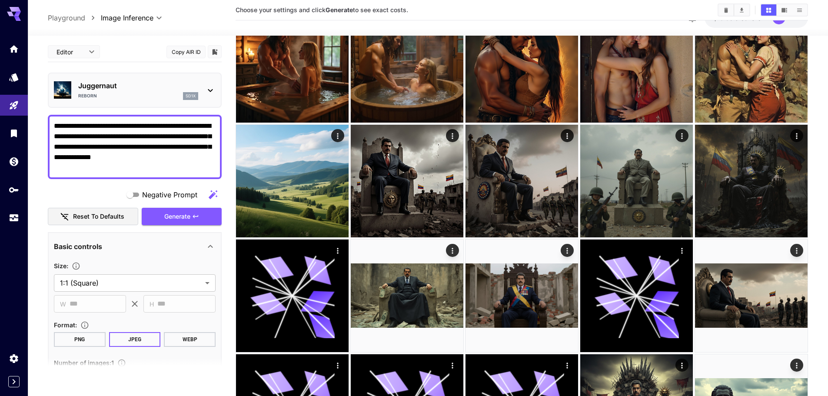
scroll to position [1420, 0]
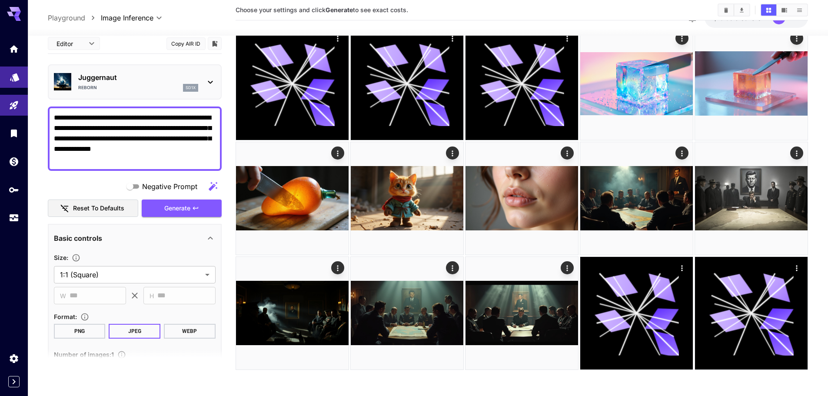
click at [10, 83] on link at bounding box center [14, 77] width 28 height 21
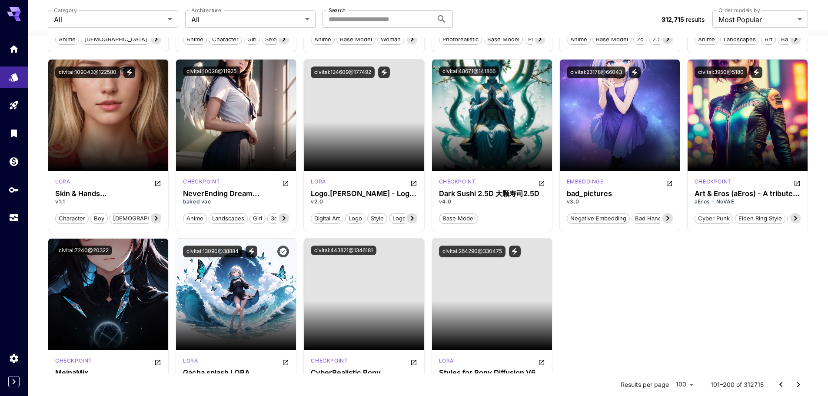
scroll to position [3162, 0]
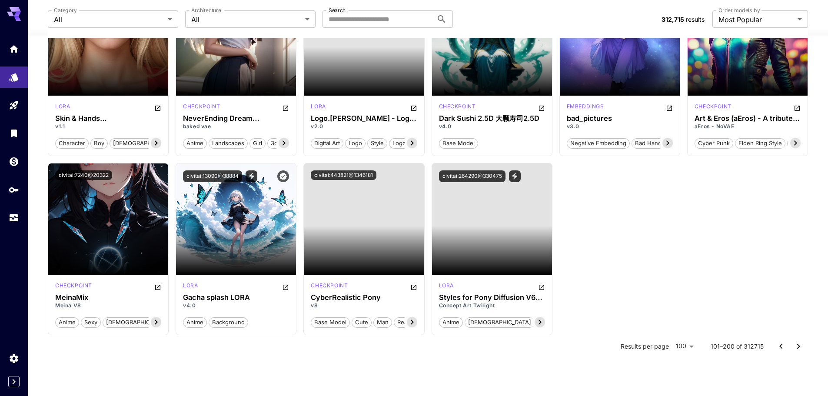
click at [795, 346] on icon "Go to next page" at bounding box center [798, 346] width 10 height 10
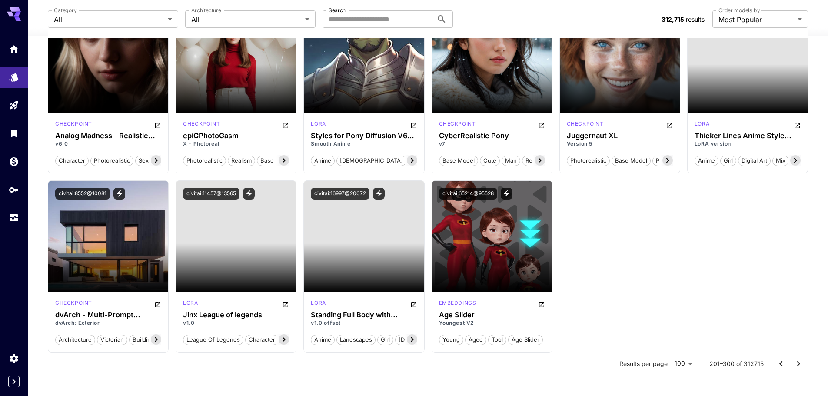
scroll to position [2819, 0]
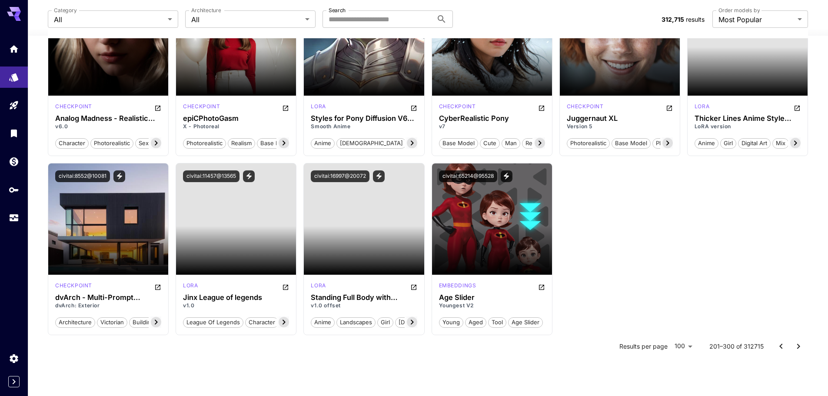
click at [802, 344] on icon "Go to next page" at bounding box center [798, 346] width 10 height 10
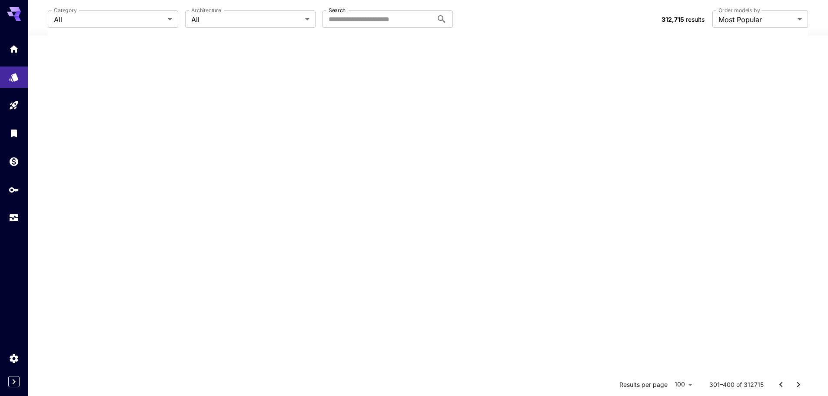
scroll to position [0, 0]
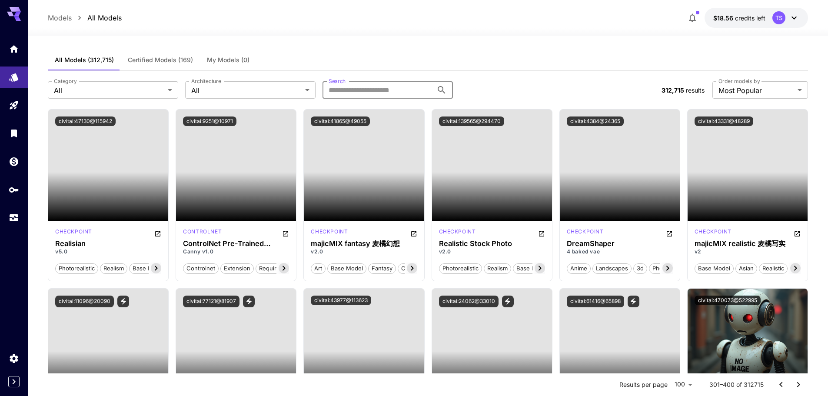
click at [379, 98] on input "Search" at bounding box center [378, 89] width 110 height 17
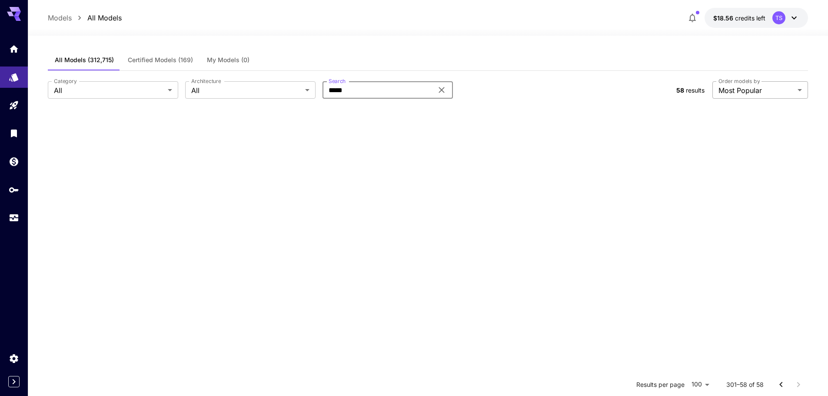
click at [724, 92] on body "**********" at bounding box center [414, 277] width 828 height 554
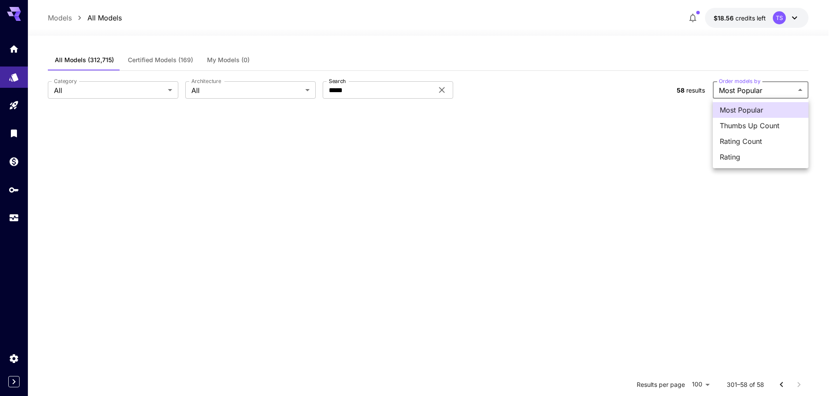
click at [454, 144] on div at bounding box center [417, 198] width 835 height 396
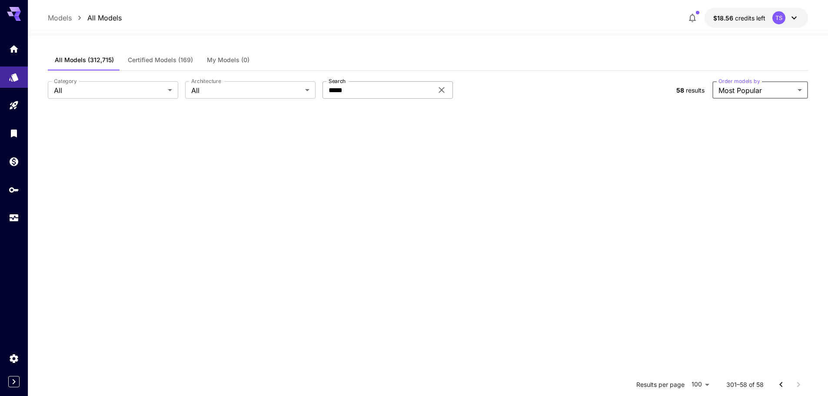
click at [390, 94] on input "*****" at bounding box center [378, 89] width 110 height 17
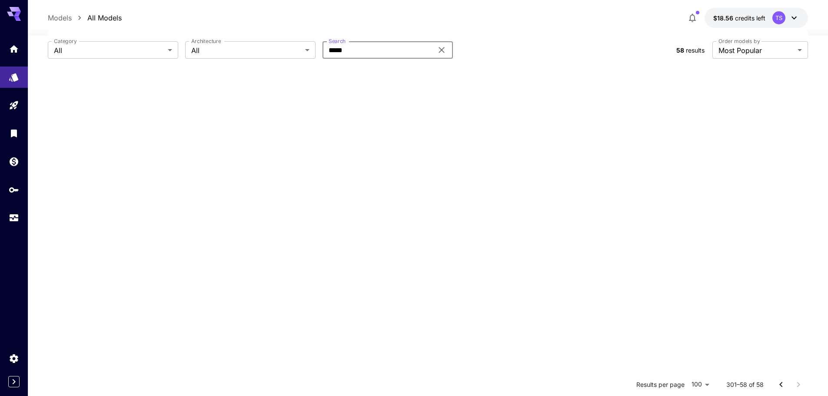
scroll to position [40, 0]
click at [784, 390] on button "Go to previous page" at bounding box center [780, 384] width 17 height 17
click at [784, 389] on icon "Go to previous page" at bounding box center [781, 384] width 10 height 10
click at [784, 389] on div at bounding box center [789, 384] width 35 height 17
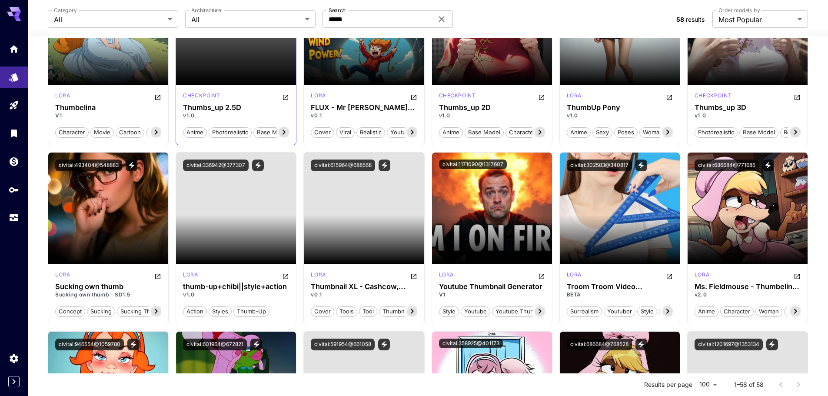
scroll to position [1039, 0]
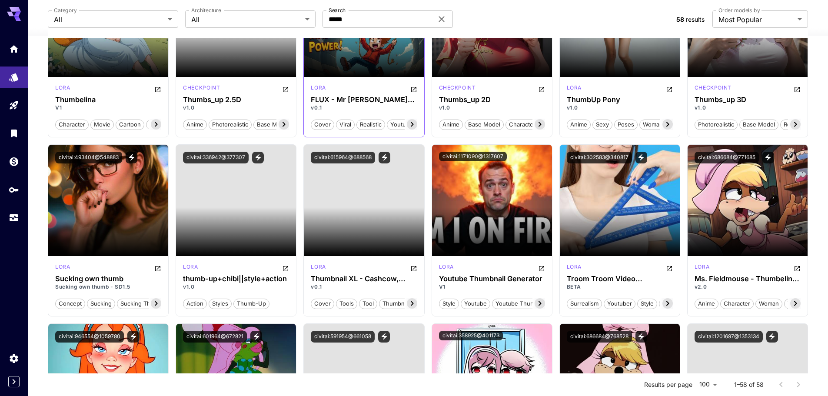
click at [413, 123] on icon at bounding box center [412, 124] width 10 height 10
click at [380, 125] on span "thumbnail" at bounding box center [381, 124] width 34 height 9
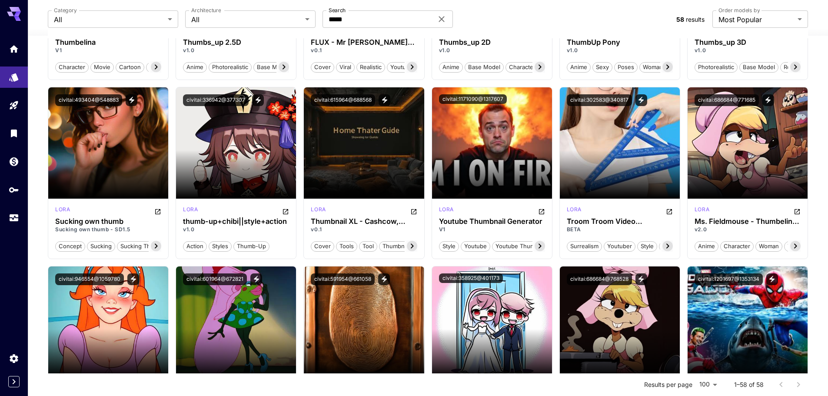
scroll to position [0, 0]
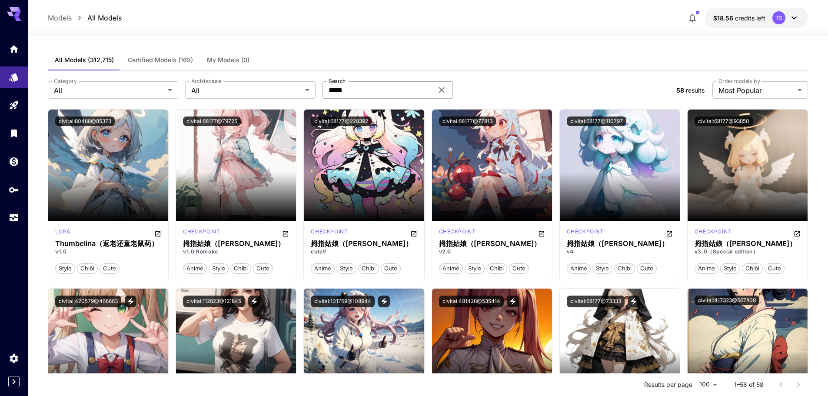
drag, startPoint x: 391, startPoint y: 102, endPoint x: 388, endPoint y: 96, distance: 6.0
click at [390, 102] on div "**********" at bounding box center [428, 90] width 760 height 38
click at [388, 95] on input "*****" at bounding box center [378, 89] width 110 height 17
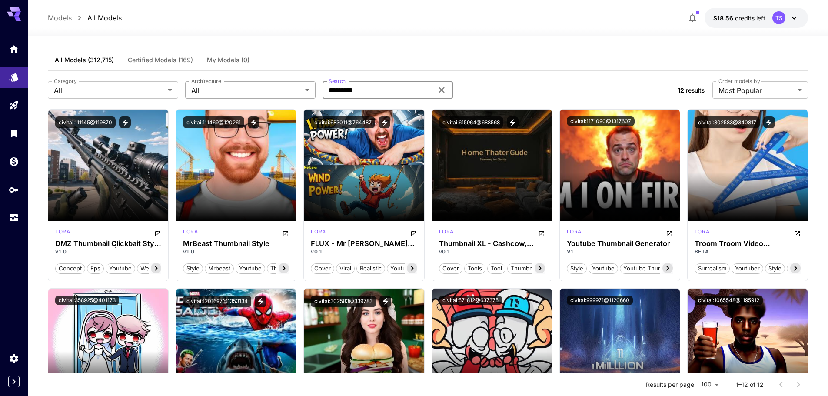
drag, startPoint x: 298, startPoint y: 83, endPoint x: 264, endPoint y: 86, distance: 34.0
click at [279, 85] on div "Category All *** Category Architecture All *** Architecture Search ********* Se…" at bounding box center [359, 89] width 623 height 17
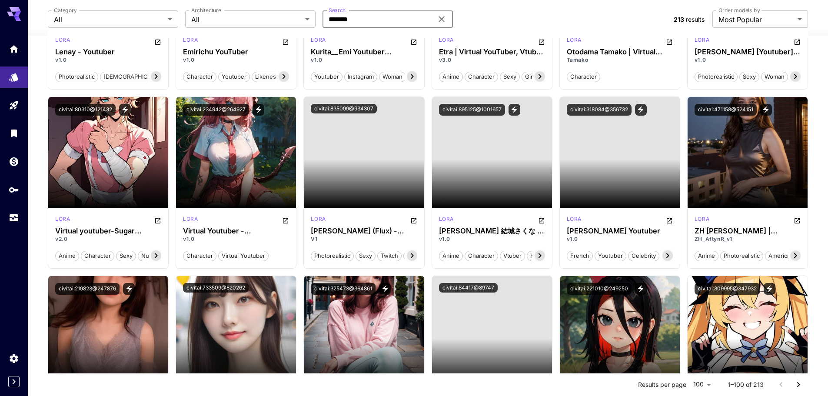
scroll to position [1087, 0]
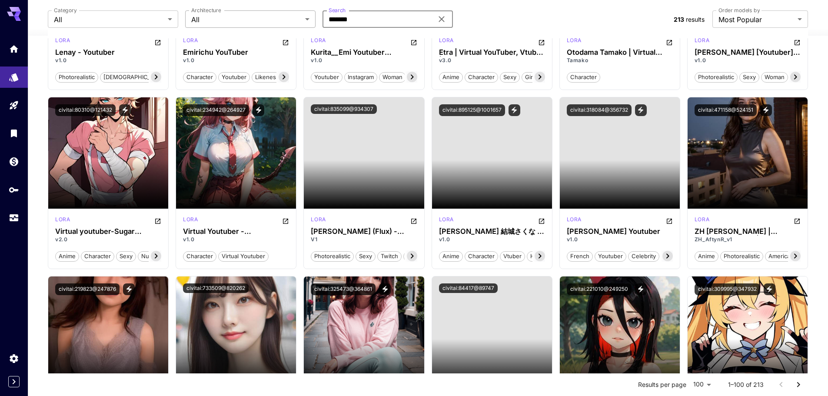
drag, startPoint x: 380, startPoint y: 21, endPoint x: 232, endPoint y: 13, distance: 148.4
click at [263, 15] on div "Category All *** Category Architecture All *** Architecture Search ******* Sear…" at bounding box center [357, 18] width 619 height 17
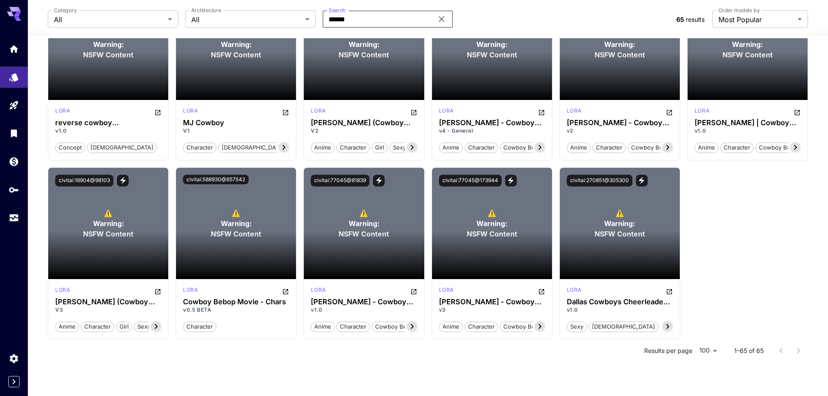
scroll to position [1737, 0]
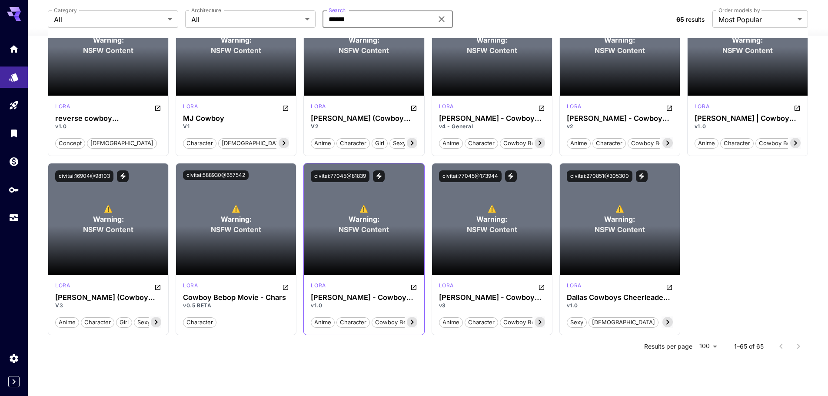
type input "******"
click at [415, 324] on icon at bounding box center [412, 322] width 10 height 10
click at [413, 320] on icon at bounding box center [412, 322] width 10 height 10
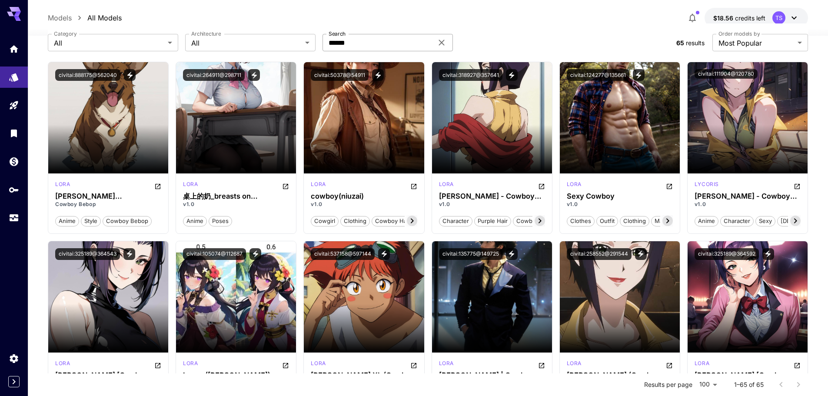
scroll to position [0, 0]
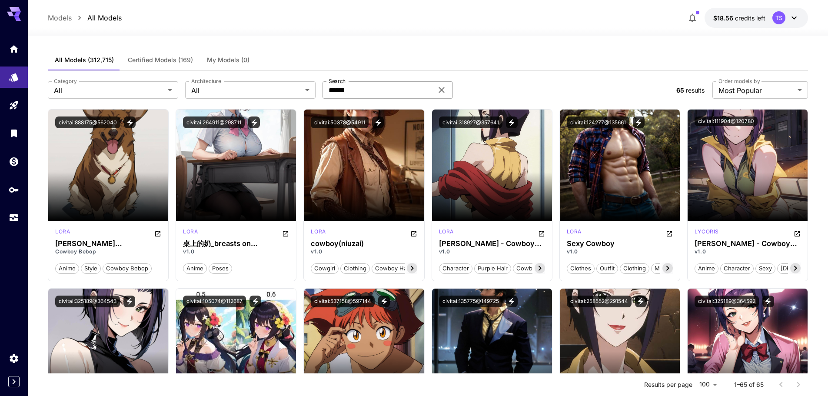
click at [443, 90] on icon at bounding box center [441, 90] width 10 height 10
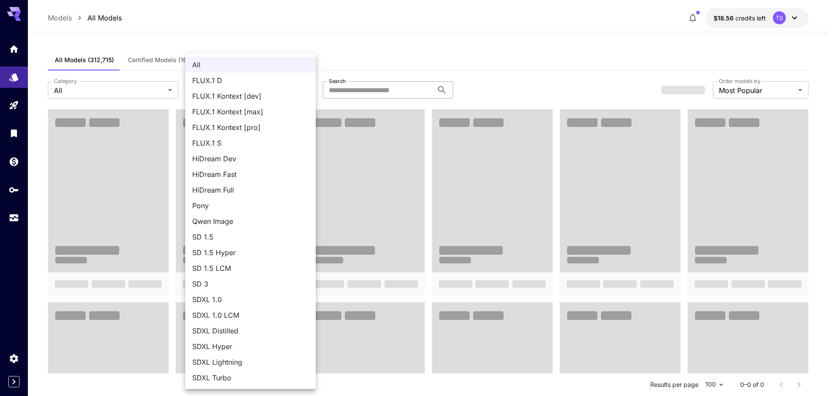
click at [117, 85] on div at bounding box center [417, 198] width 835 height 396
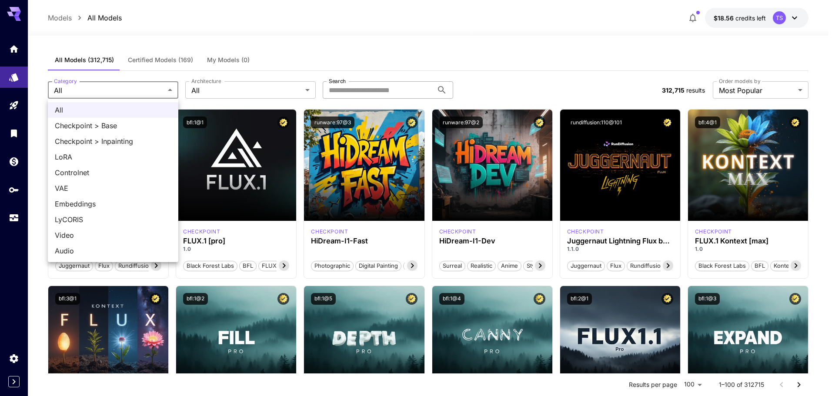
click at [436, 63] on div at bounding box center [417, 198] width 835 height 396
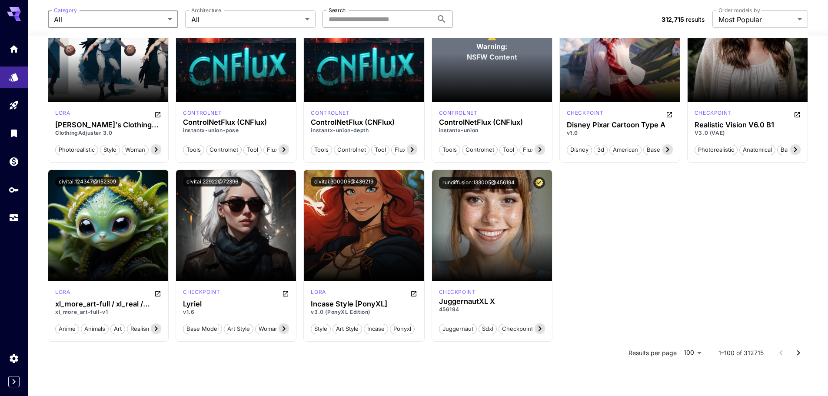
scroll to position [2811, 0]
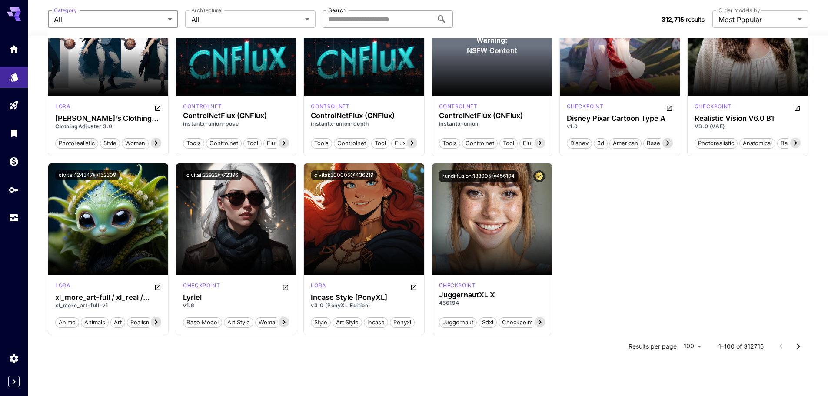
click at [802, 345] on icon "Go to next page" at bounding box center [798, 346] width 10 height 10
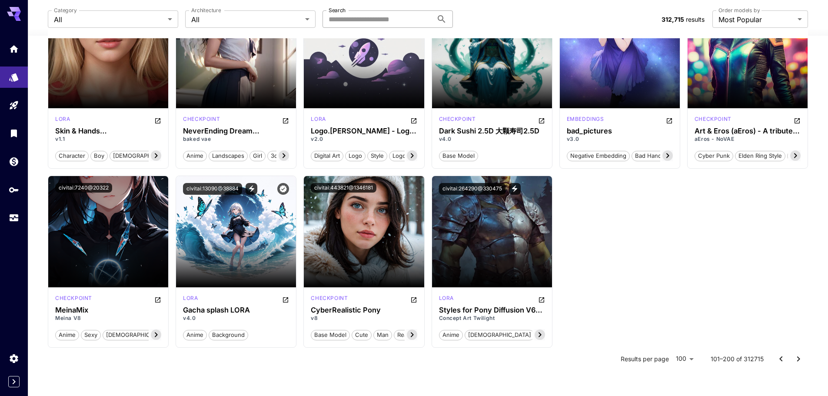
scroll to position [3865, 0]
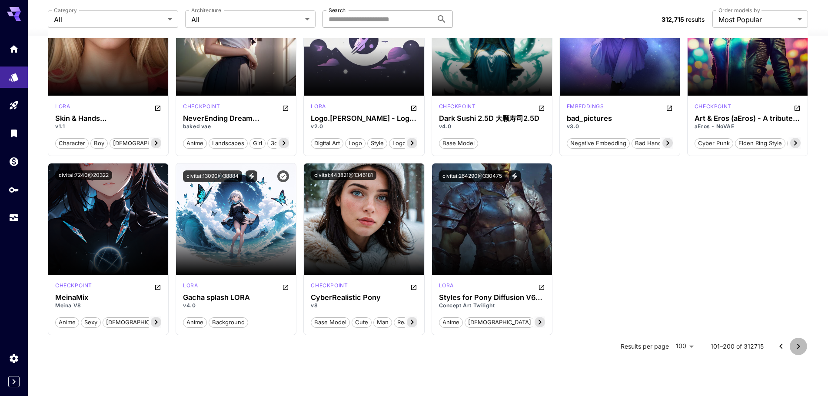
click at [797, 348] on icon "Go to next page" at bounding box center [798, 346] width 10 height 10
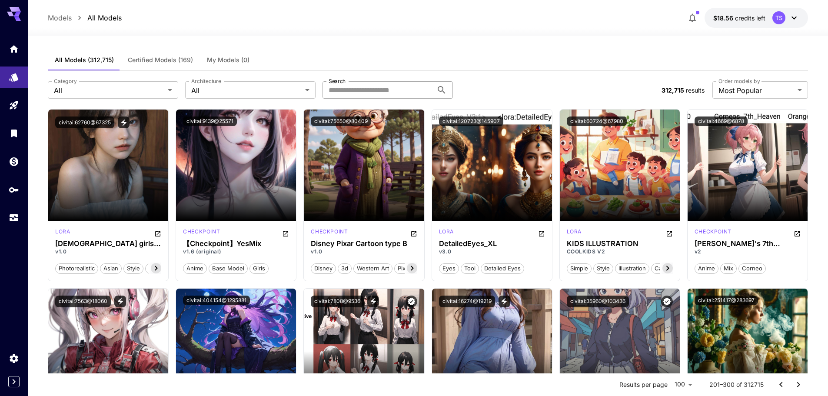
scroll to position [2819, 0]
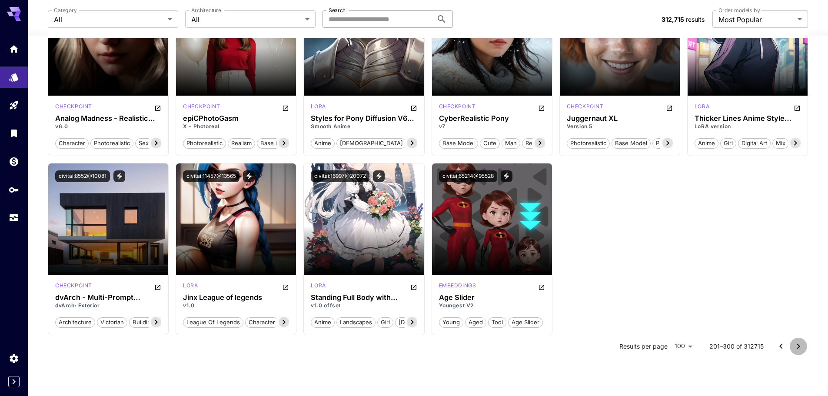
click at [799, 348] on icon "Go to next page" at bounding box center [798, 346] width 10 height 10
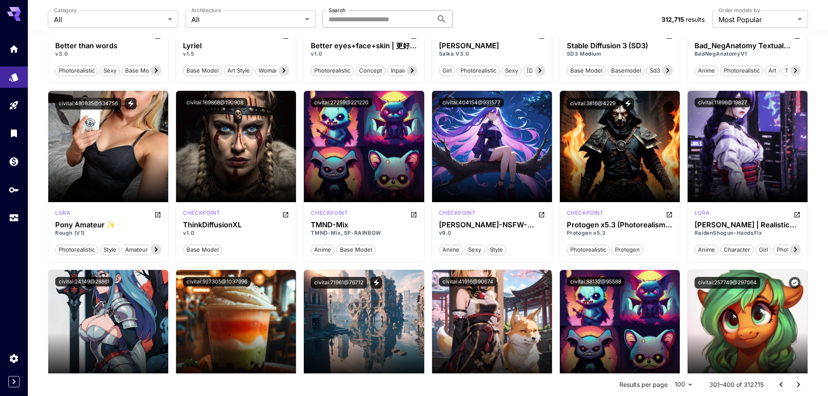
scroll to position [2811, 0]
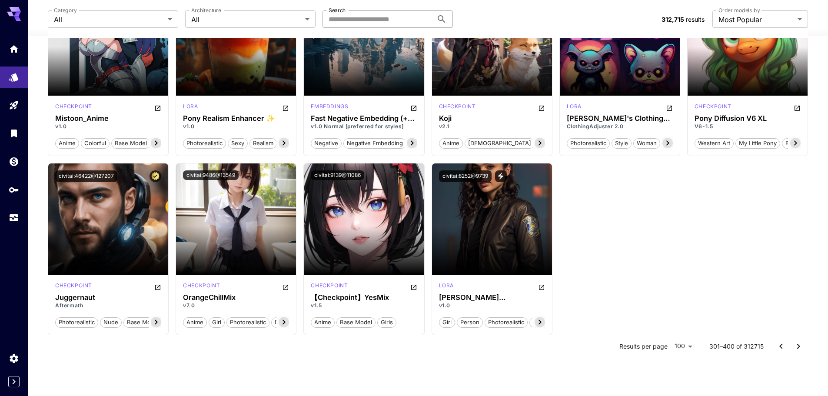
click at [798, 349] on icon "Go to next page" at bounding box center [798, 346] width 10 height 10
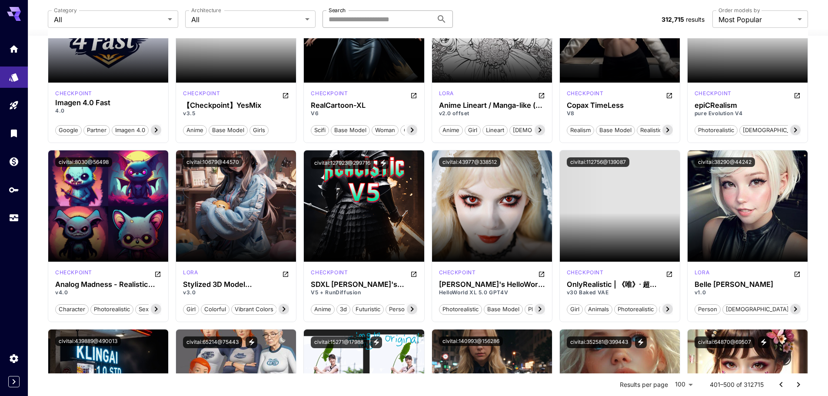
scroll to position [1551, 0]
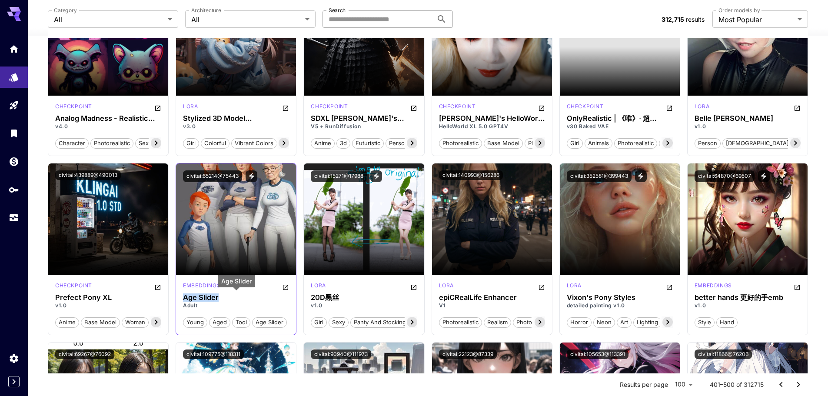
drag, startPoint x: 214, startPoint y: 299, endPoint x: 183, endPoint y: 297, distance: 30.9
click at [183, 297] on h3 "Age Slider" at bounding box center [236, 297] width 106 height 8
copy h3 "Age Slider"
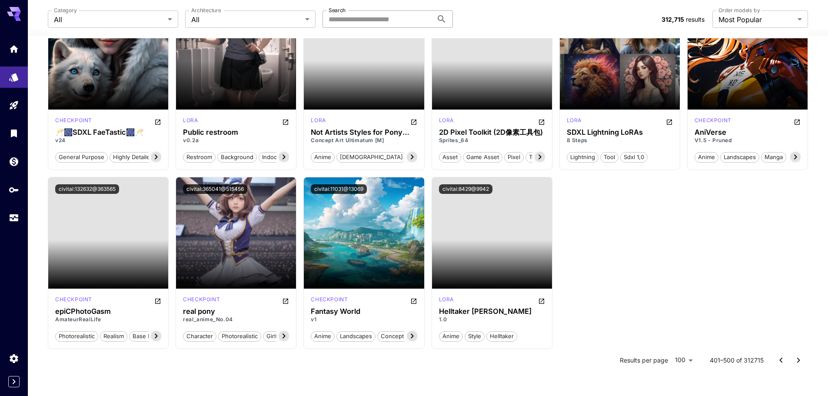
scroll to position [2811, 0]
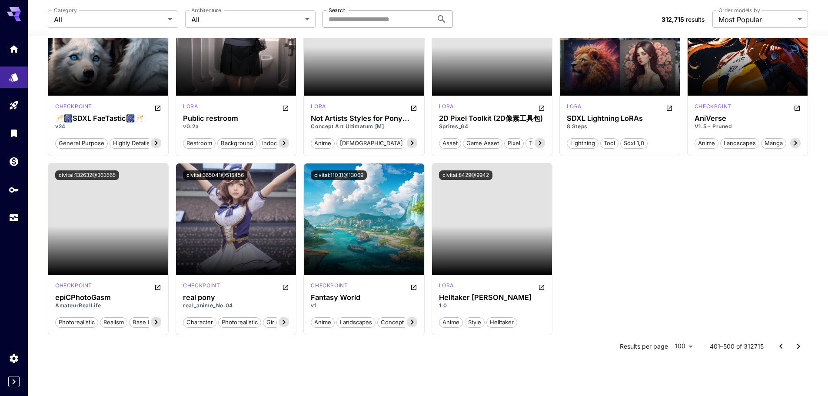
click at [797, 349] on icon "Go to next page" at bounding box center [798, 346] width 10 height 10
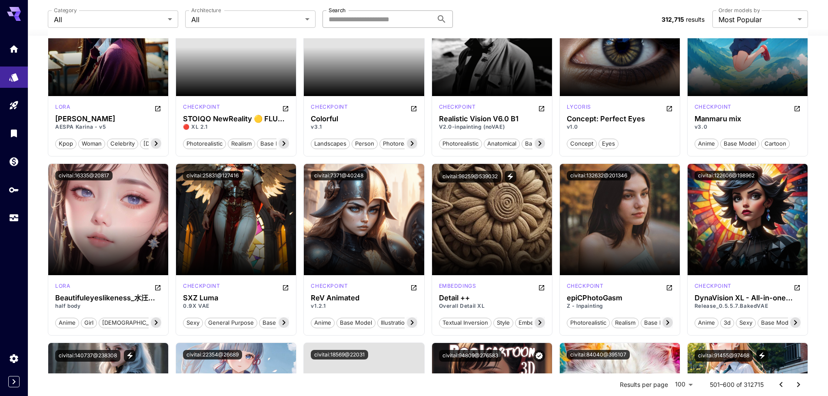
scroll to position [1621, 0]
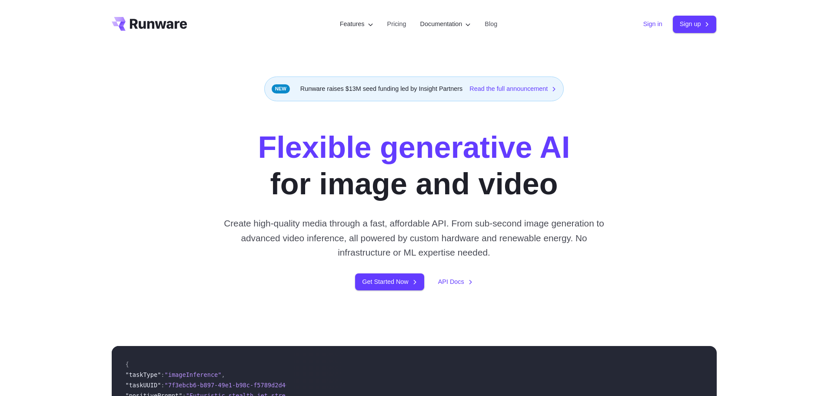
click at [643, 26] on link "Sign in" at bounding box center [652, 24] width 19 height 10
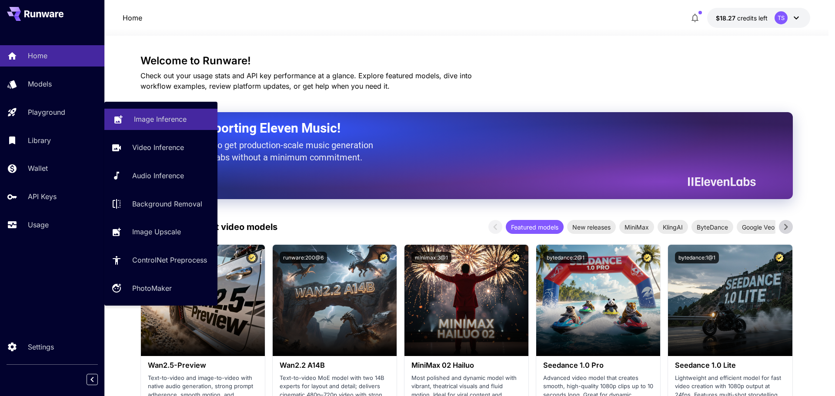
click at [170, 123] on p "Image Inference" at bounding box center [160, 119] width 53 height 10
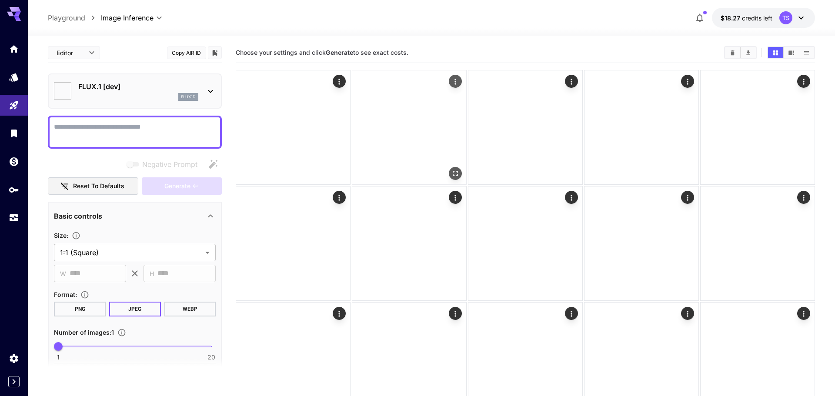
type input "**********"
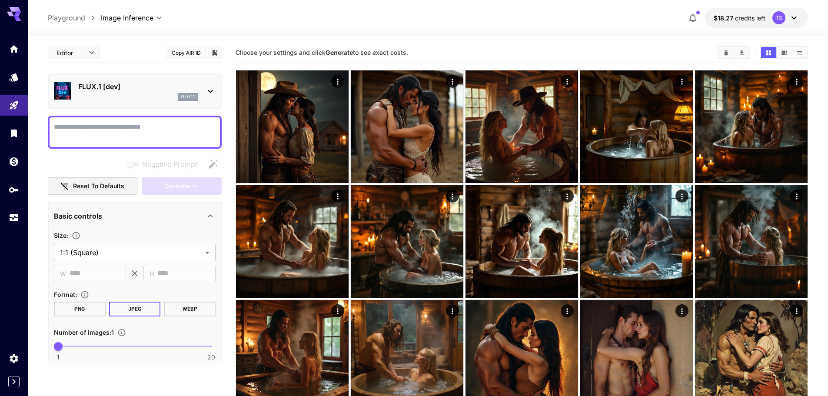
click at [162, 99] on div "flux1d" at bounding box center [138, 97] width 120 height 8
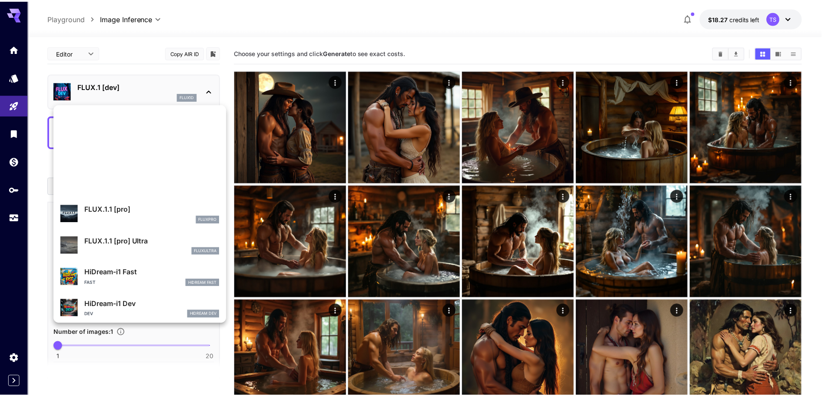
scroll to position [735, 0]
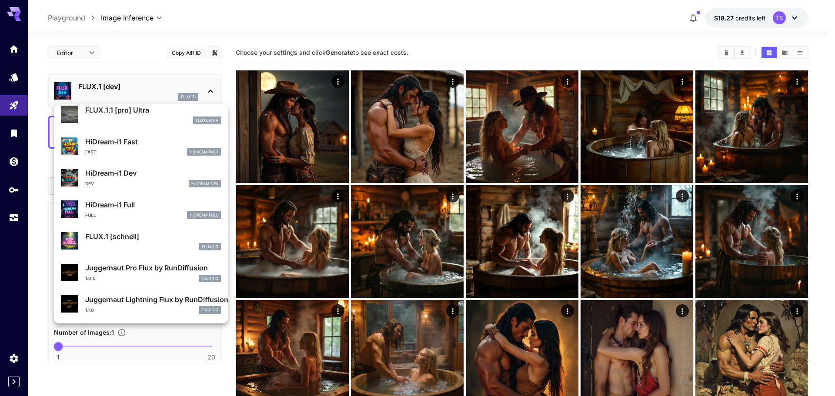
click at [117, 275] on div "1.0.0 FLUX.1 D" at bounding box center [153, 279] width 136 height 8
type input "**"
type input "*"
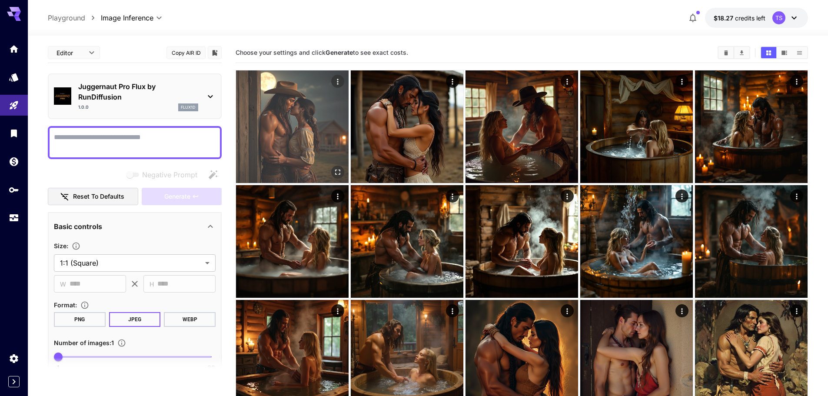
click at [325, 110] on img at bounding box center [292, 126] width 113 height 113
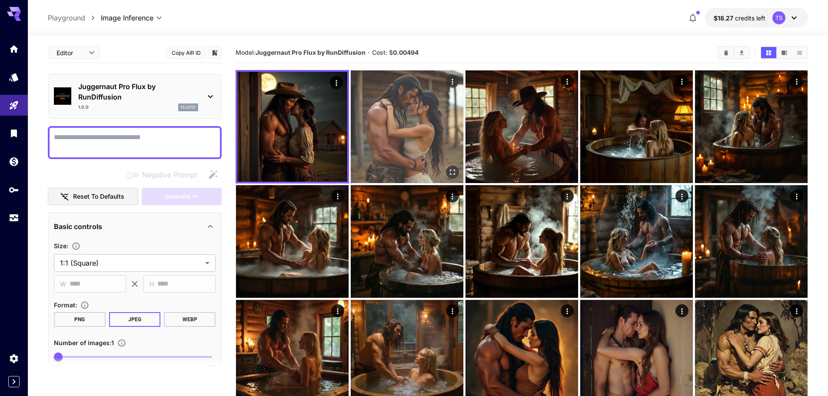
click at [399, 115] on img at bounding box center [407, 126] width 113 height 113
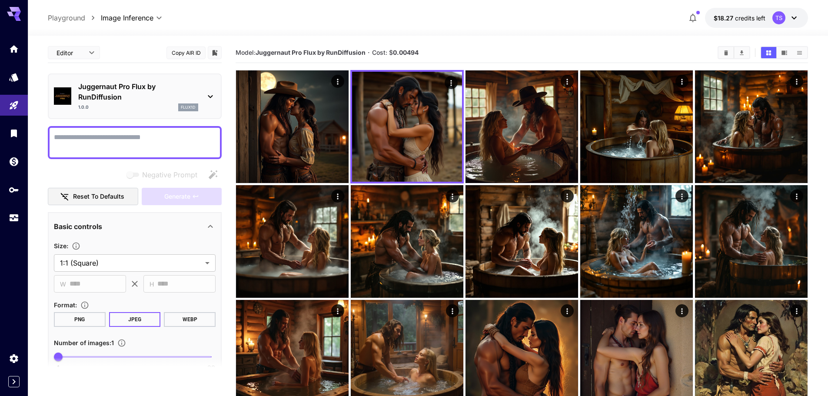
click at [339, 50] on b "Juggernaut Pro Flux by RunDiffusion" at bounding box center [311, 52] width 110 height 7
click at [338, 52] on b "Juggernaut Pro Flux by RunDiffusion" at bounding box center [311, 52] width 110 height 7
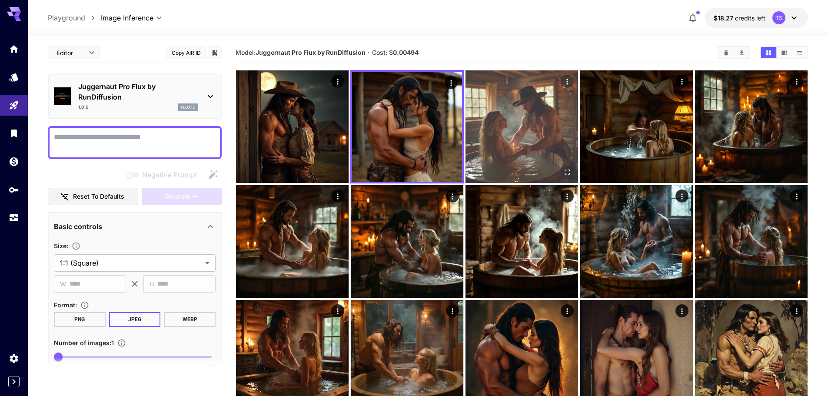
click at [540, 129] on img at bounding box center [522, 126] width 113 height 113
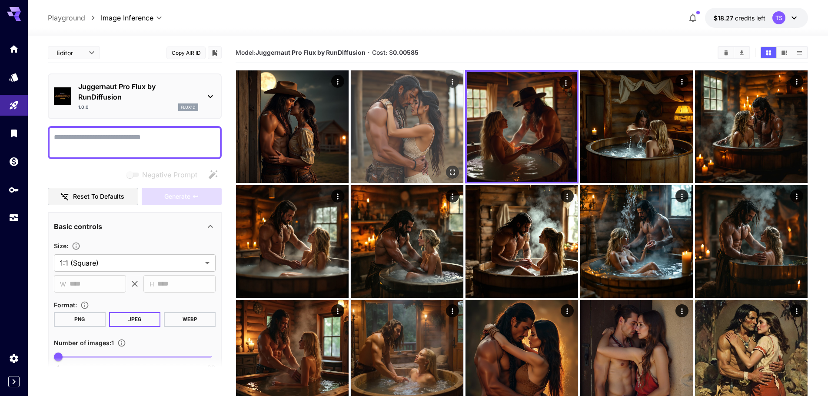
click at [375, 132] on img at bounding box center [407, 126] width 113 height 113
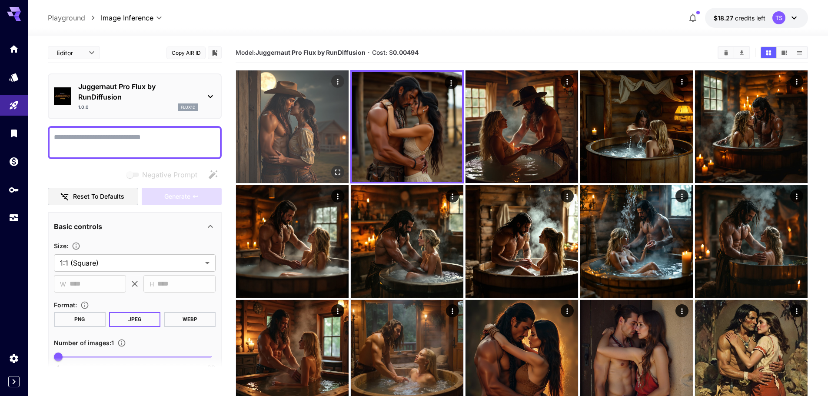
click at [312, 130] on img at bounding box center [292, 126] width 113 height 113
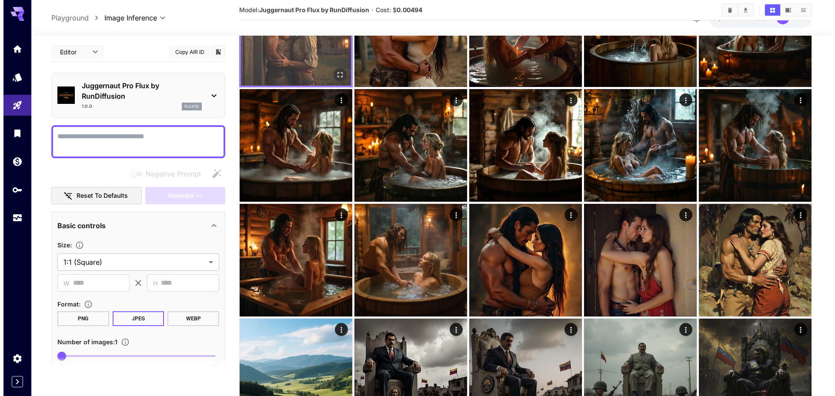
scroll to position [130, 0]
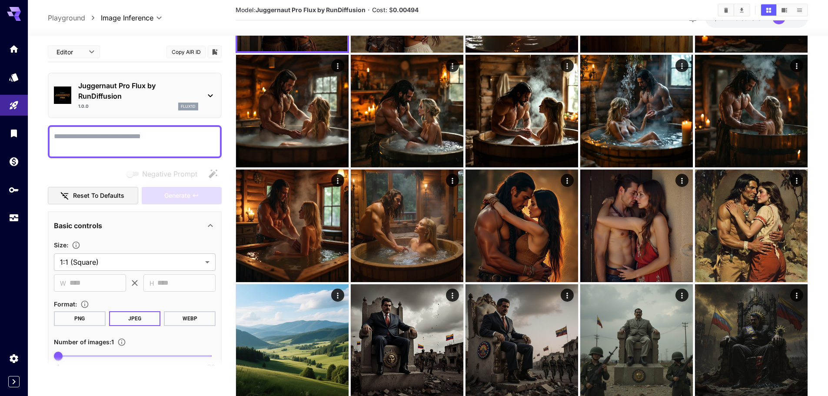
click at [121, 94] on p "Juggernaut Pro Flux by RunDiffusion" at bounding box center [138, 90] width 120 height 21
